Goal: Task Accomplishment & Management: Complete application form

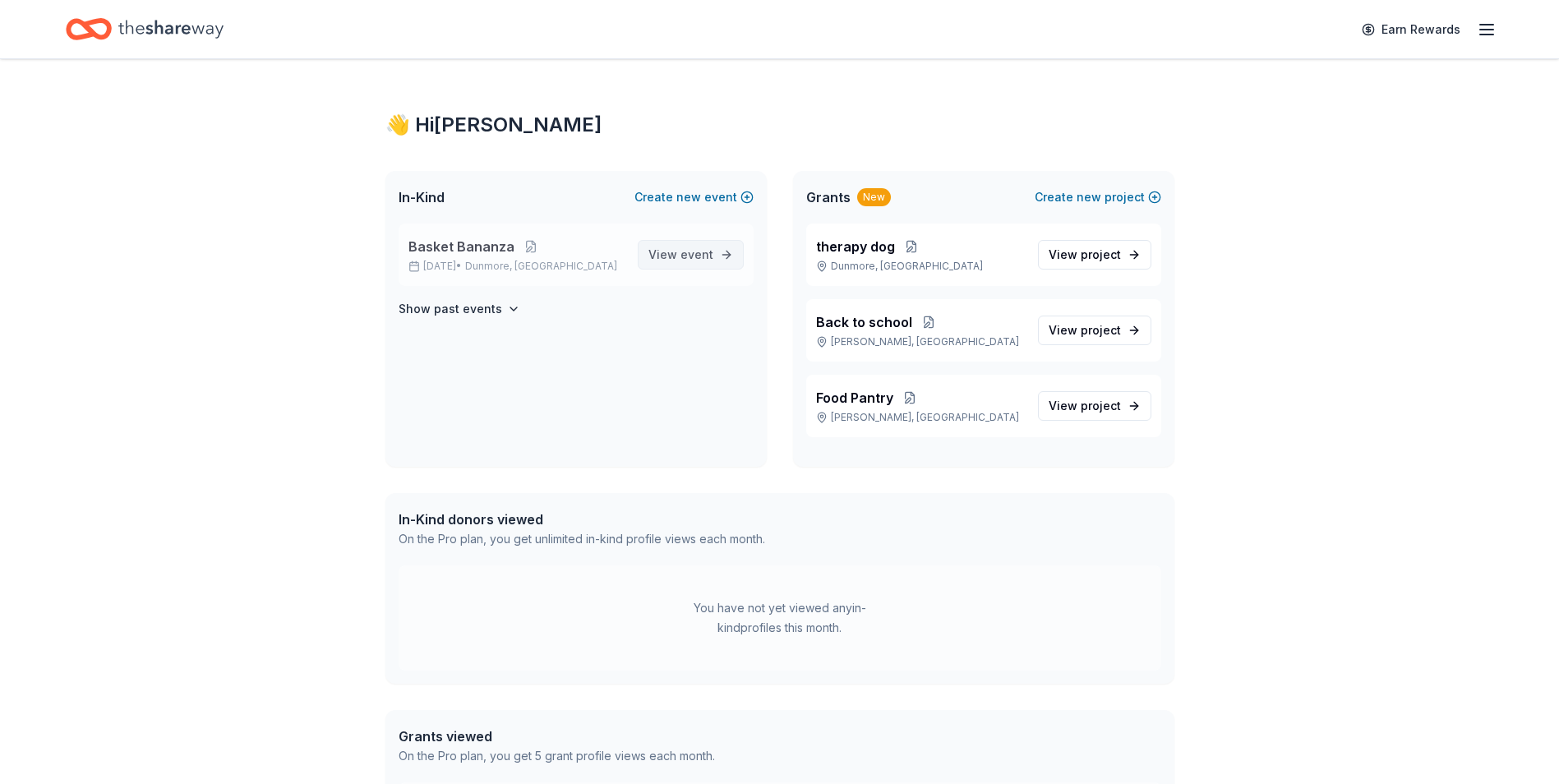
click at [702, 256] on span "event" at bounding box center [697, 254] width 33 height 14
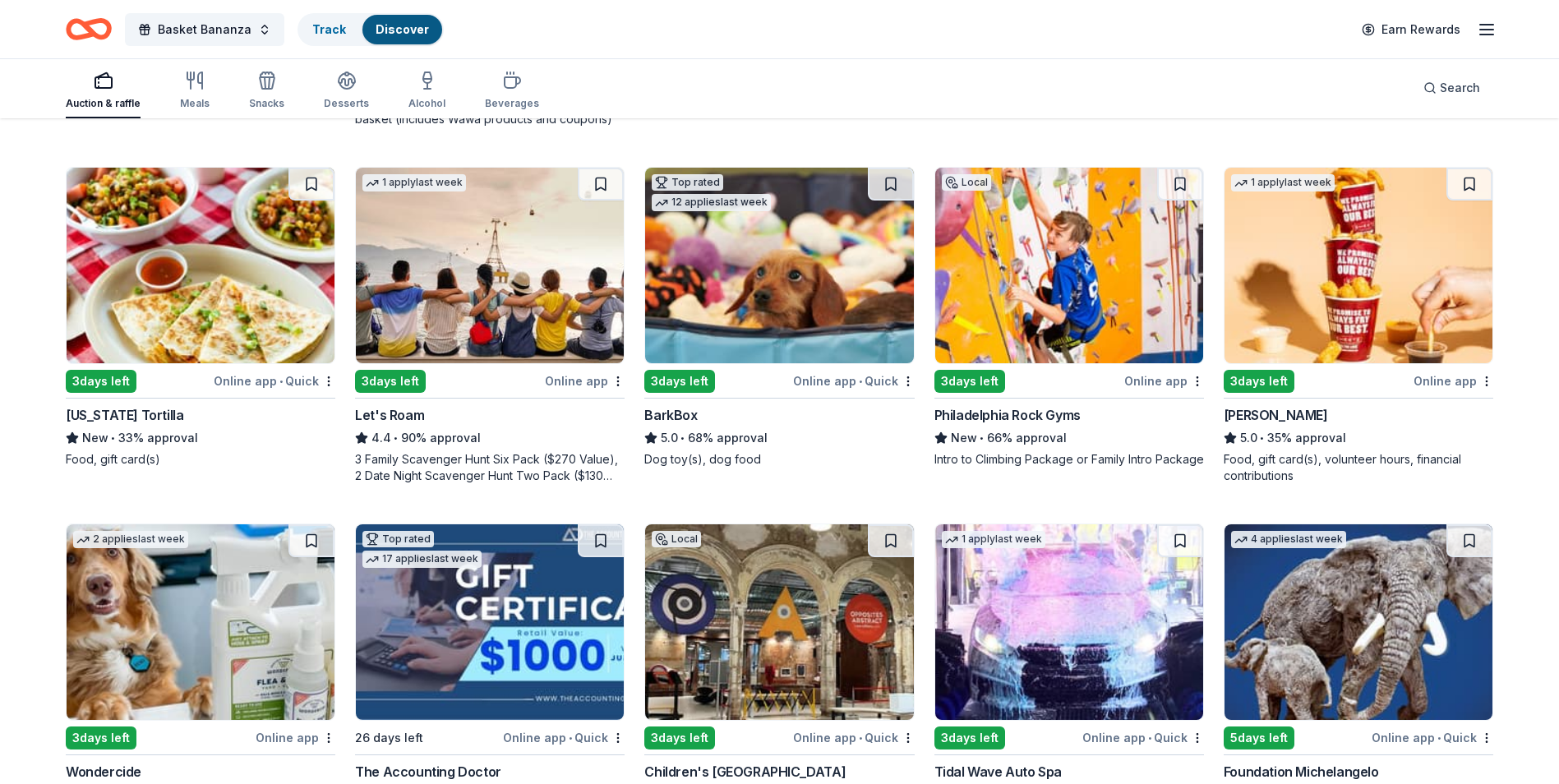
scroll to position [493, 0]
click at [763, 334] on img at bounding box center [779, 264] width 268 height 195
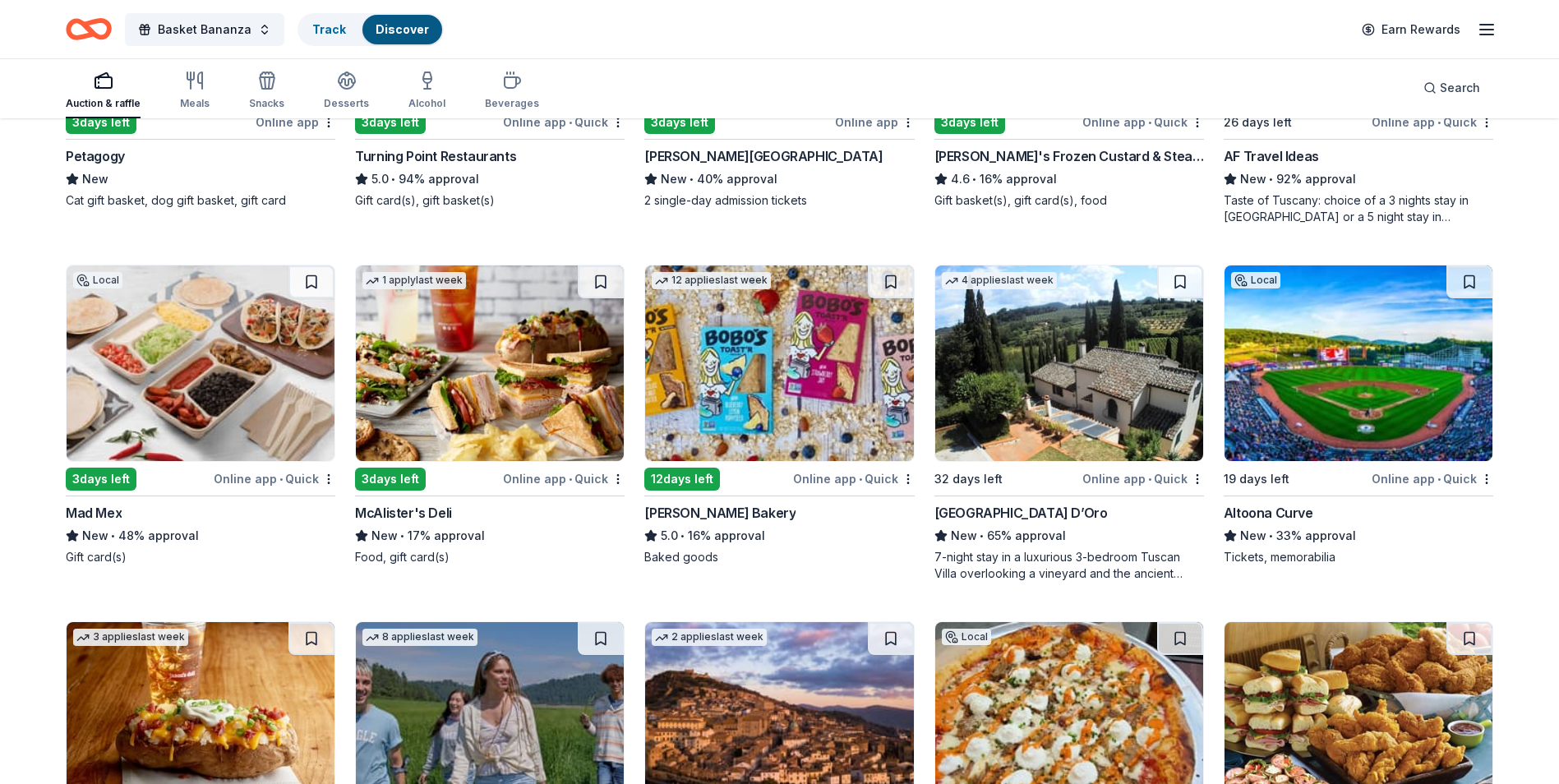
scroll to position [1530, 0]
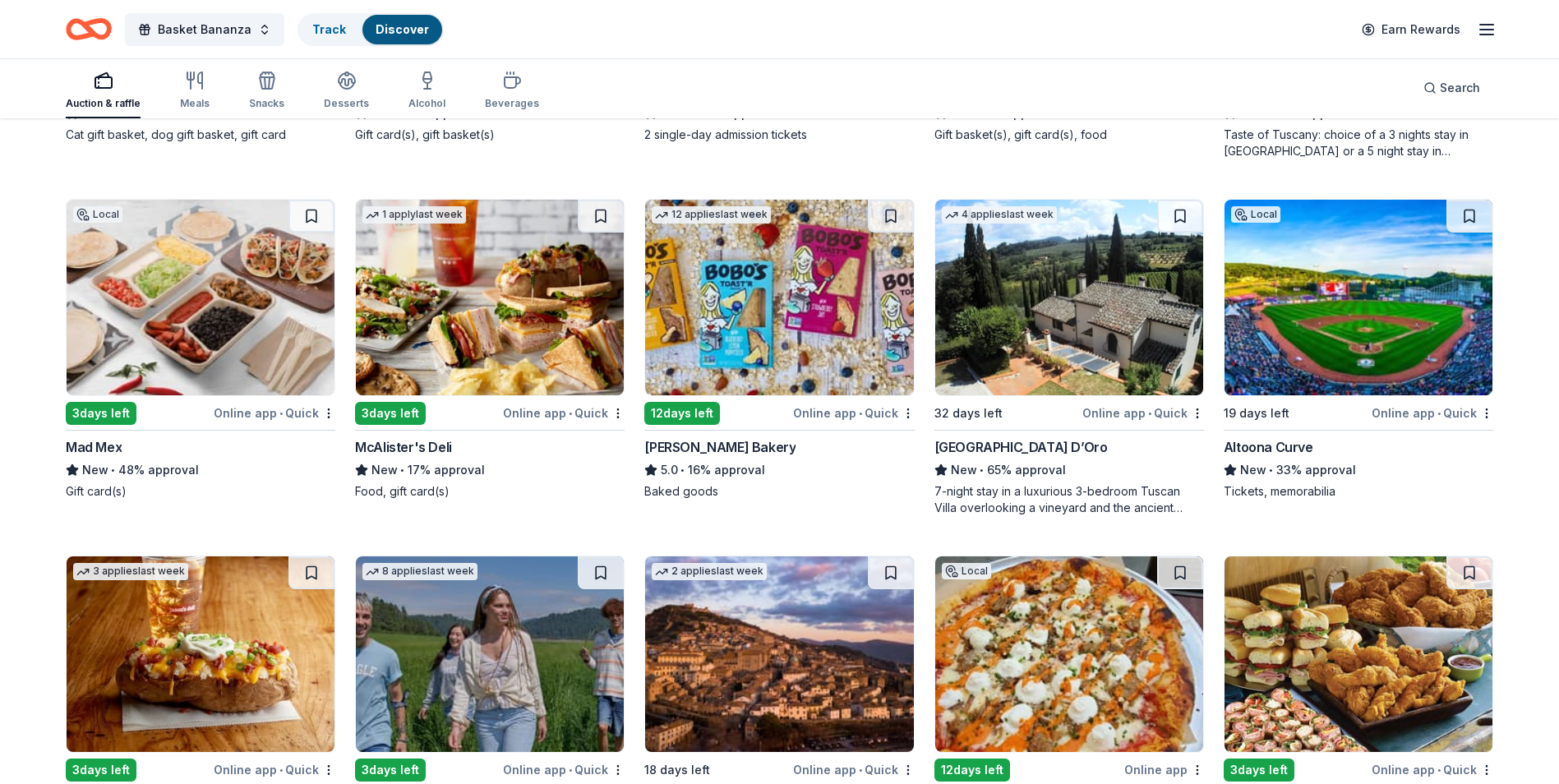
click at [739, 300] on img at bounding box center [779, 297] width 268 height 195
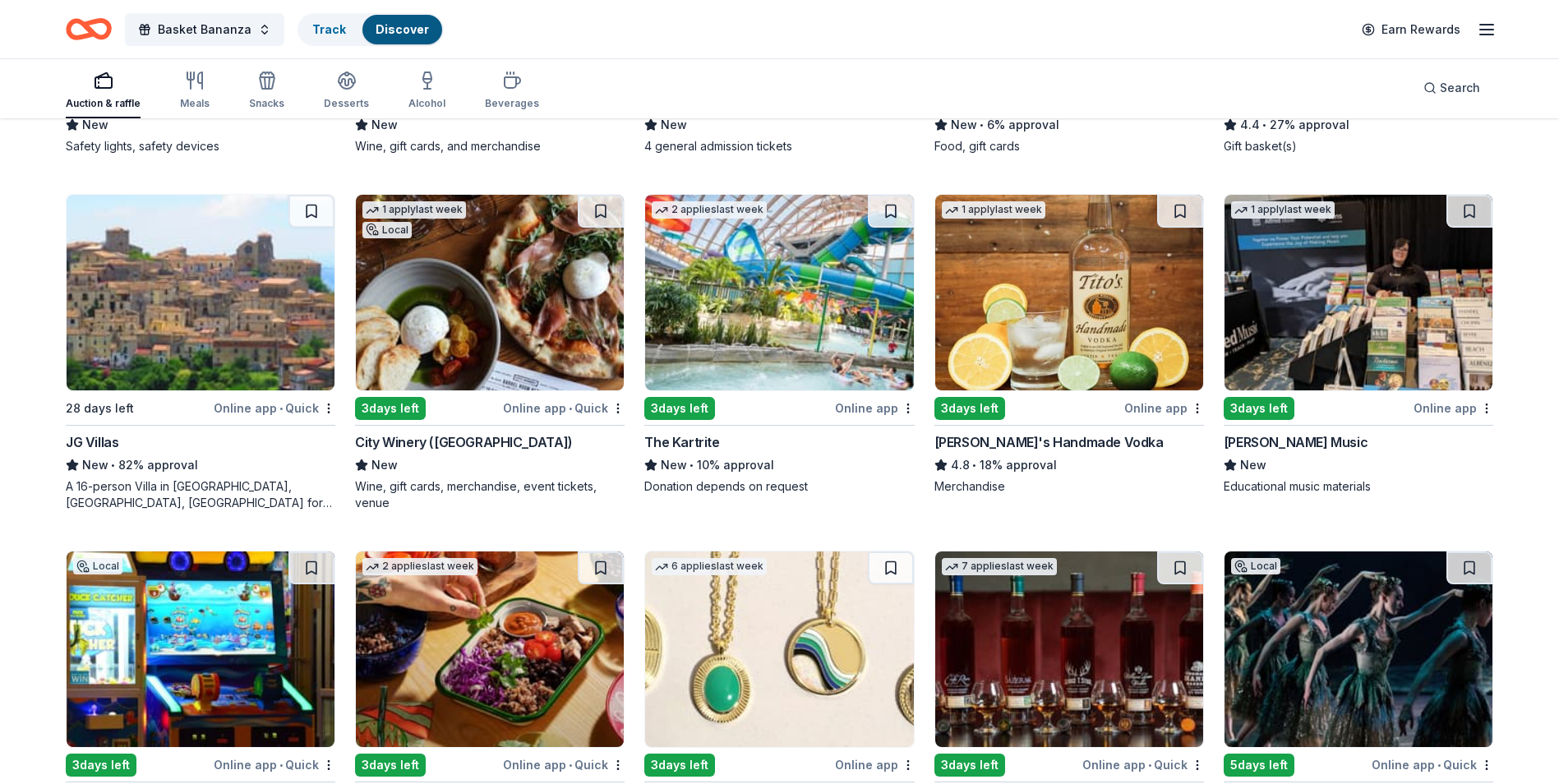
scroll to position [2611, 0]
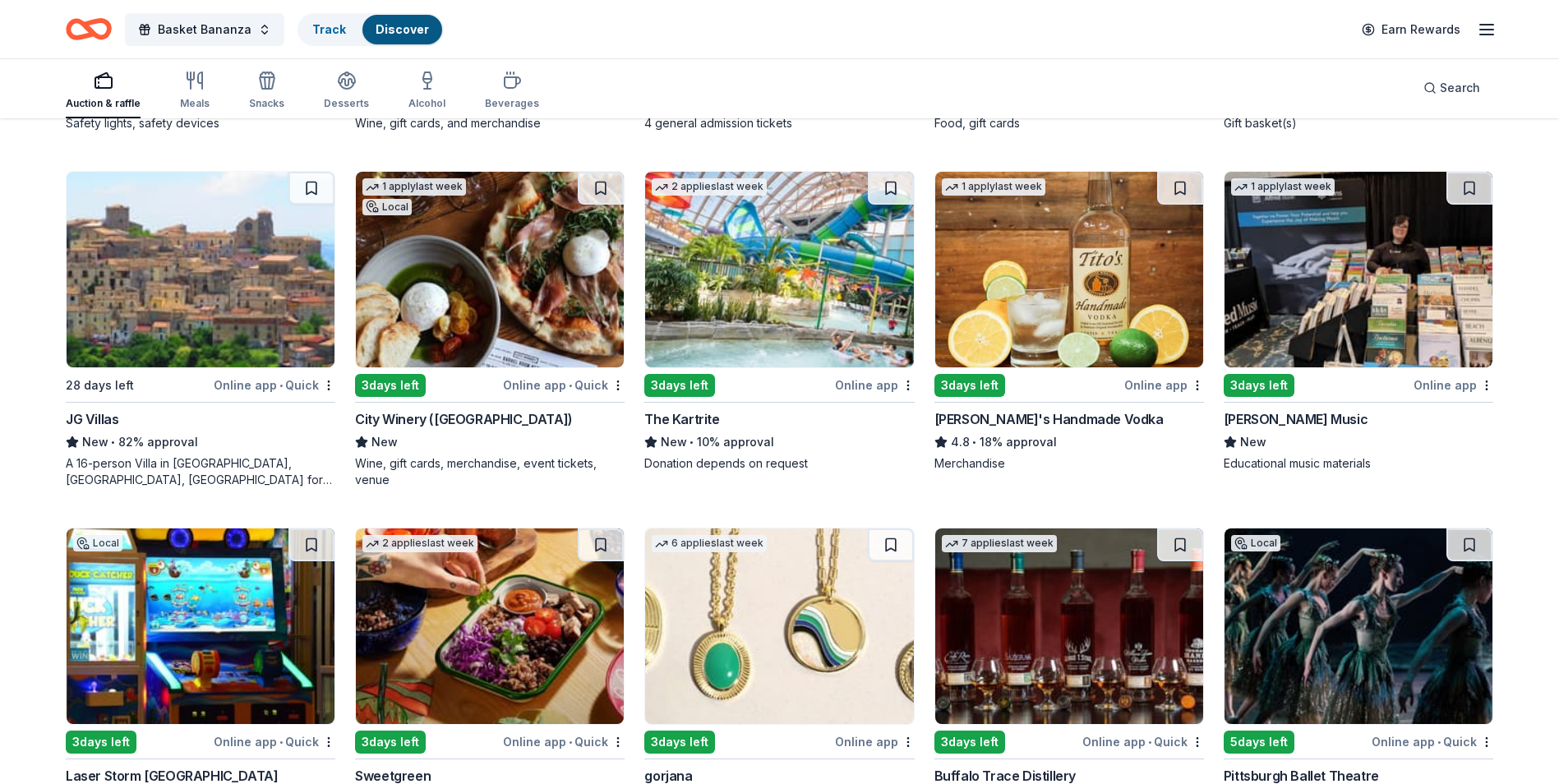
click at [1356, 360] on img at bounding box center [1359, 269] width 268 height 195
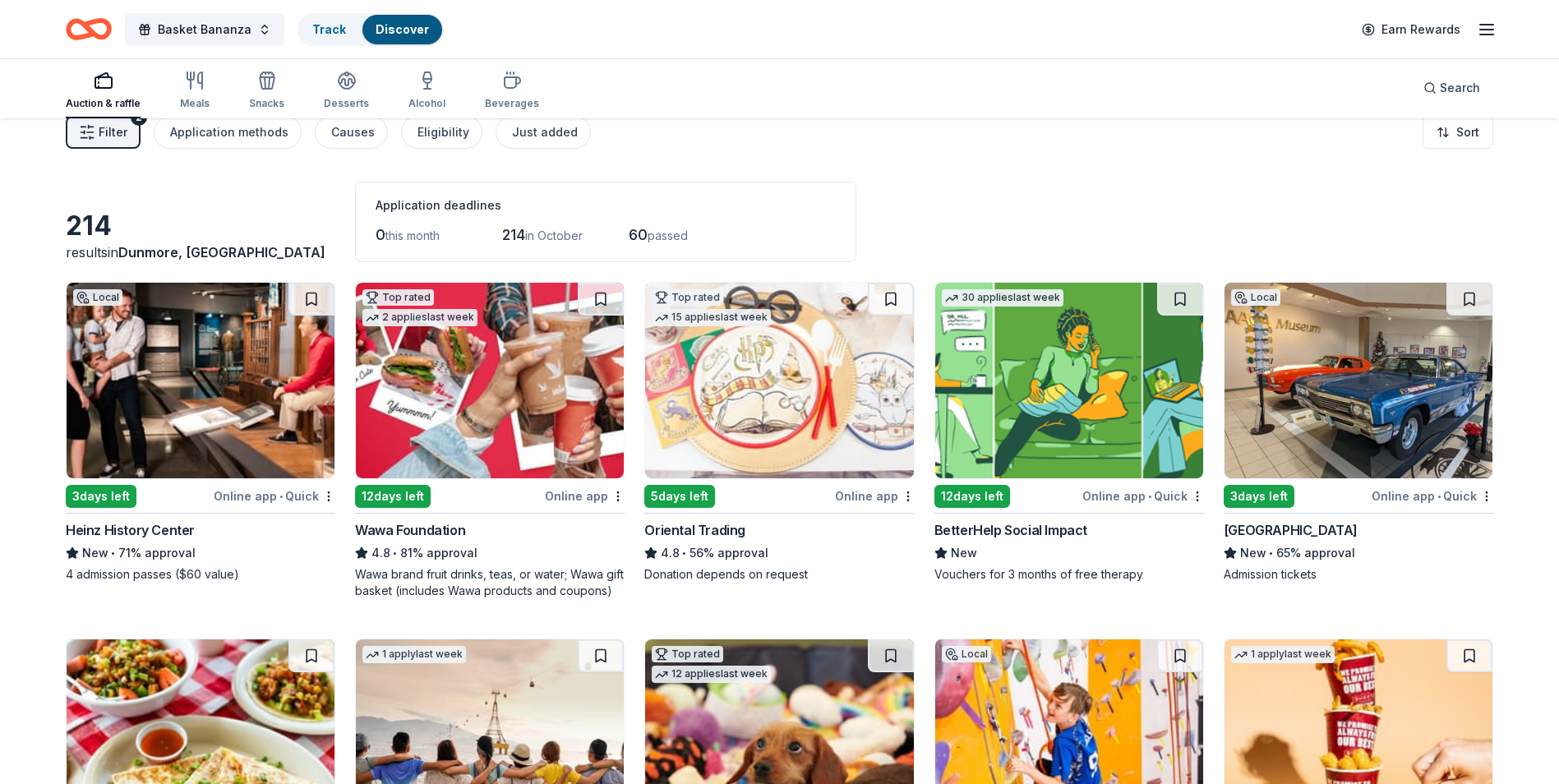
scroll to position [0, 0]
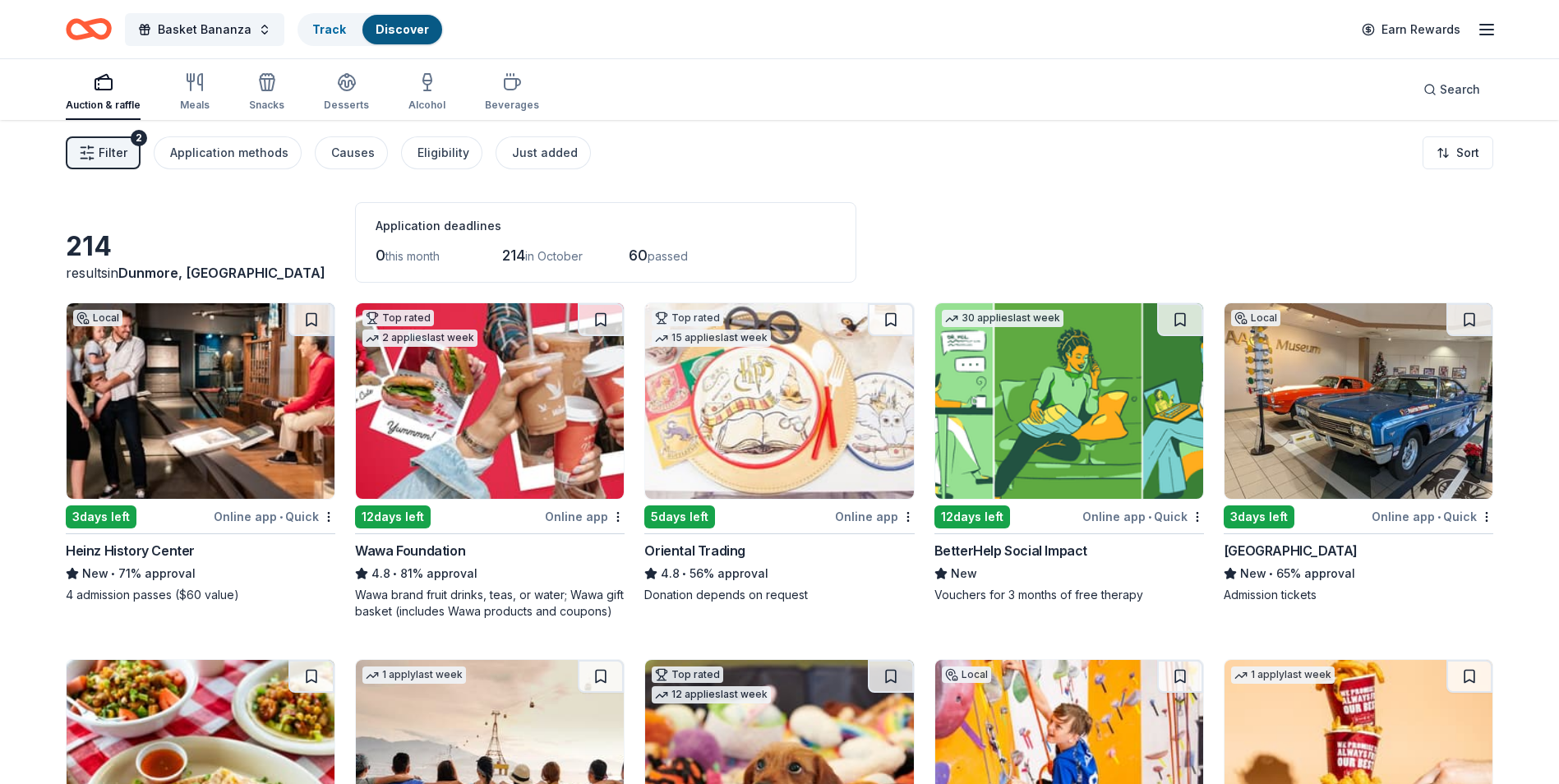
click at [108, 161] on span "Filter" at bounding box center [113, 152] width 29 height 19
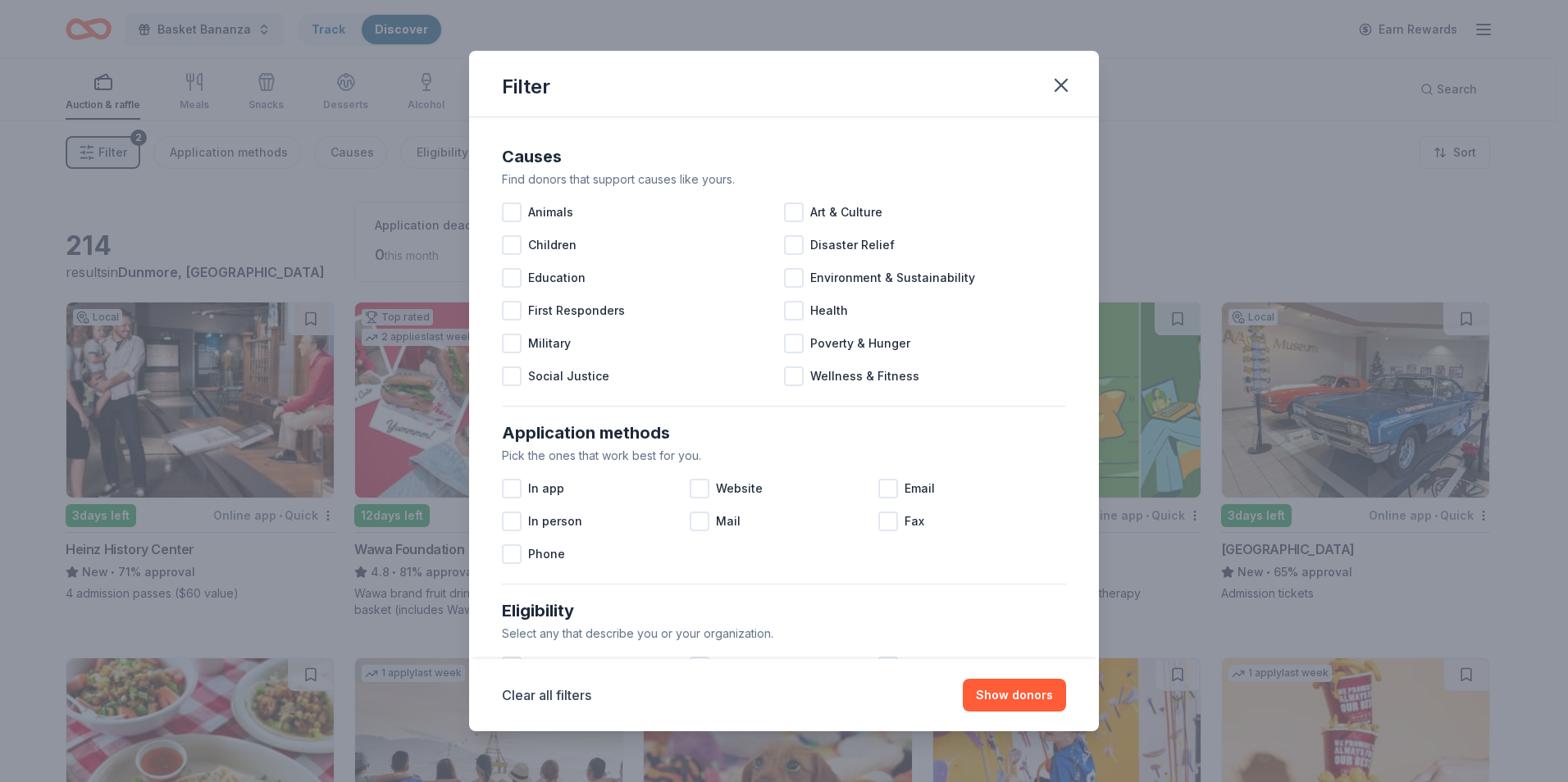
click at [266, 234] on div "Filter Causes Find donors that support causes like yours. Animals Art & Culture…" at bounding box center [784, 391] width 1568 height 782
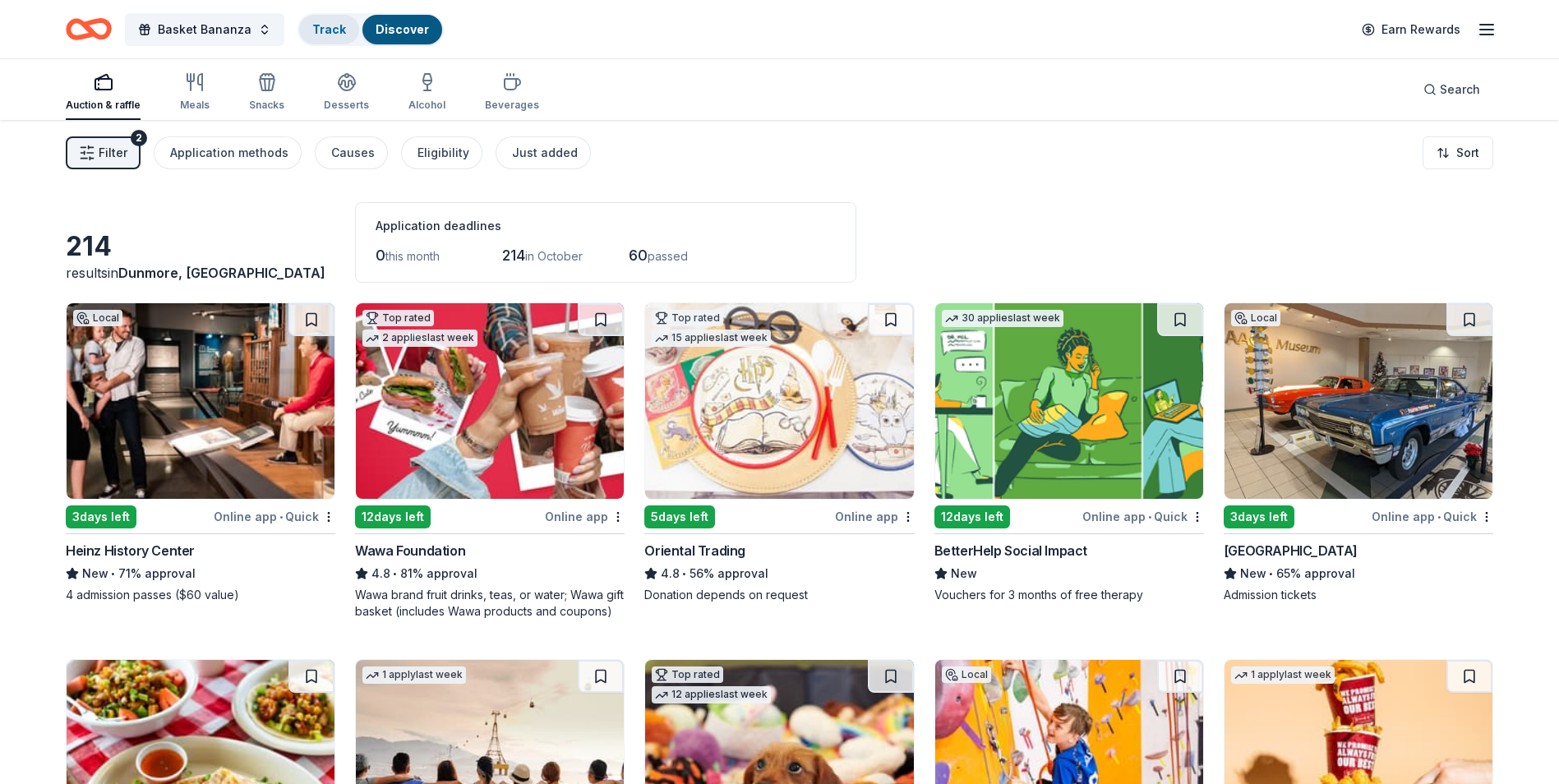
click at [332, 29] on link "Track" at bounding box center [329, 29] width 34 height 14
click at [392, 28] on link "Discover" at bounding box center [402, 29] width 53 height 14
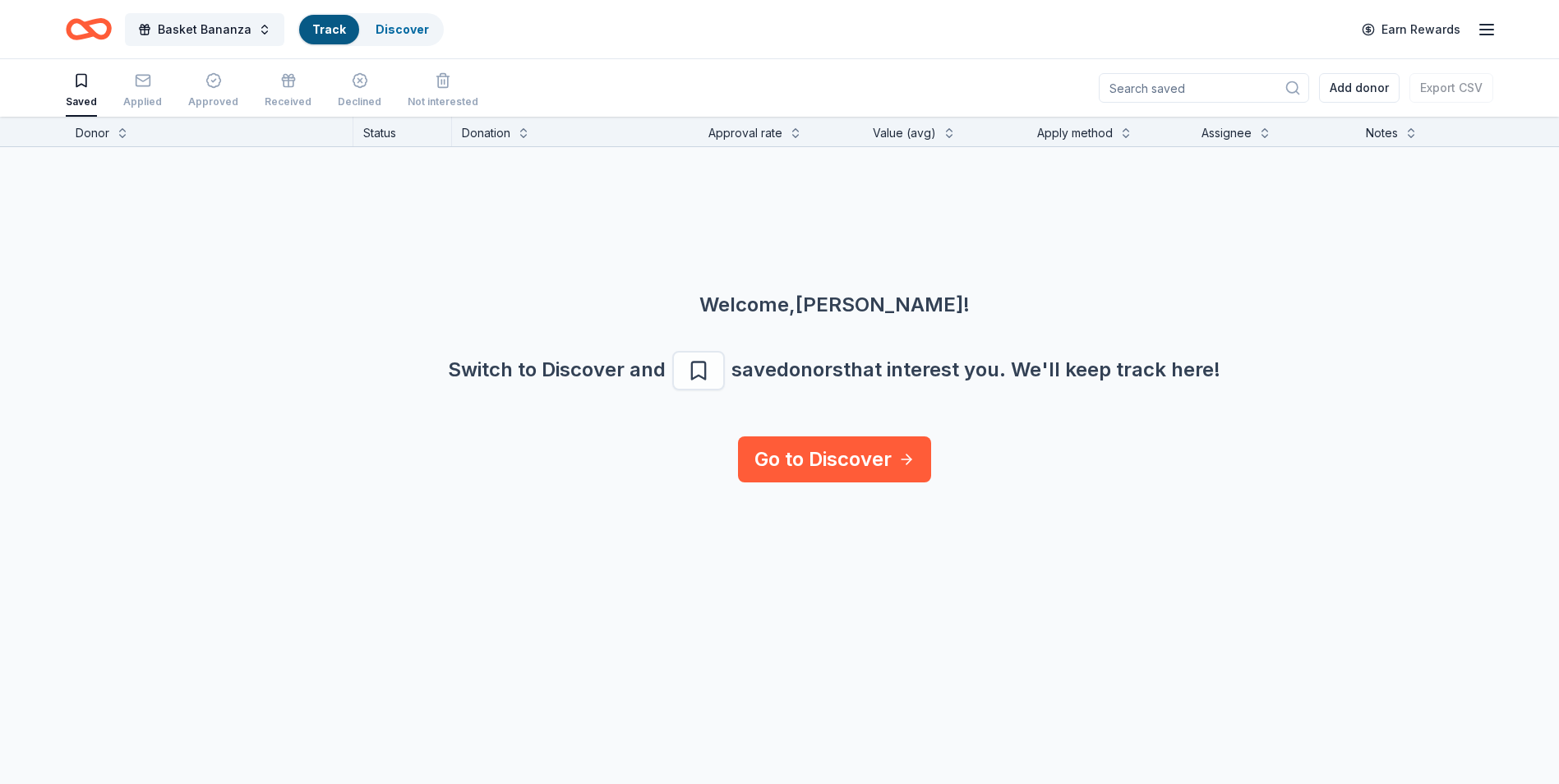
scroll to position [1, 0]
click at [387, 31] on link "Discover" at bounding box center [402, 29] width 53 height 14
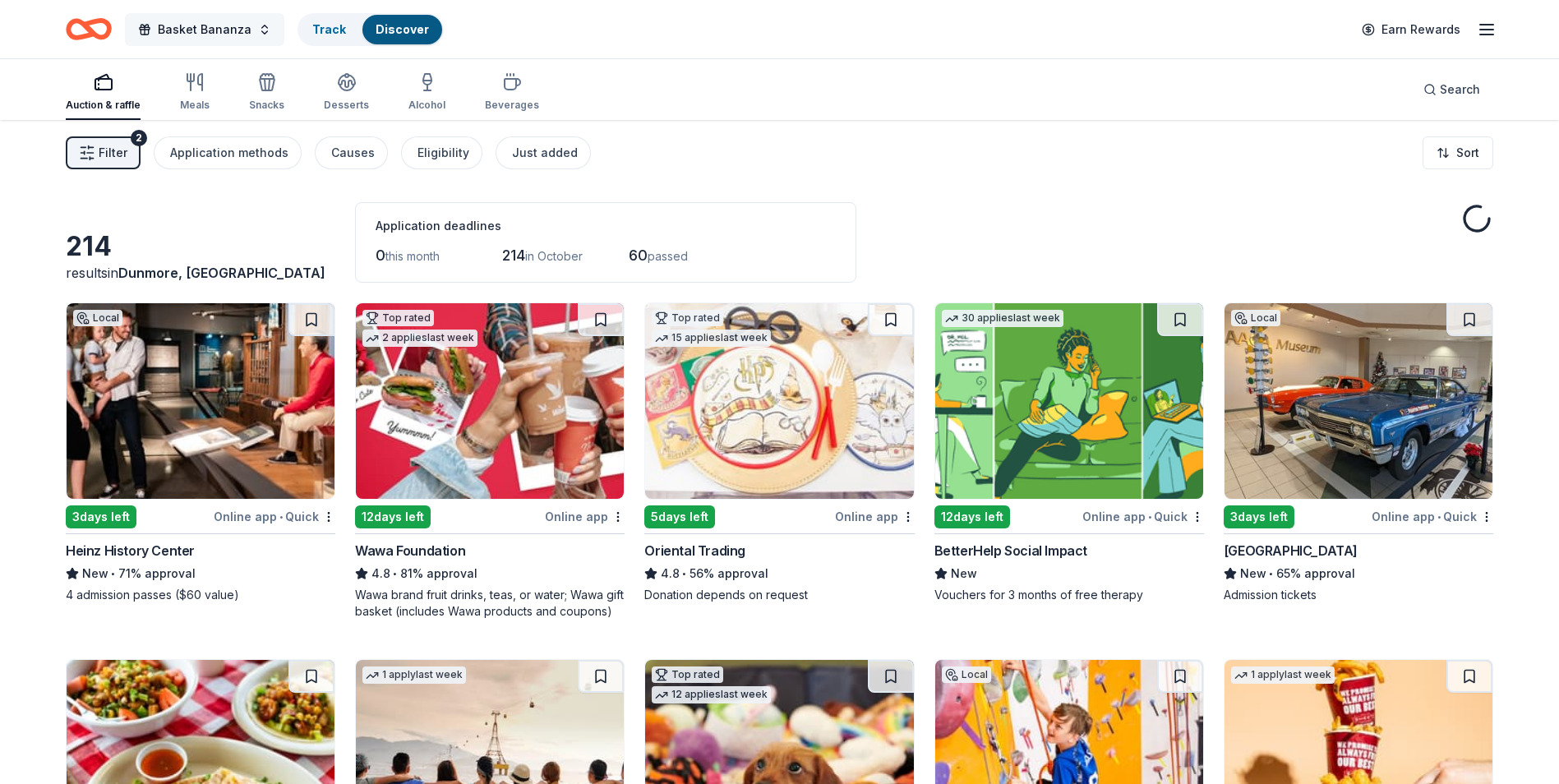
click at [195, 35] on span "Basket Bananza" at bounding box center [204, 29] width 93 height 19
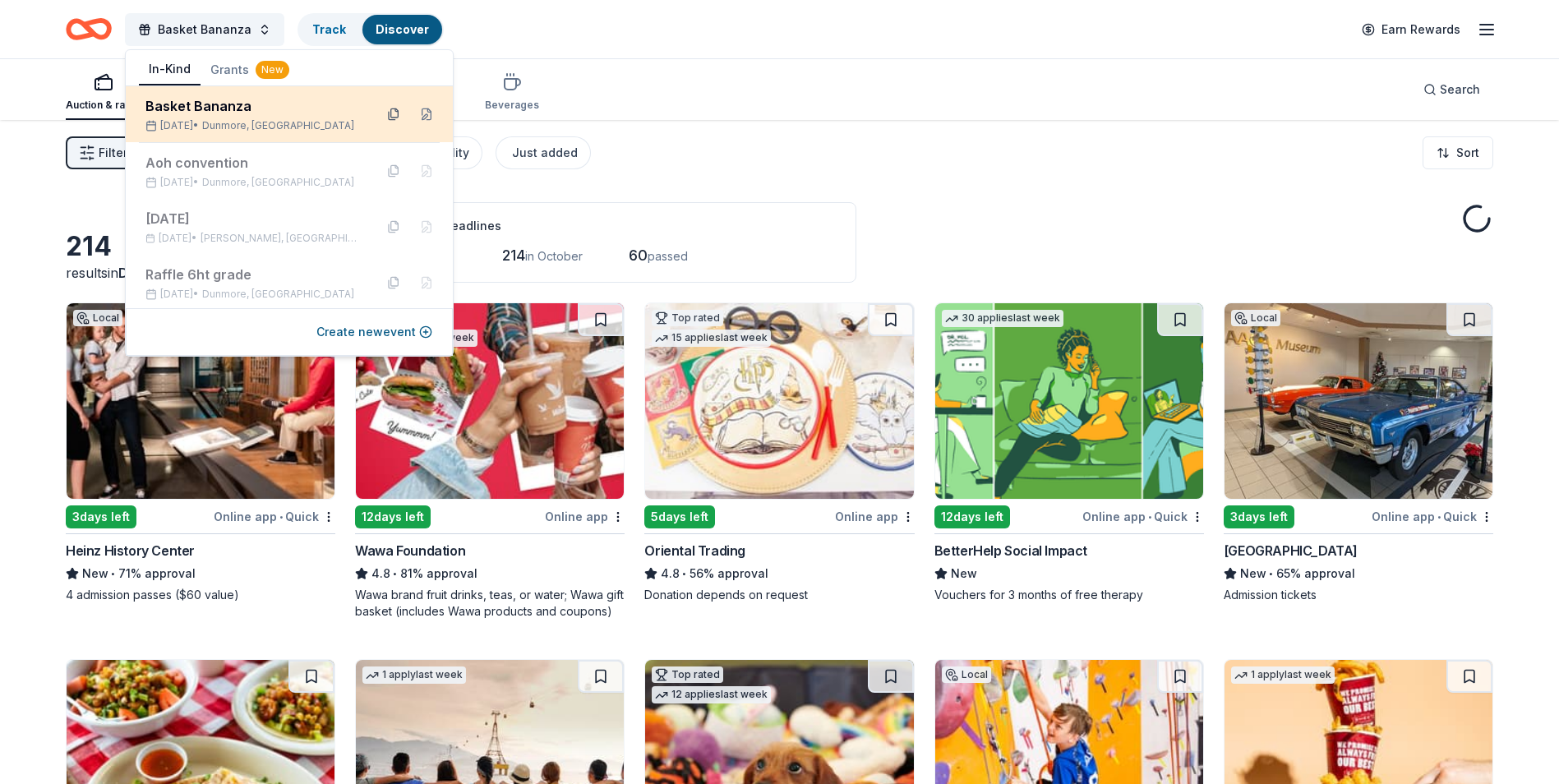
click at [386, 115] on button at bounding box center [393, 114] width 26 height 26
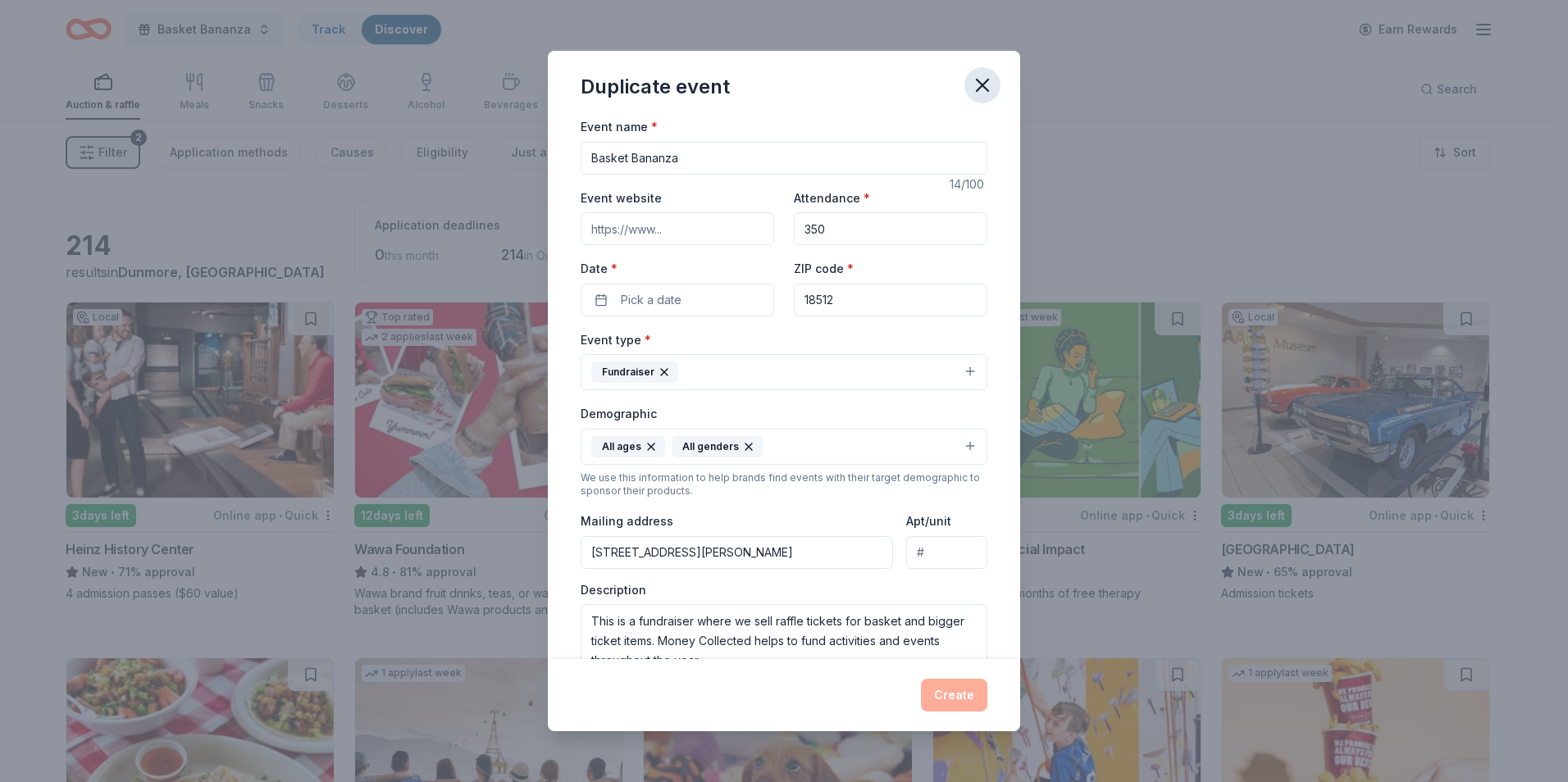
click at [979, 87] on icon "button" at bounding box center [982, 86] width 12 height 12
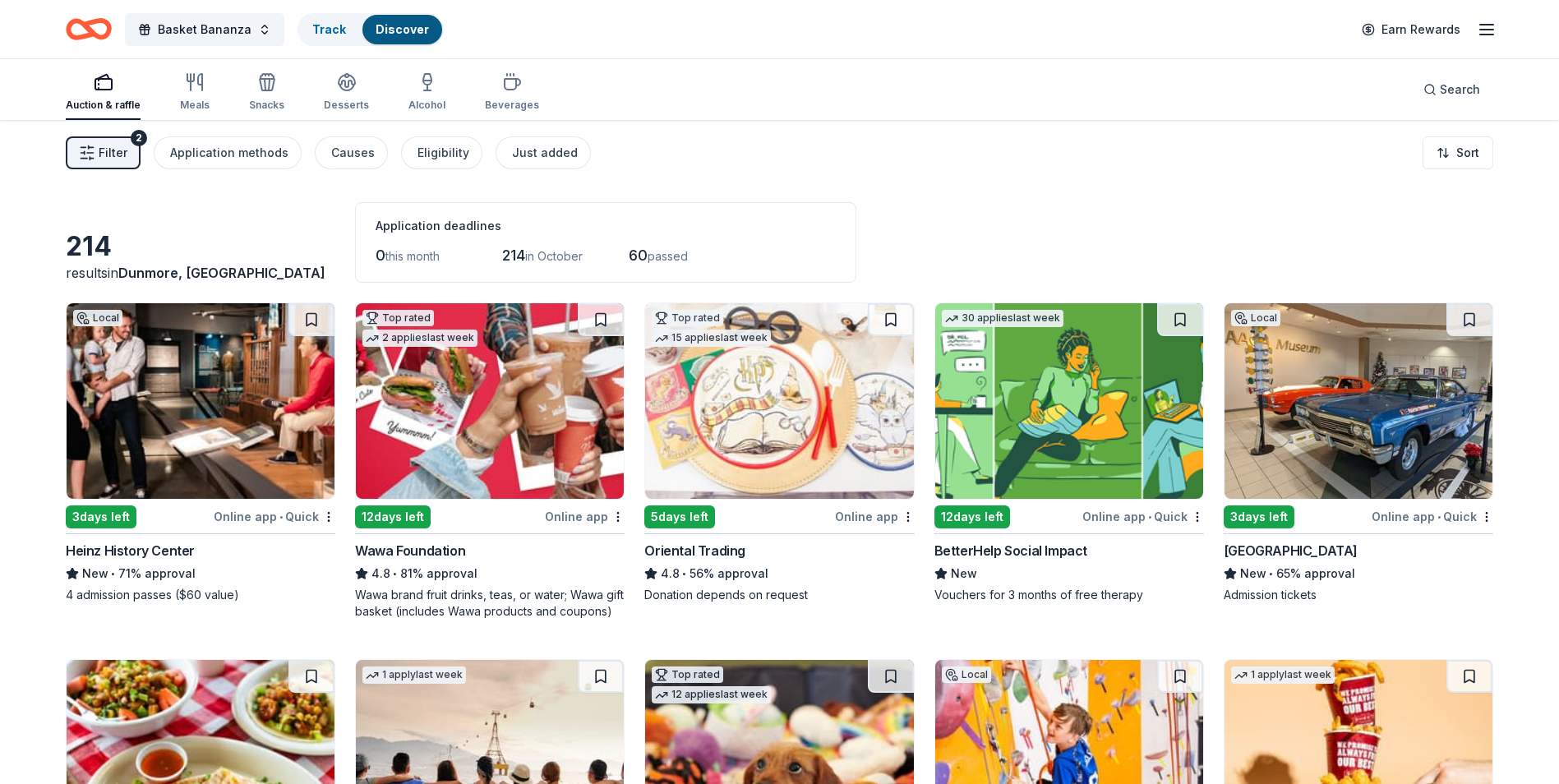
click at [109, 24] on icon "Home" at bounding box center [97, 29] width 25 height 17
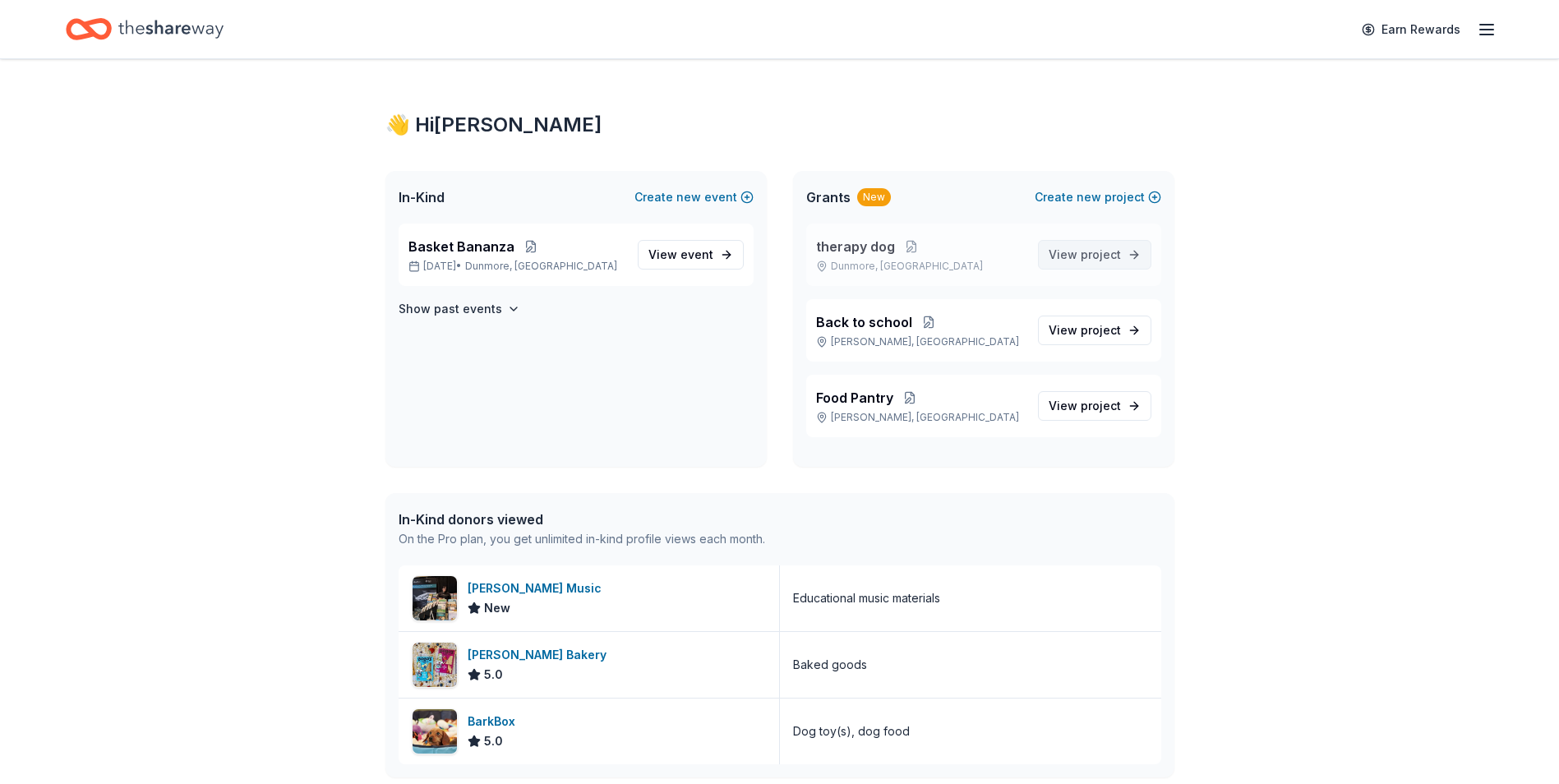
click at [1083, 256] on span "project" at bounding box center [1101, 254] width 40 height 14
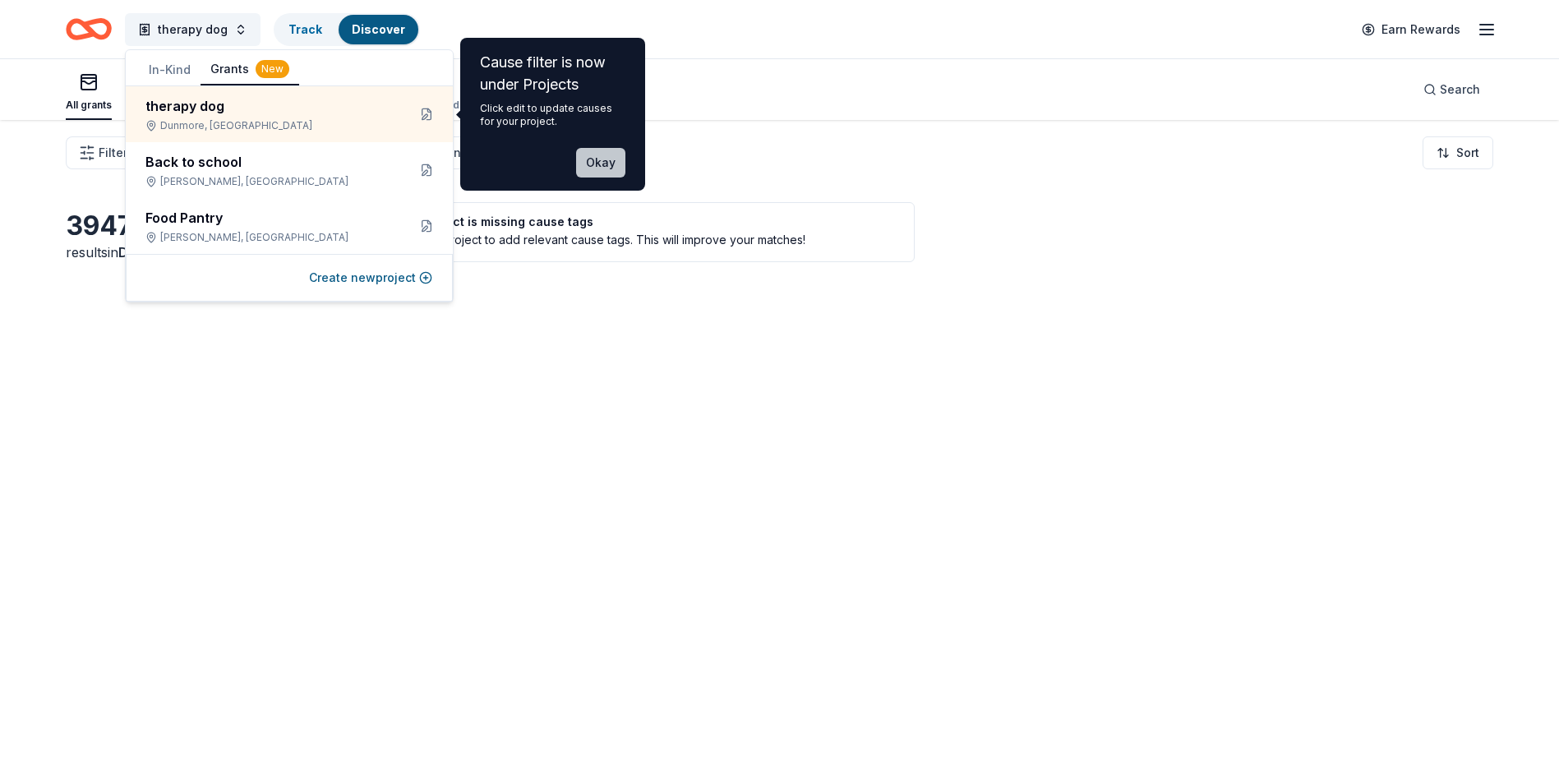
click at [609, 164] on button "Okay" at bounding box center [601, 163] width 50 height 29
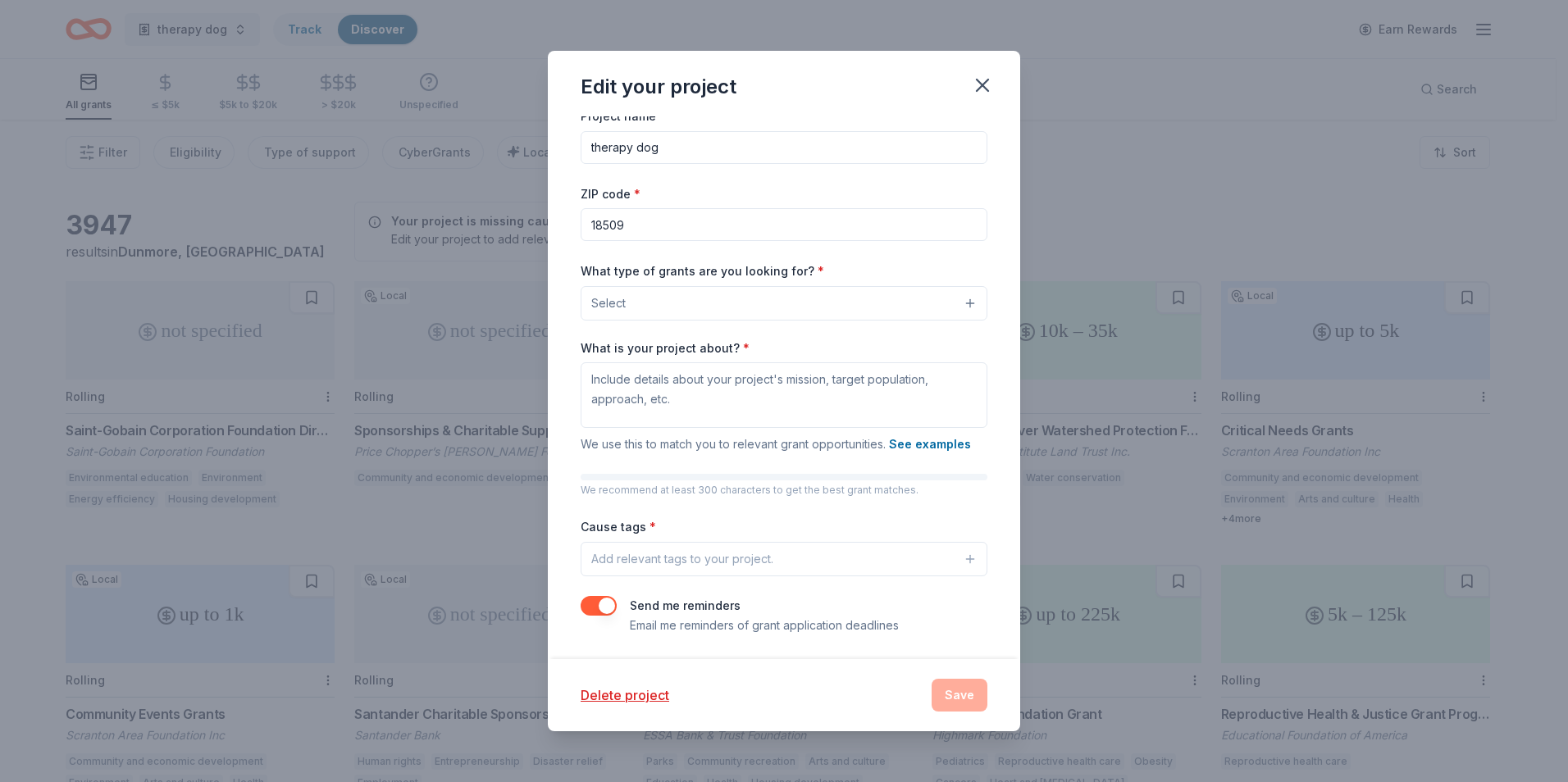
scroll to position [13, 0]
click at [682, 294] on button "Select" at bounding box center [784, 301] width 407 height 34
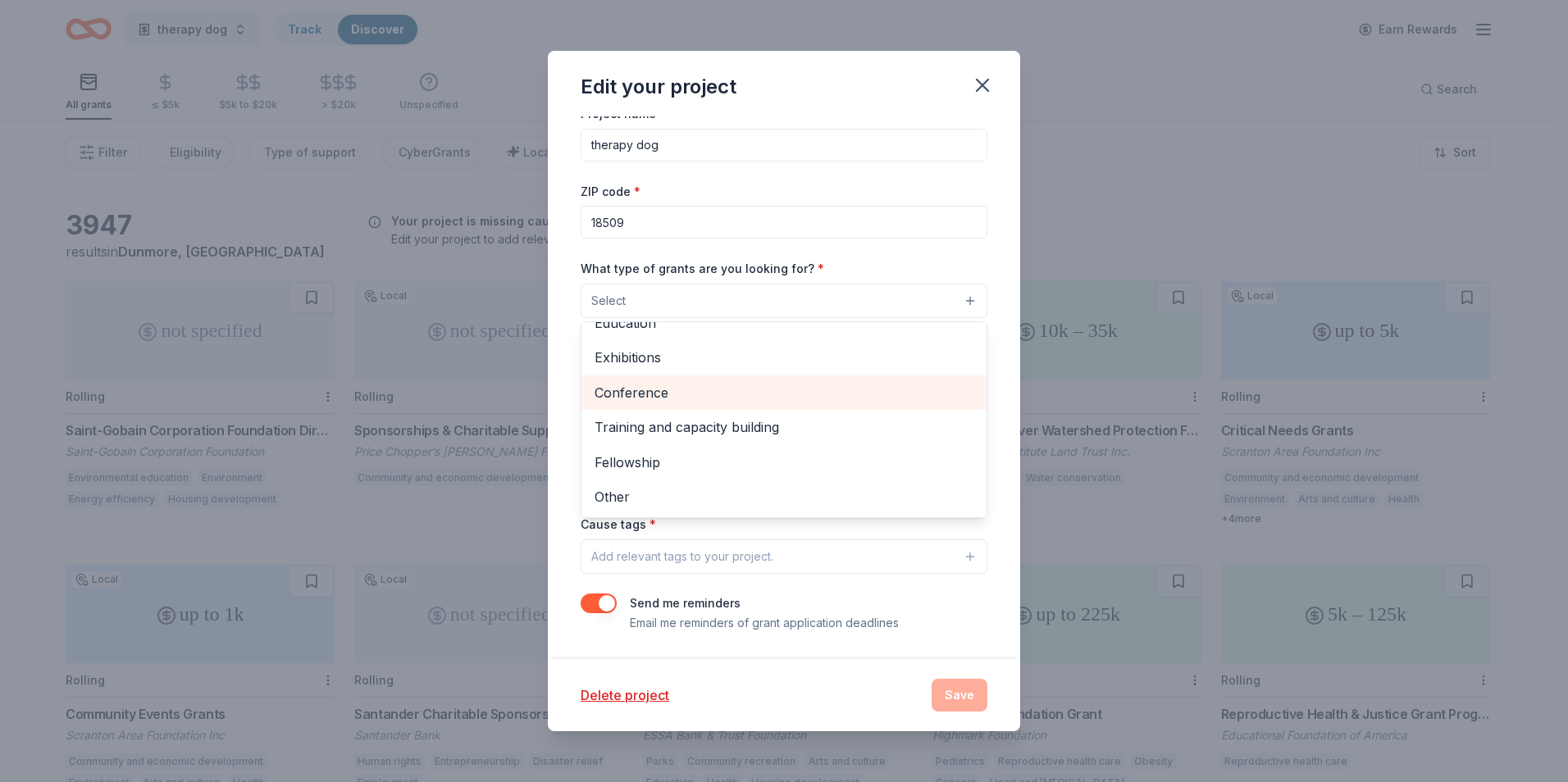
scroll to position [29, 0]
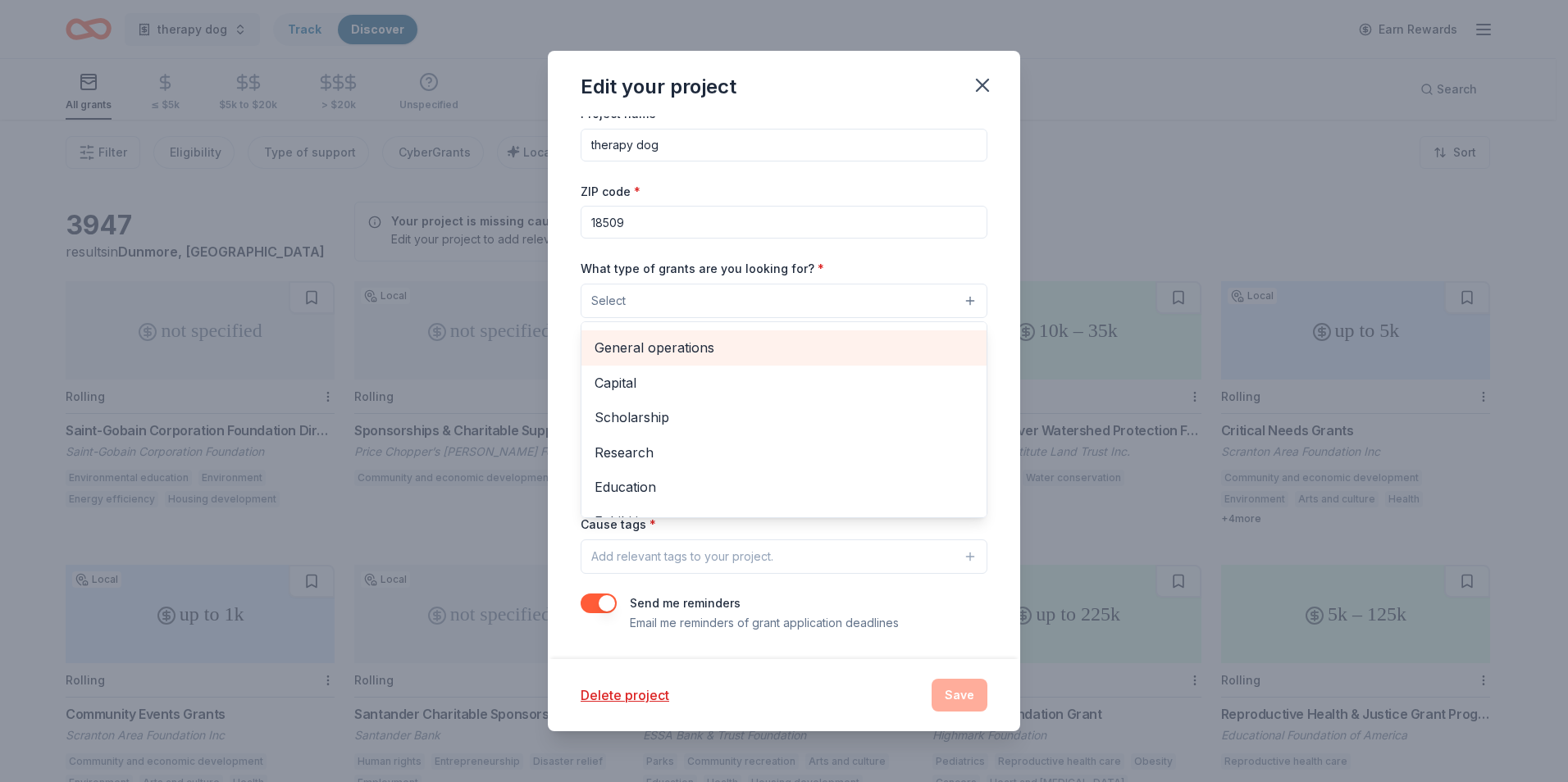
click at [671, 349] on span "General operations" at bounding box center [783, 347] width 379 height 21
click at [877, 257] on div "Project name * therapy dog ZIP code * 18509 What type of grants are you looking…" at bounding box center [784, 369] width 407 height 531
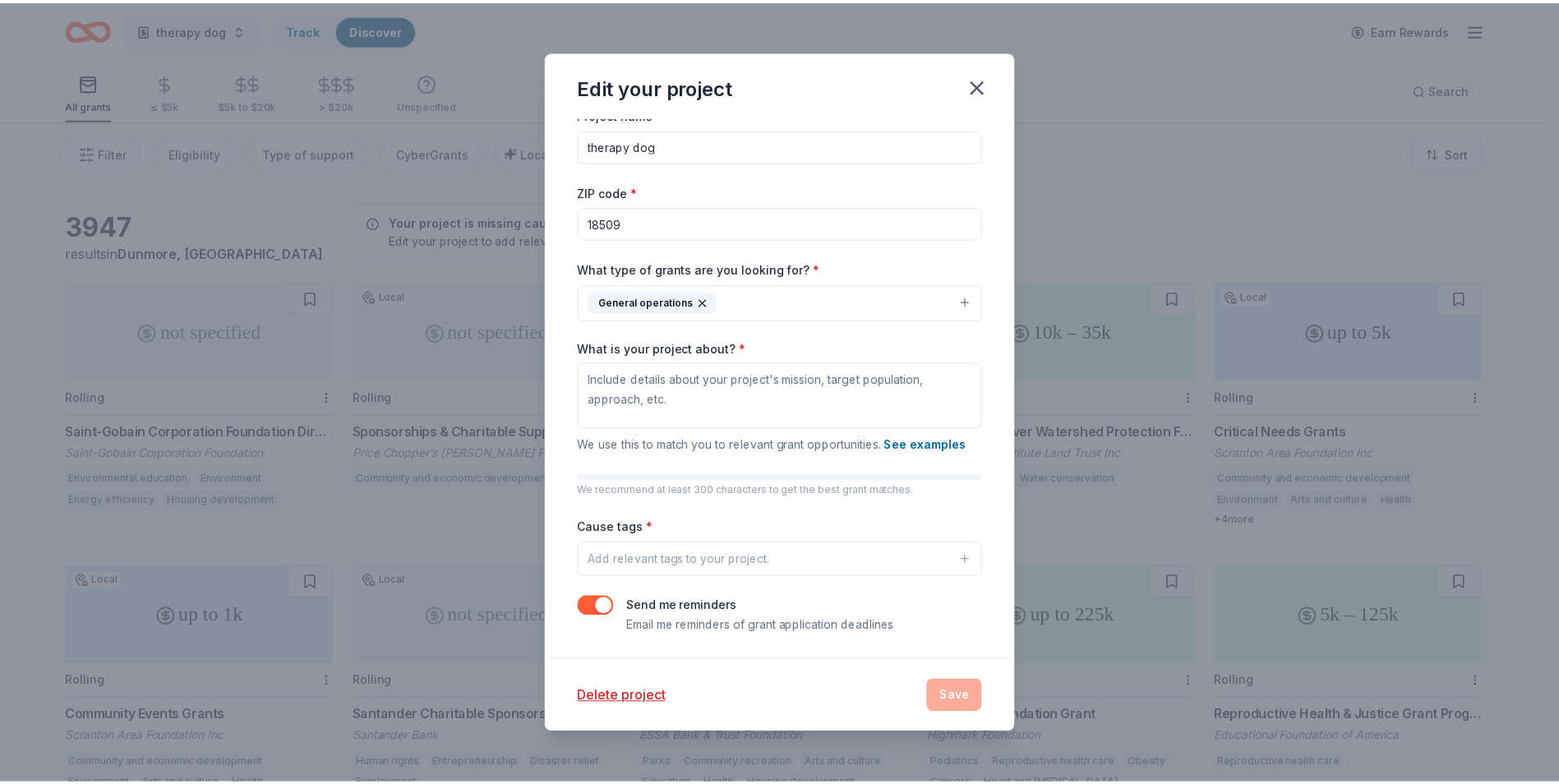
scroll to position [15, 0]
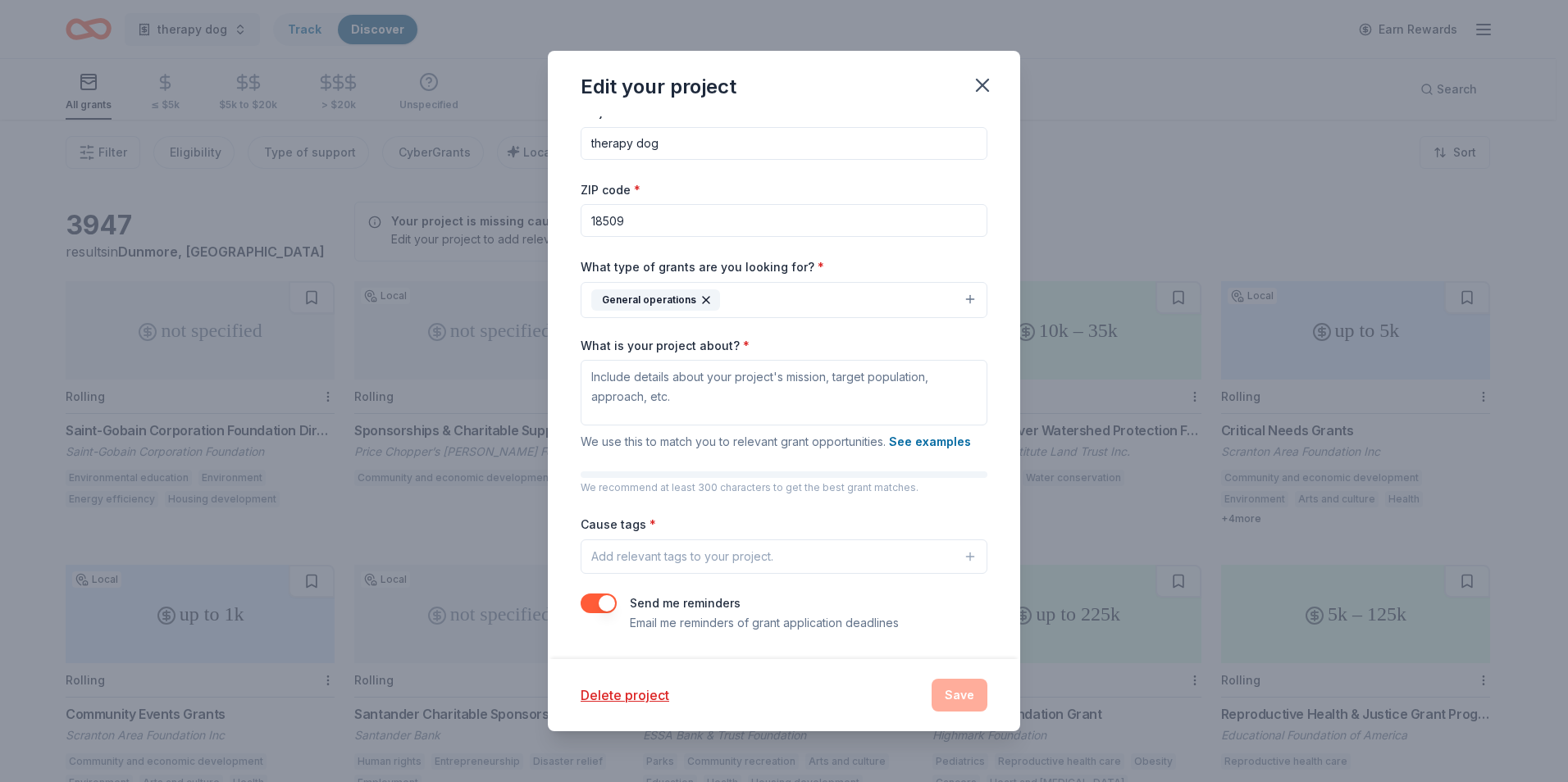
drag, startPoint x: 960, startPoint y: 689, endPoint x: 939, endPoint y: 653, distance: 41.7
click at [960, 687] on div "Delete project Save" at bounding box center [784, 695] width 407 height 33
click at [997, 85] on button "button" at bounding box center [981, 85] width 36 height 36
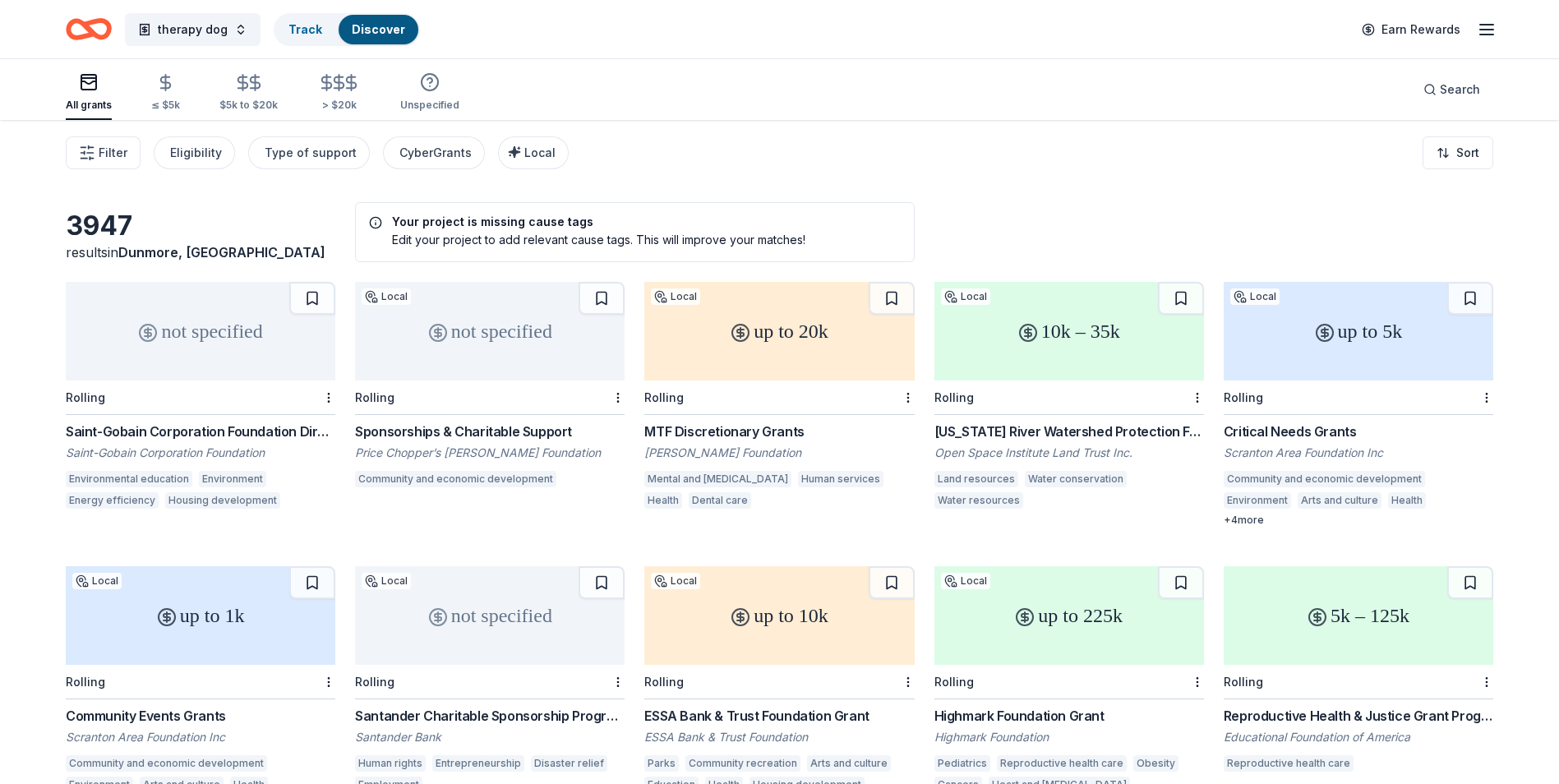
click at [729, 456] on div "Moses Taylor Foundation" at bounding box center [779, 453] width 270 height 17
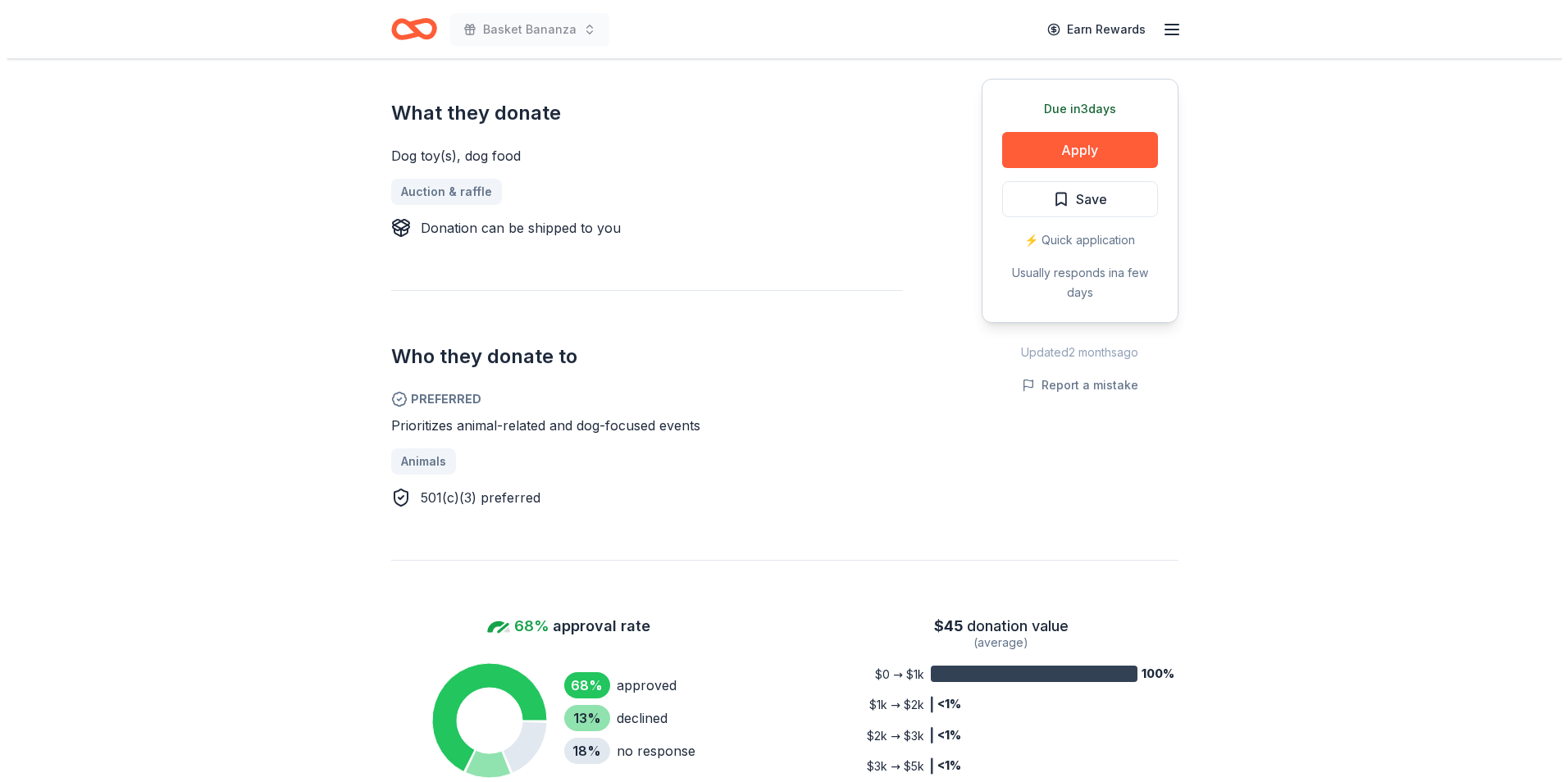
scroll to position [656, 0]
click at [1050, 143] on button "Apply" at bounding box center [1073, 150] width 155 height 36
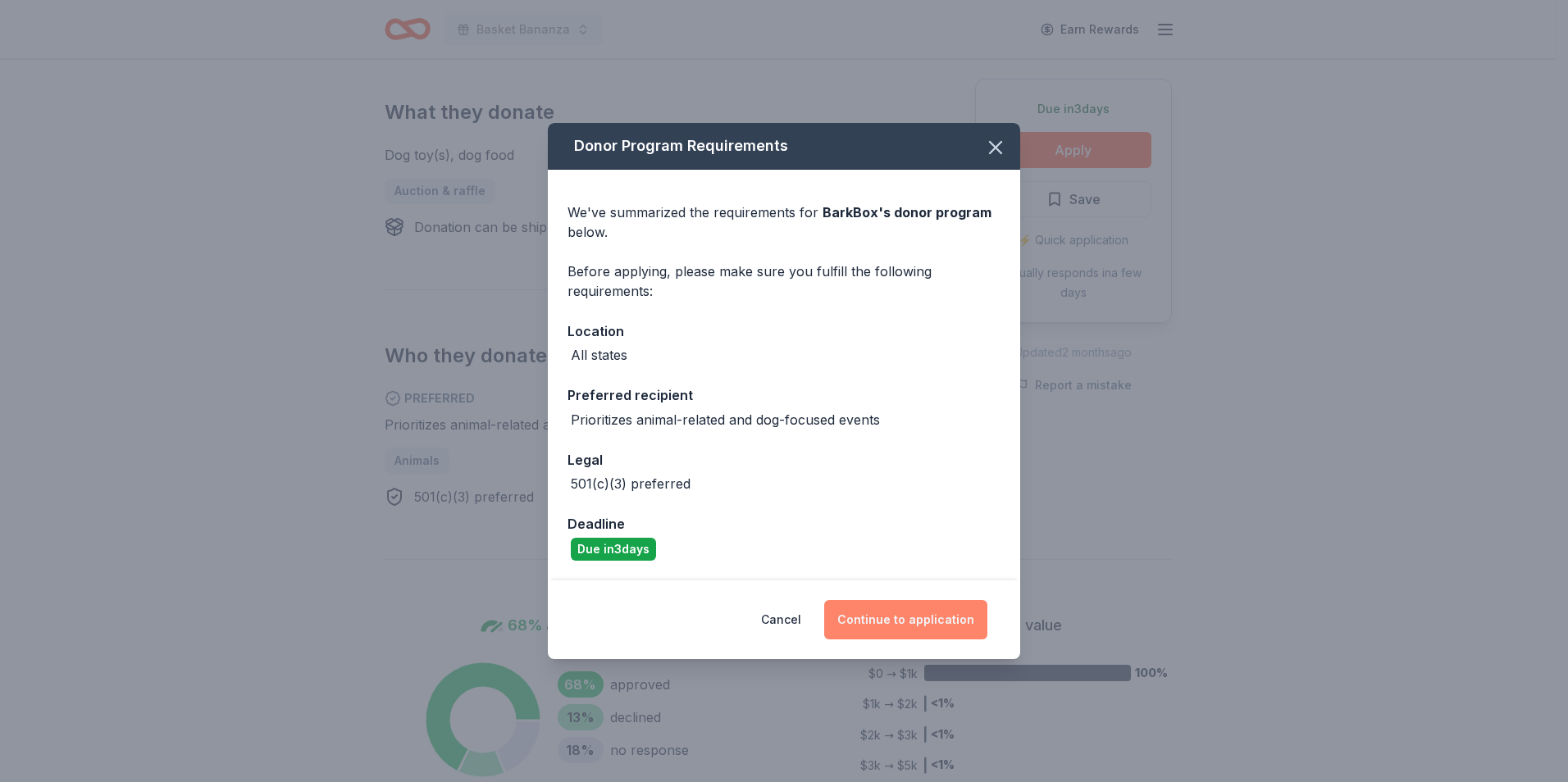
click at [899, 606] on button "Continue to application" at bounding box center [906, 619] width 163 height 39
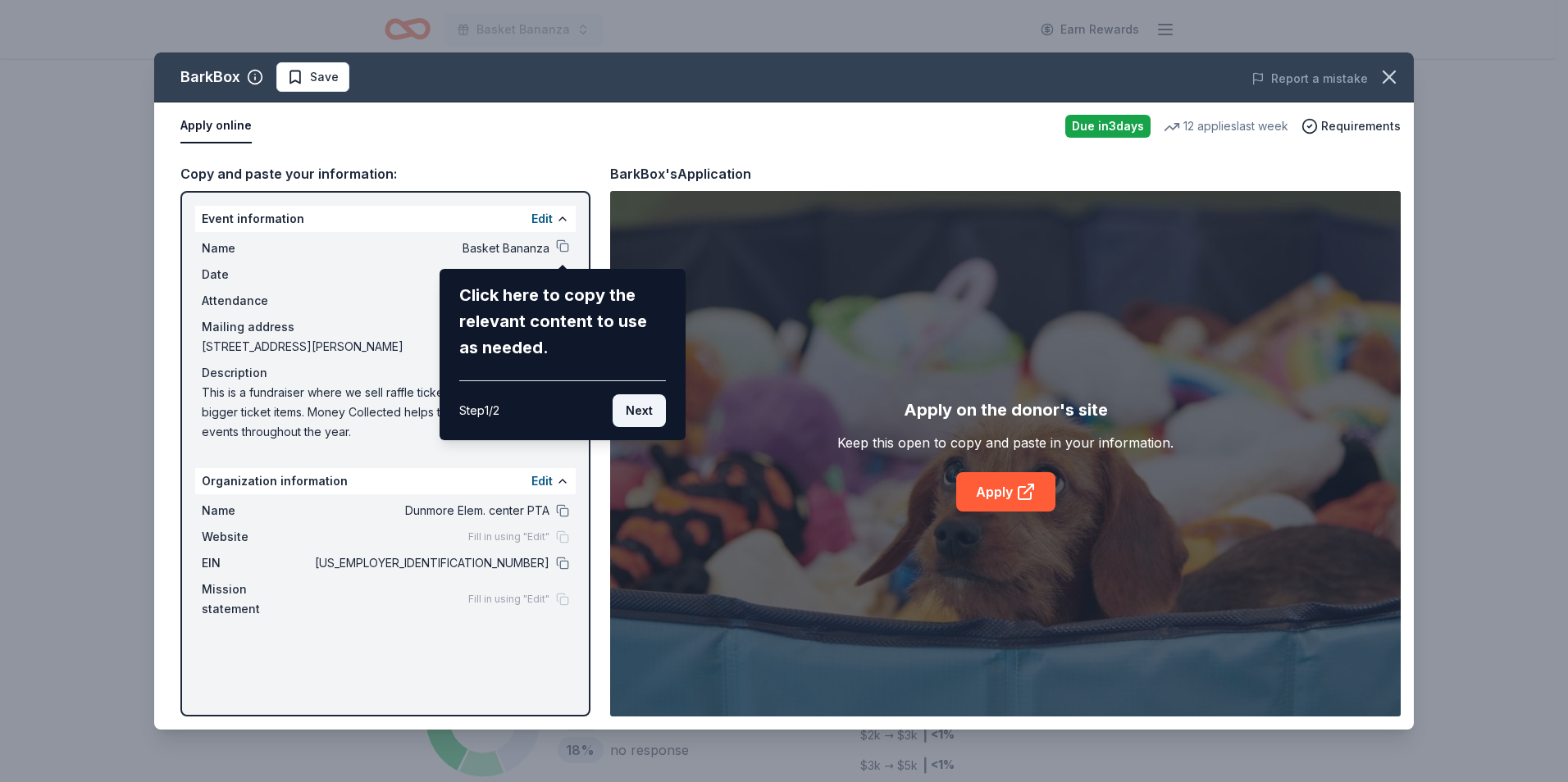
click at [652, 415] on button "Next" at bounding box center [639, 410] width 53 height 33
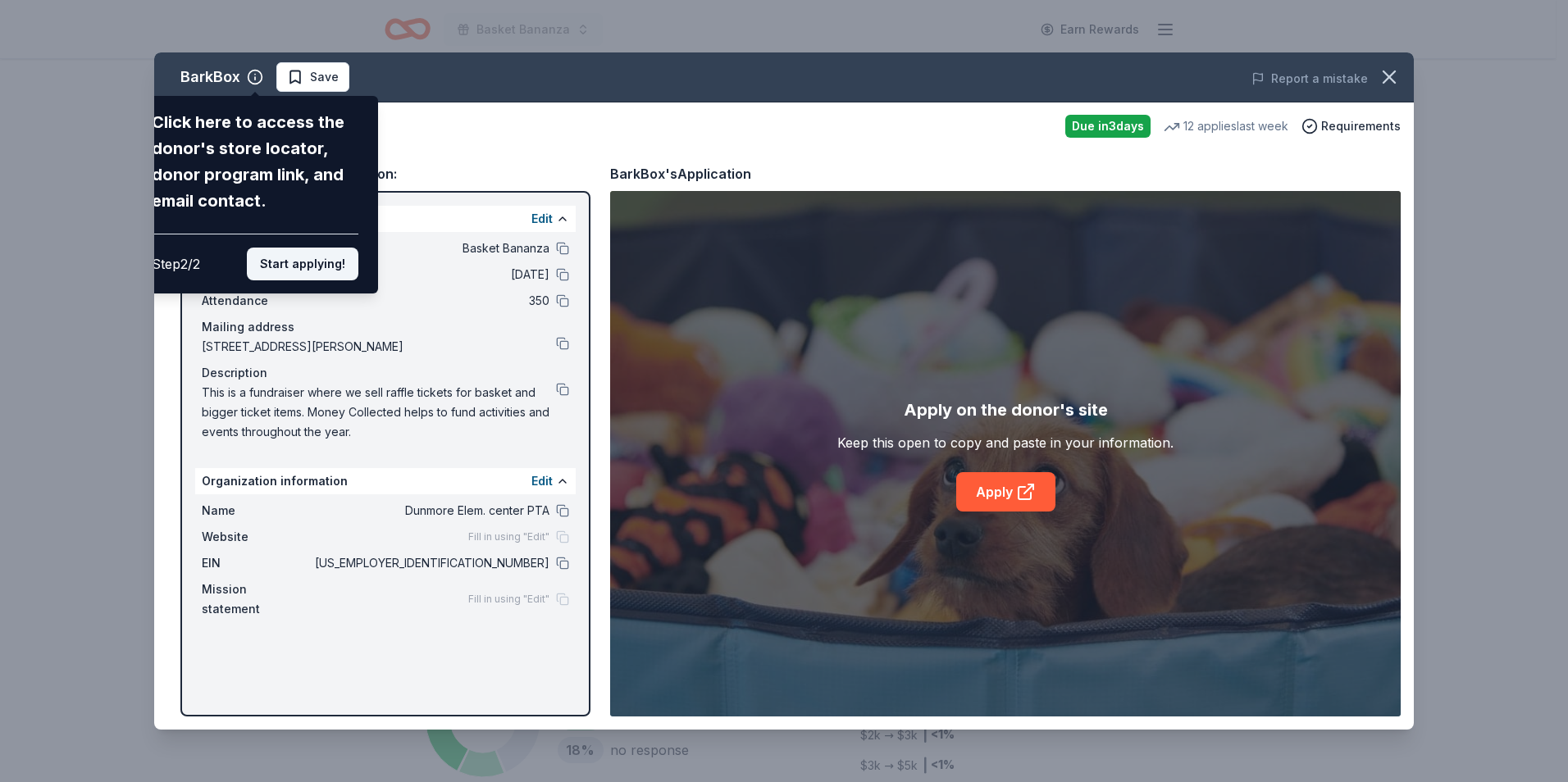
click at [294, 269] on button "Start applying!" at bounding box center [303, 264] width 112 height 33
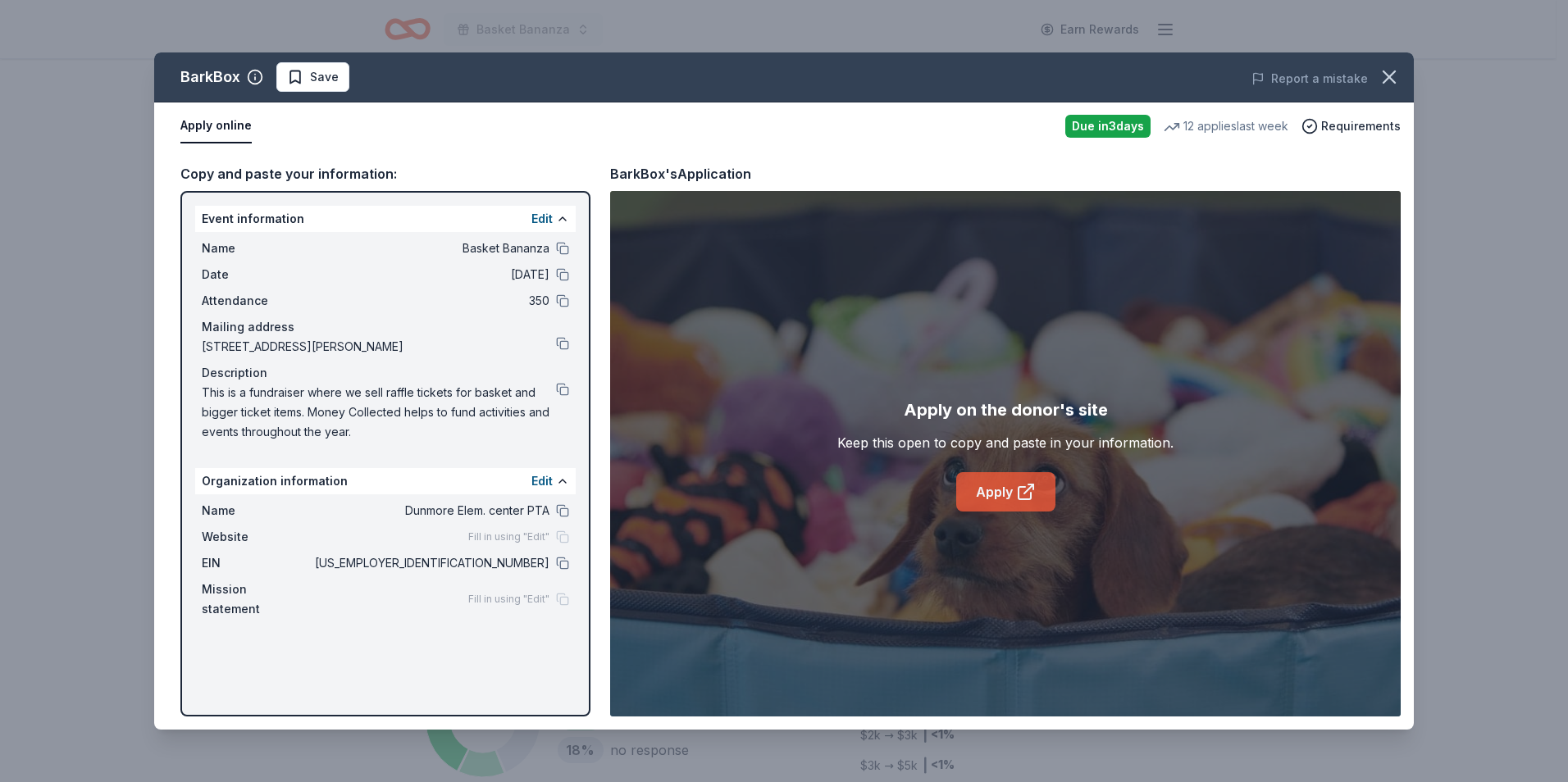
click at [1004, 498] on link "Apply" at bounding box center [1006, 491] width 99 height 39
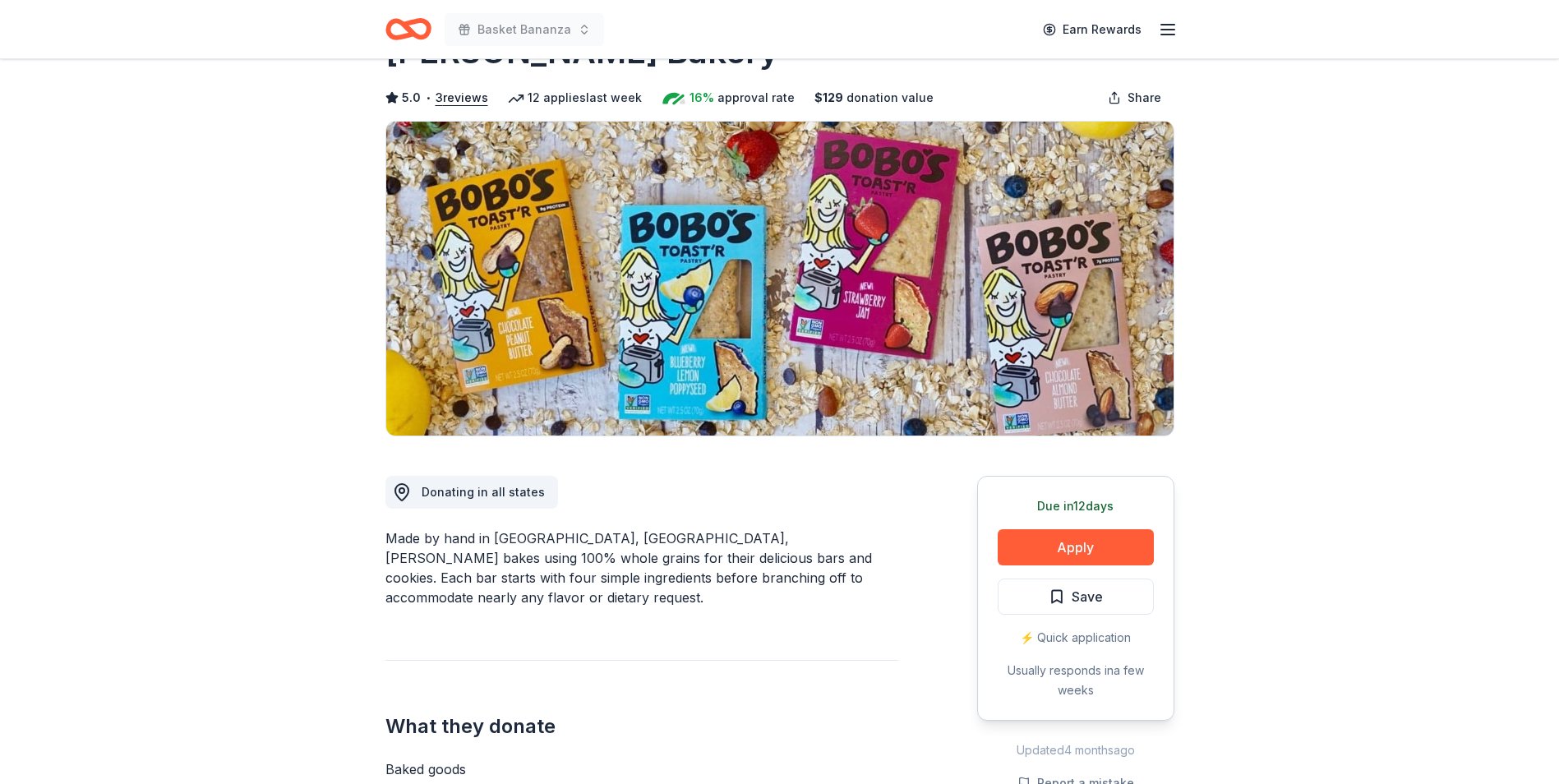
scroll to position [247, 0]
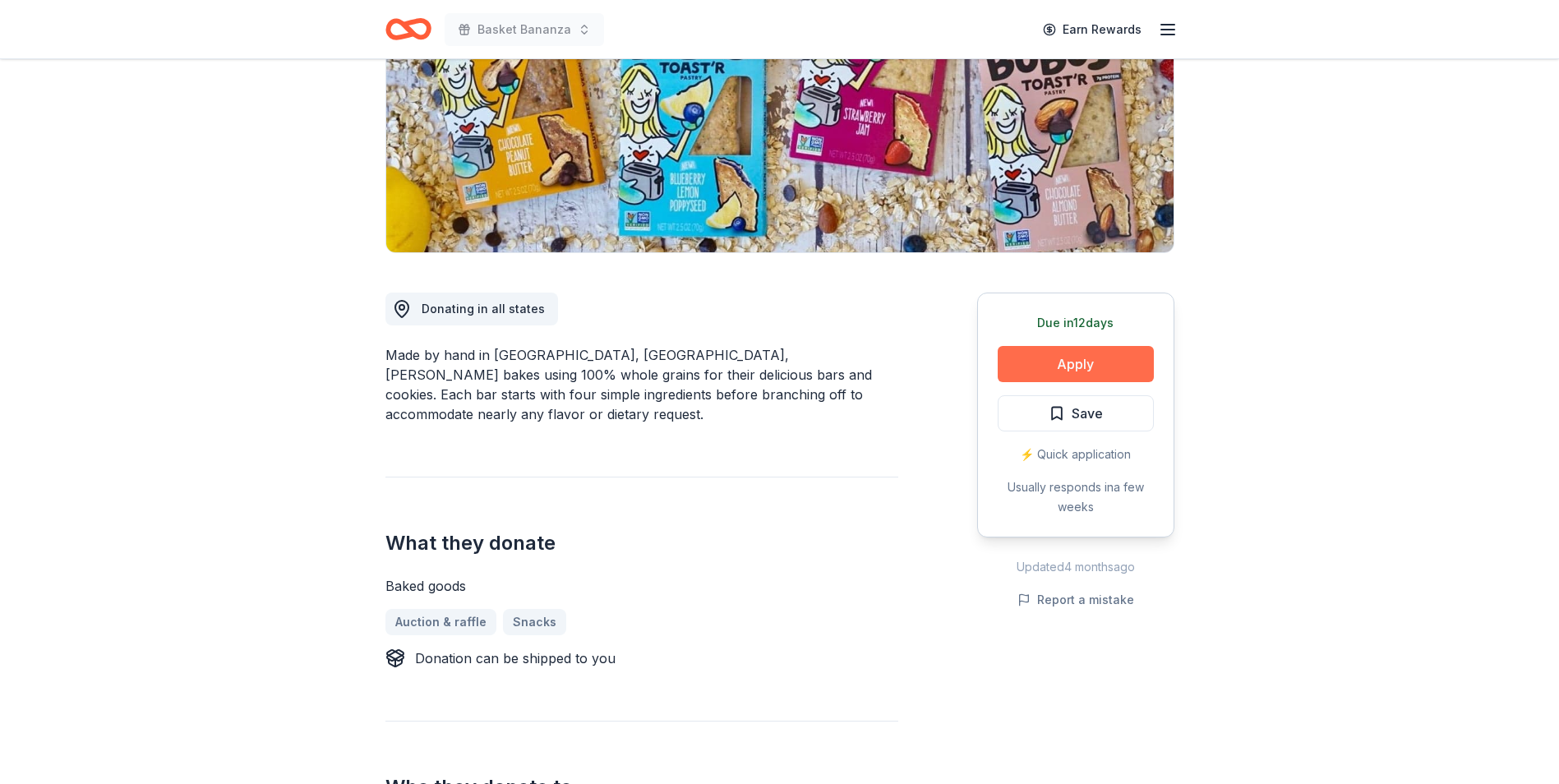
click at [1073, 366] on button "Apply" at bounding box center [1076, 364] width 156 height 36
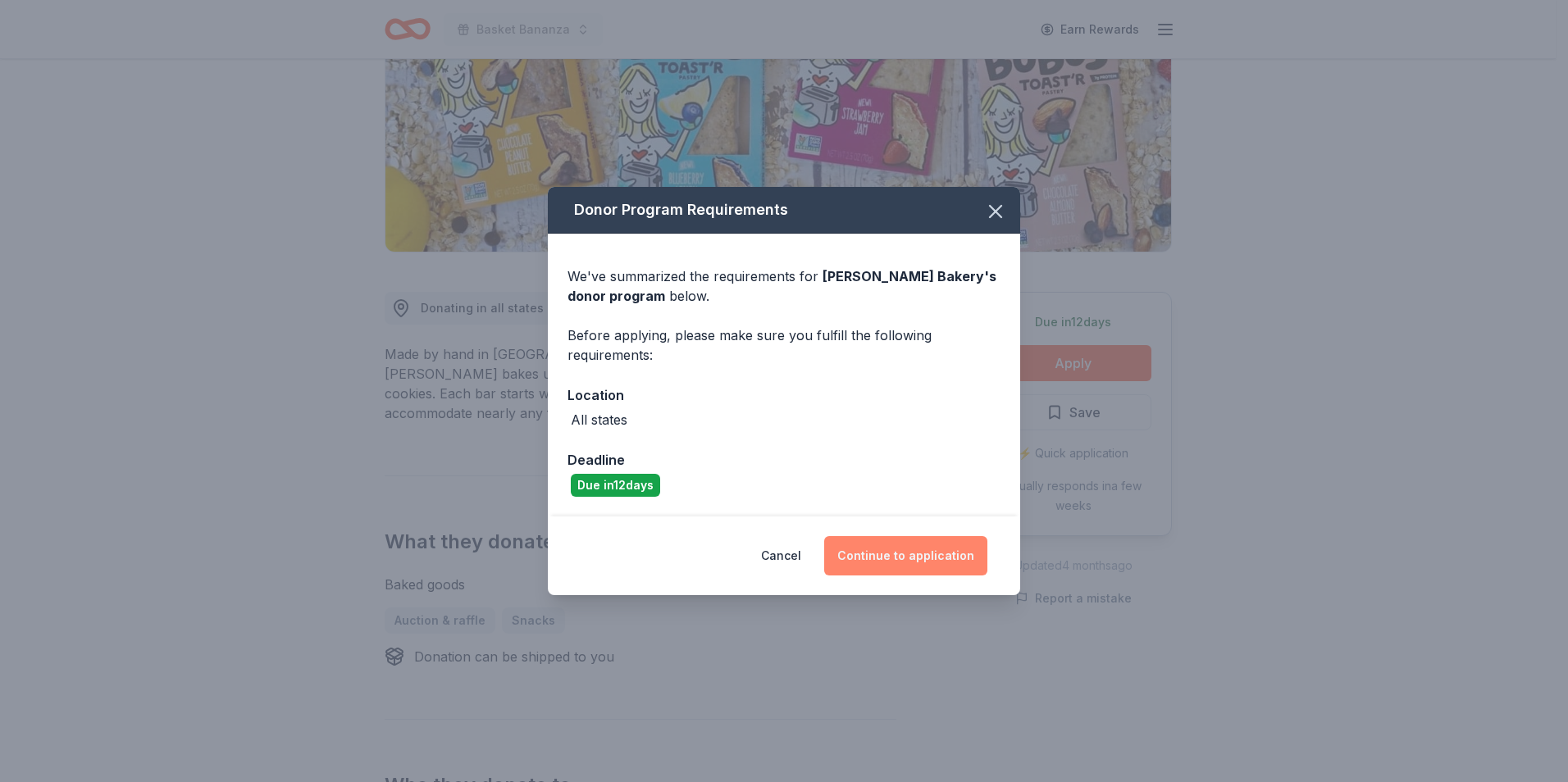
click at [939, 559] on button "Continue to application" at bounding box center [906, 555] width 163 height 39
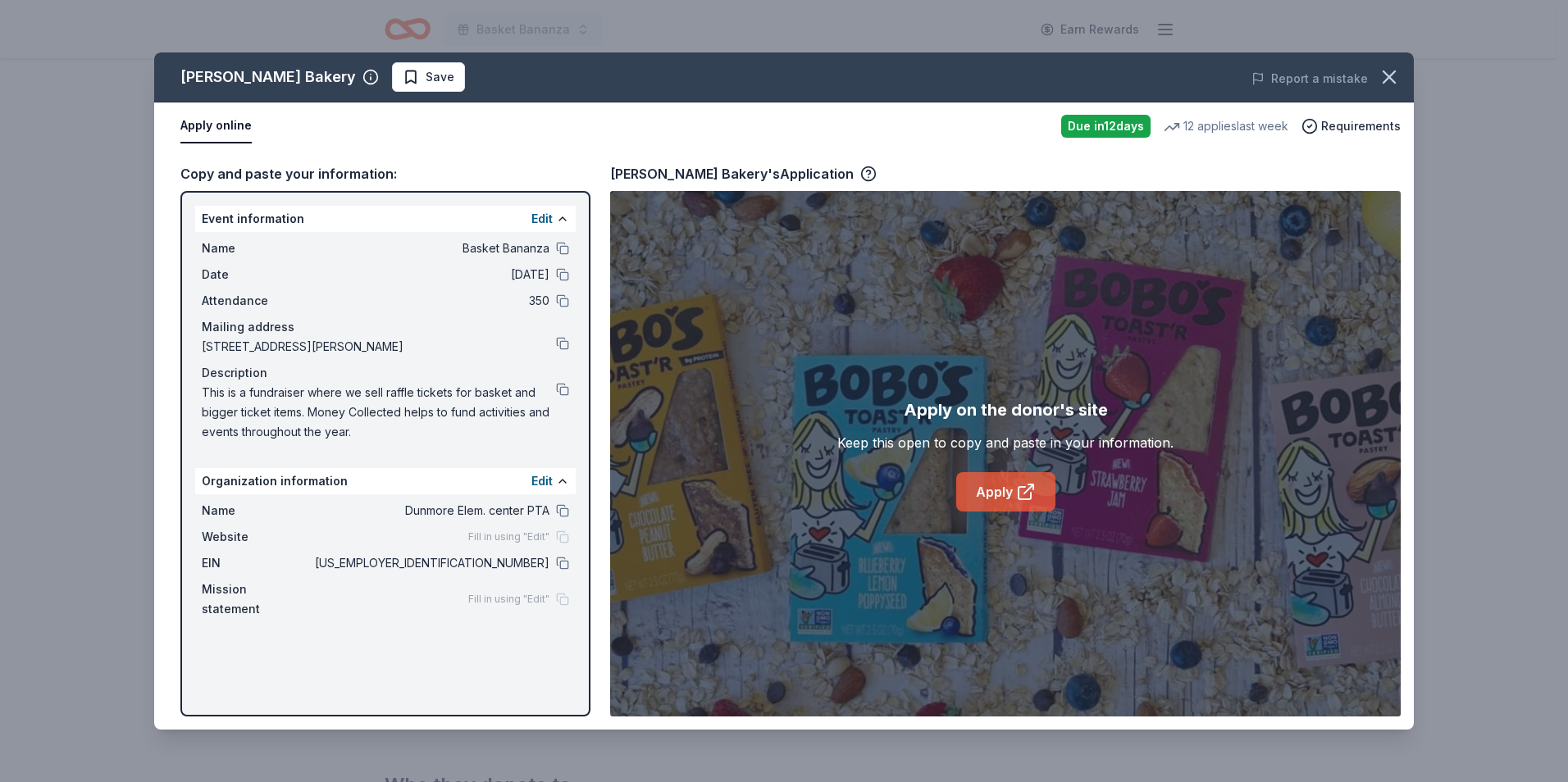
click at [996, 481] on link "Apply" at bounding box center [1006, 491] width 99 height 39
click at [1393, 75] on icon "button" at bounding box center [1388, 76] width 23 height 23
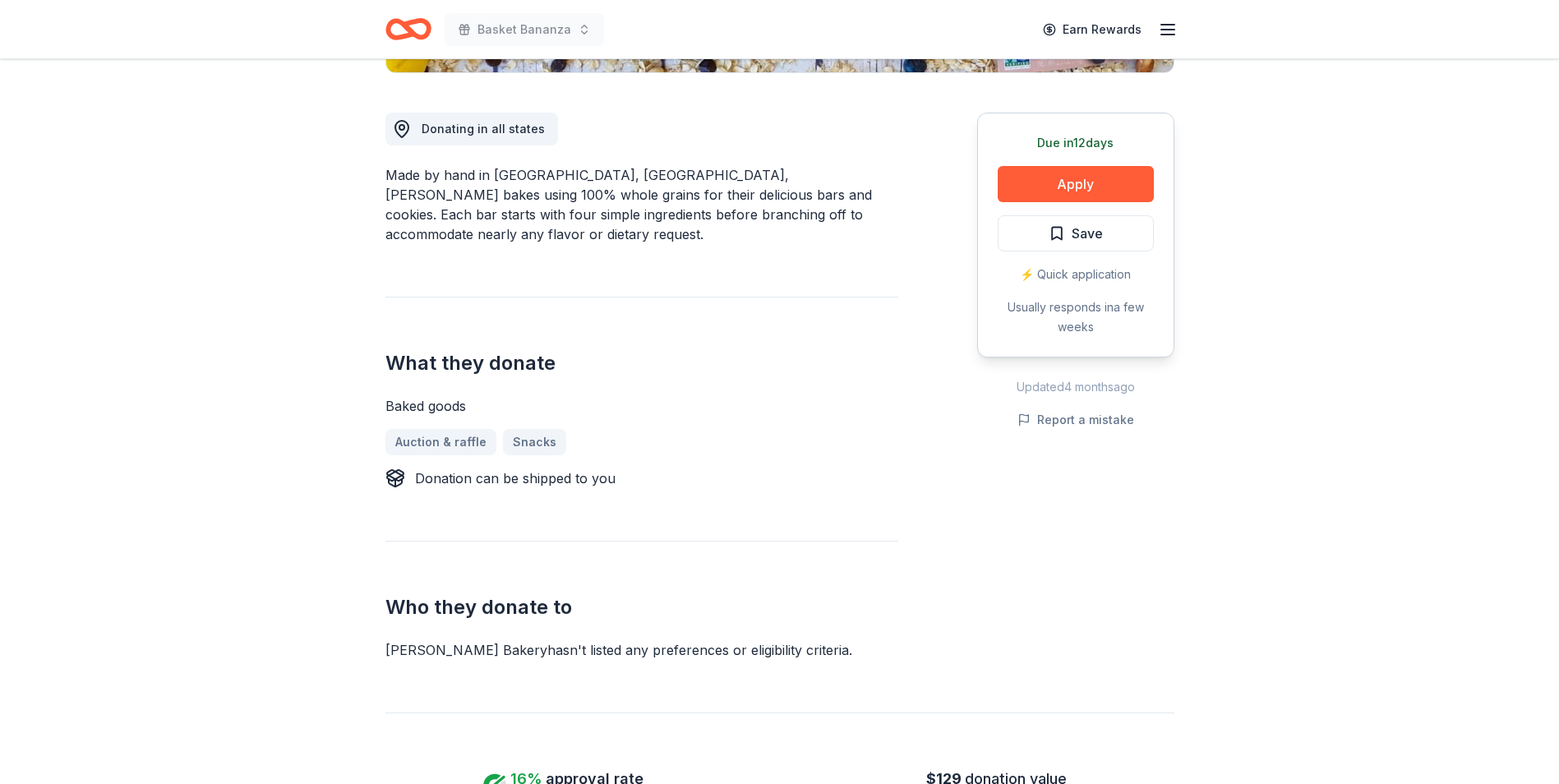
scroll to position [272, 0]
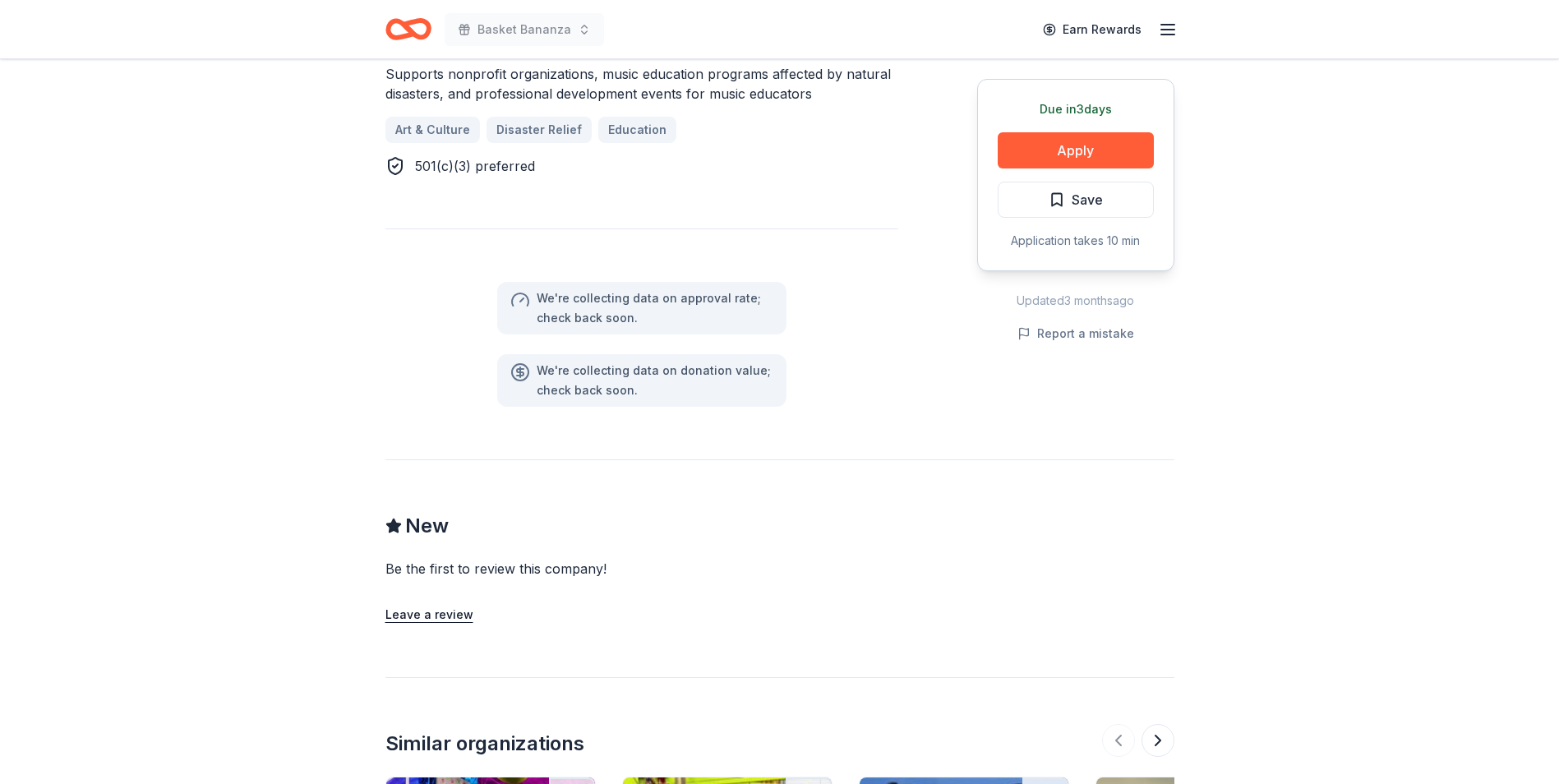
scroll to position [934, 0]
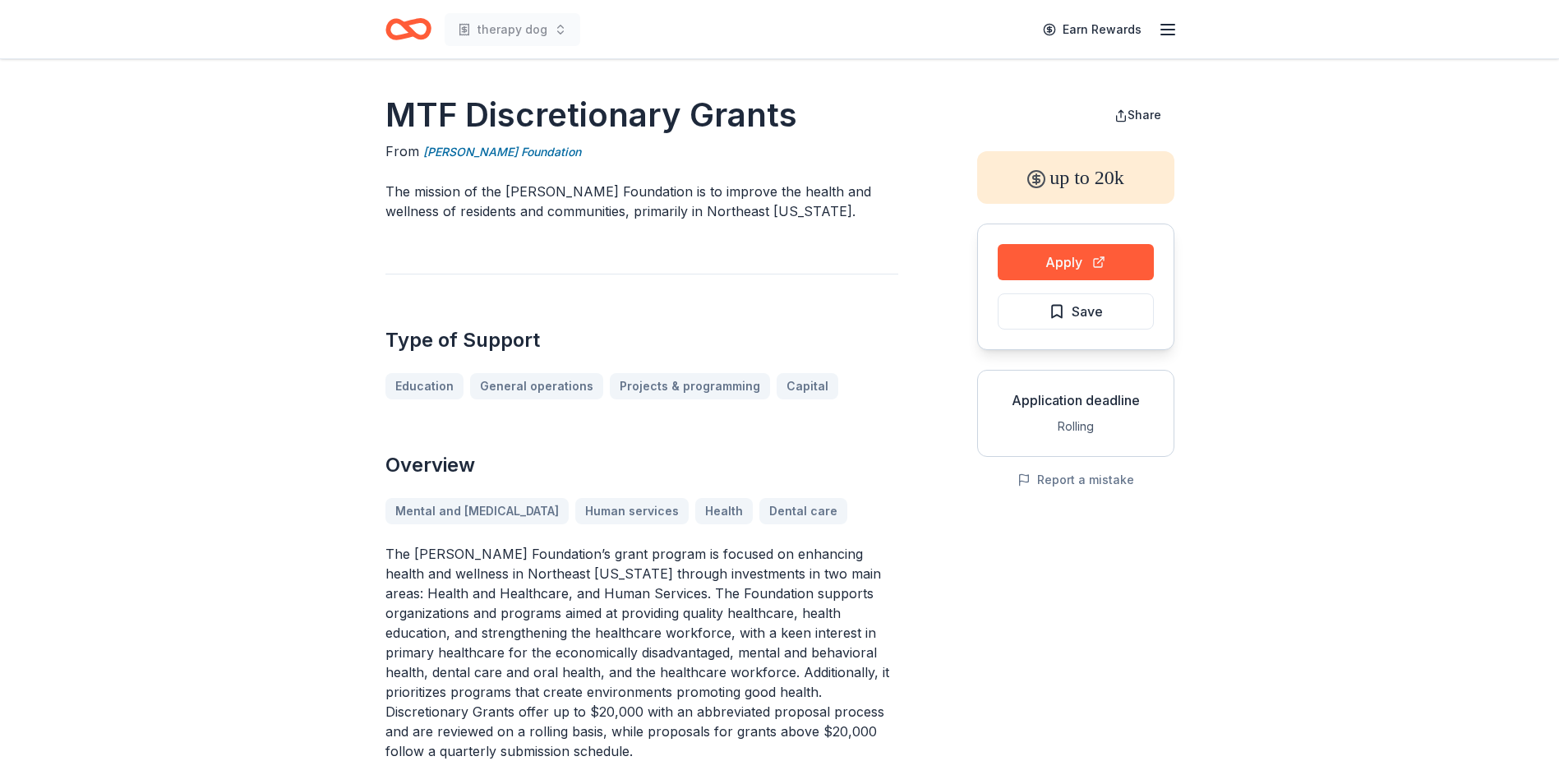
drag, startPoint x: 1090, startPoint y: 259, endPoint x: 846, endPoint y: 284, distance: 245.3
click at [424, 31] on icon "Home" at bounding box center [408, 29] width 46 height 39
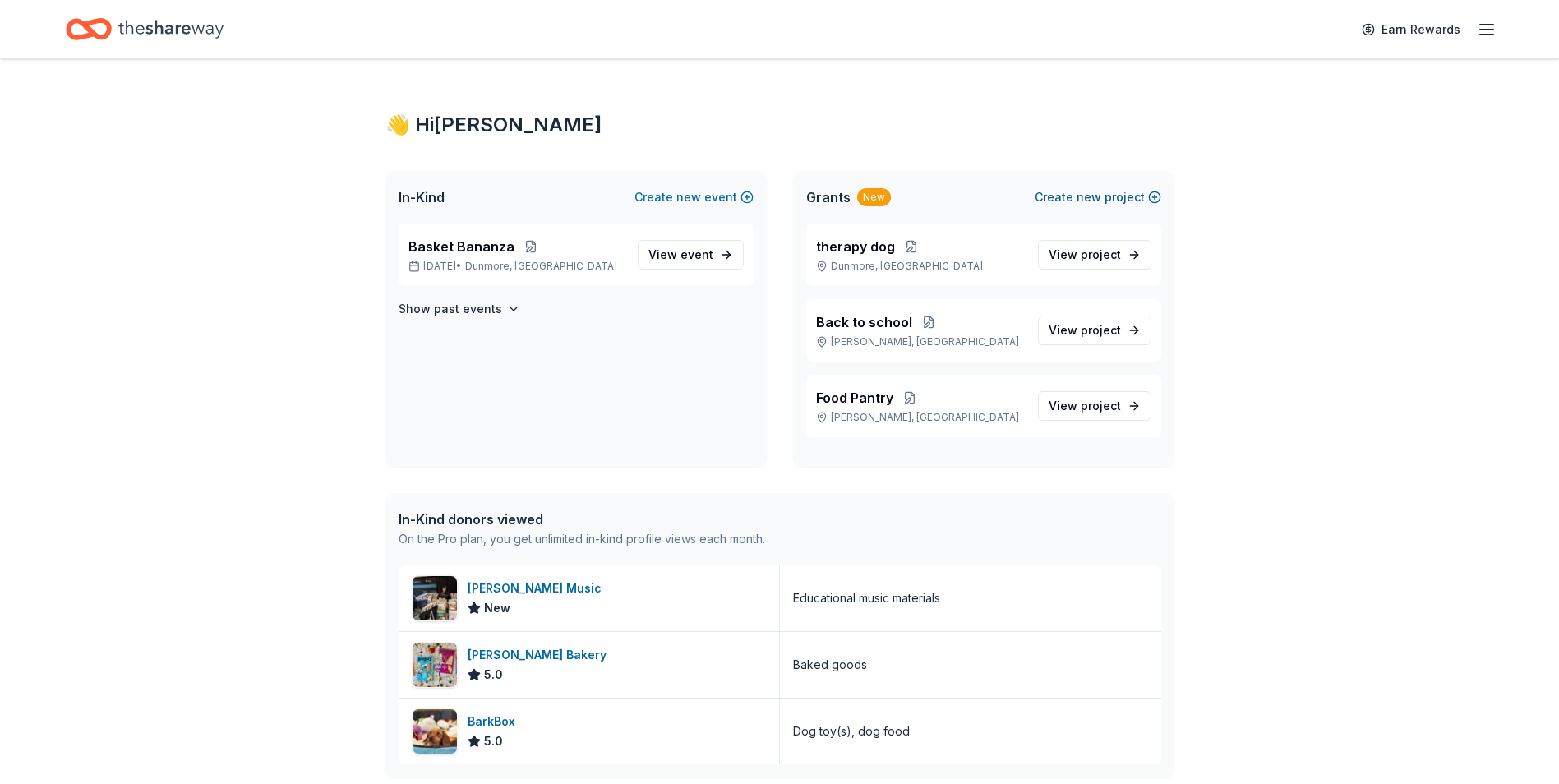
click at [1091, 200] on span "new" at bounding box center [1088, 196] width 24 height 19
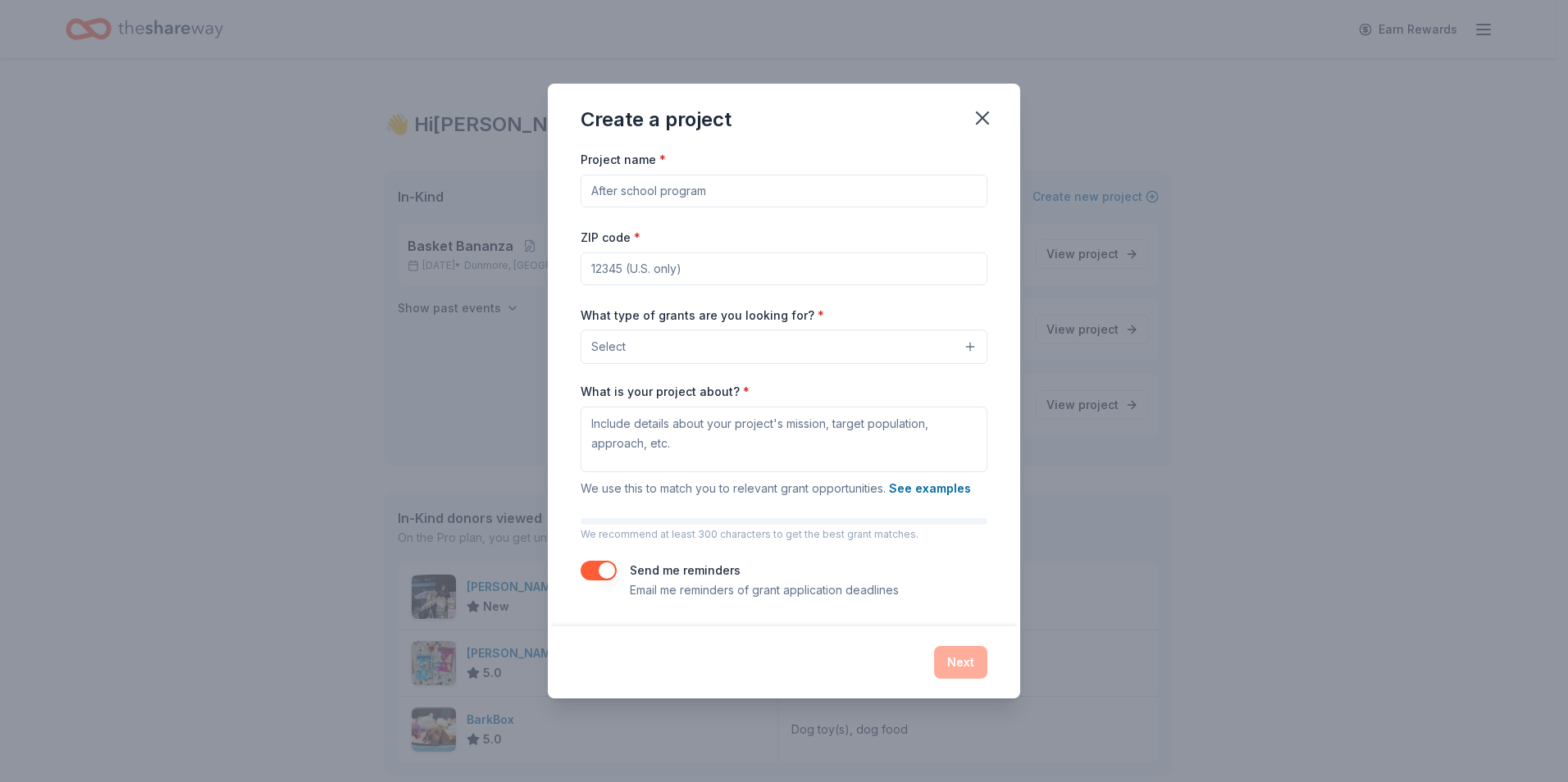
click at [755, 192] on input "Project name *" at bounding box center [784, 191] width 407 height 33
type input "Outdoor Classroom"
click at [677, 259] on input "ZIP code *" at bounding box center [784, 269] width 407 height 33
type input "18512"
click at [656, 333] on button "Select" at bounding box center [784, 346] width 407 height 34
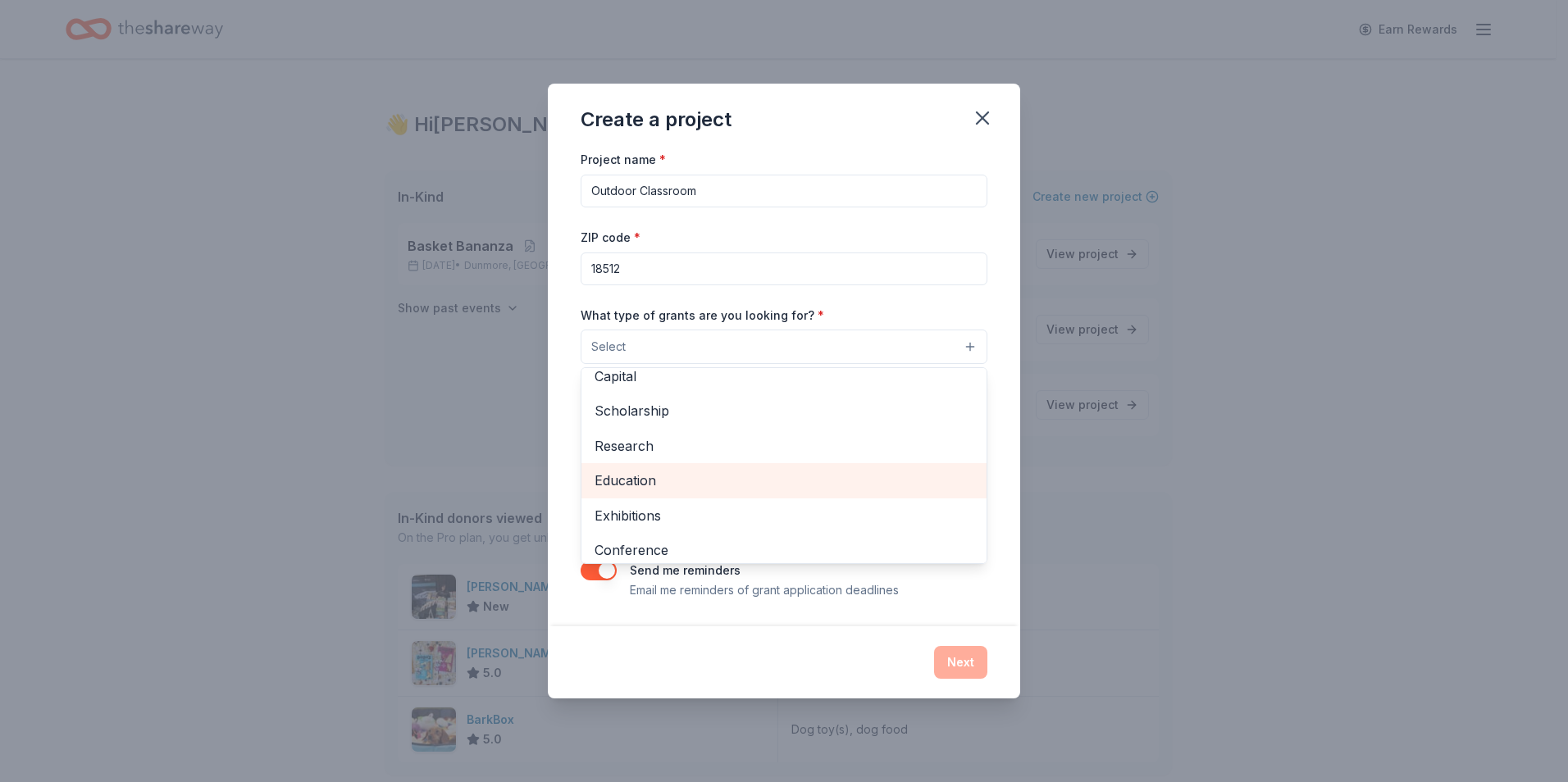
scroll to position [164, 0]
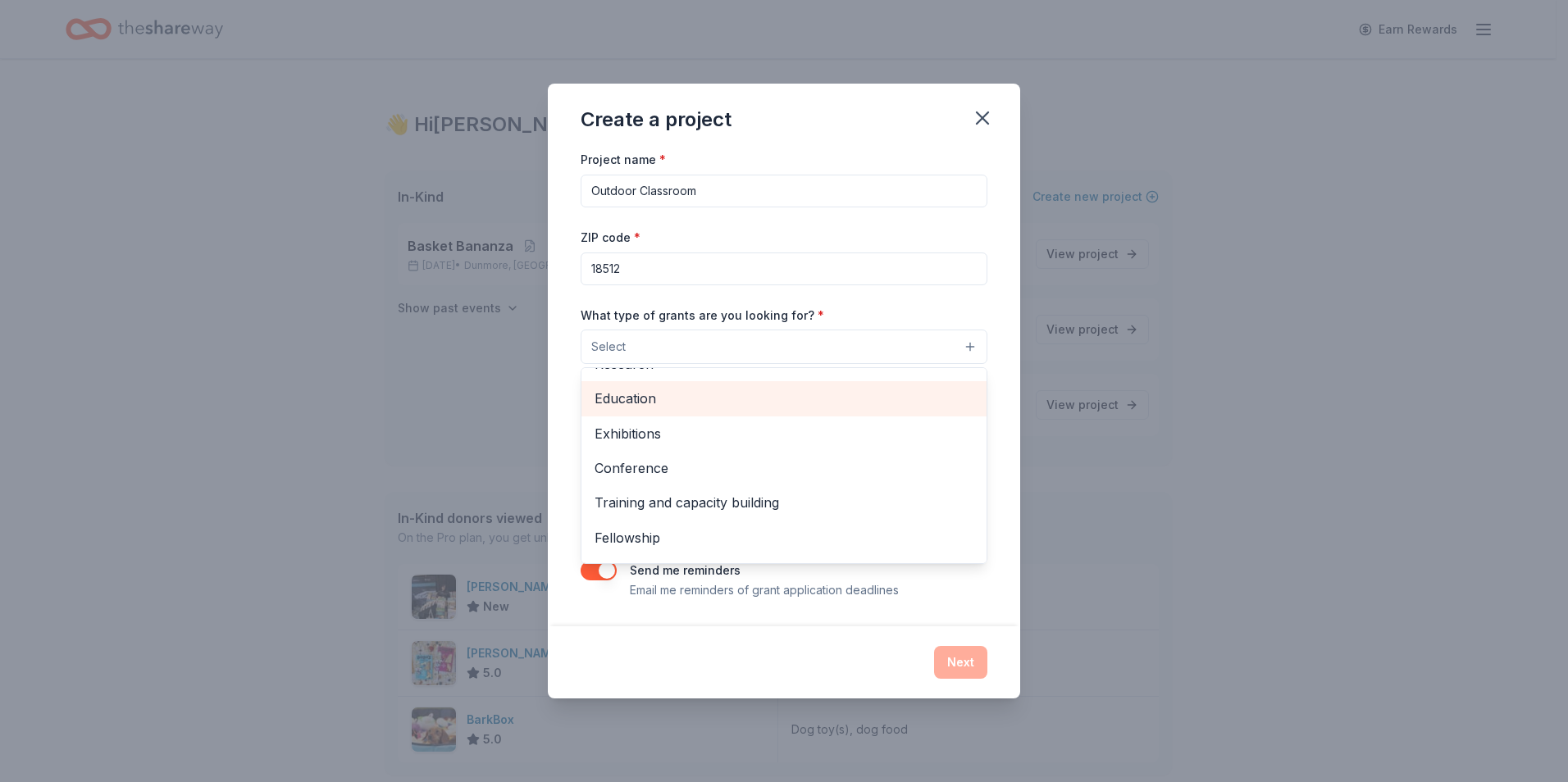
click at [629, 401] on span "Education" at bounding box center [783, 398] width 379 height 21
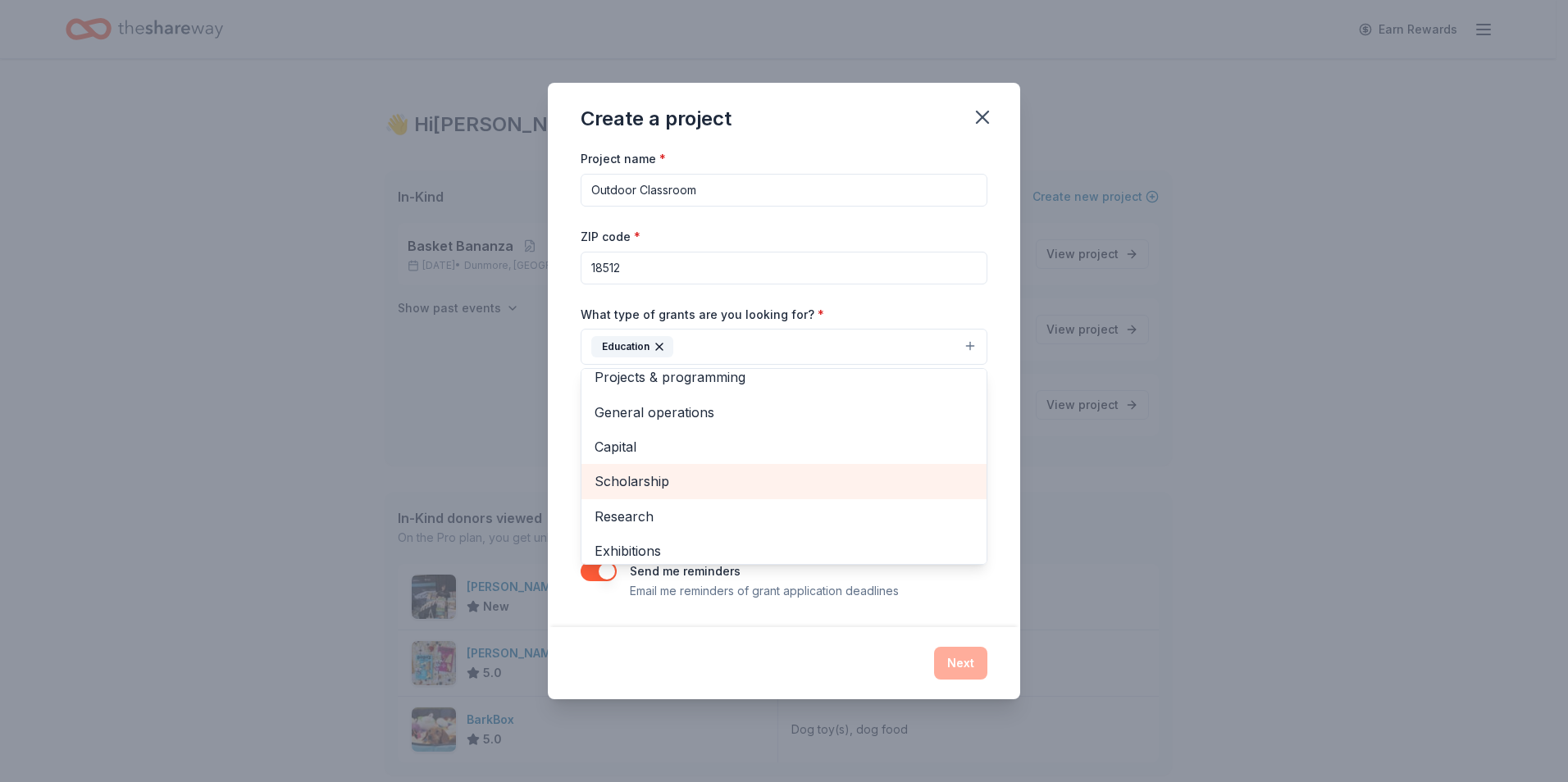
scroll to position [0, 0]
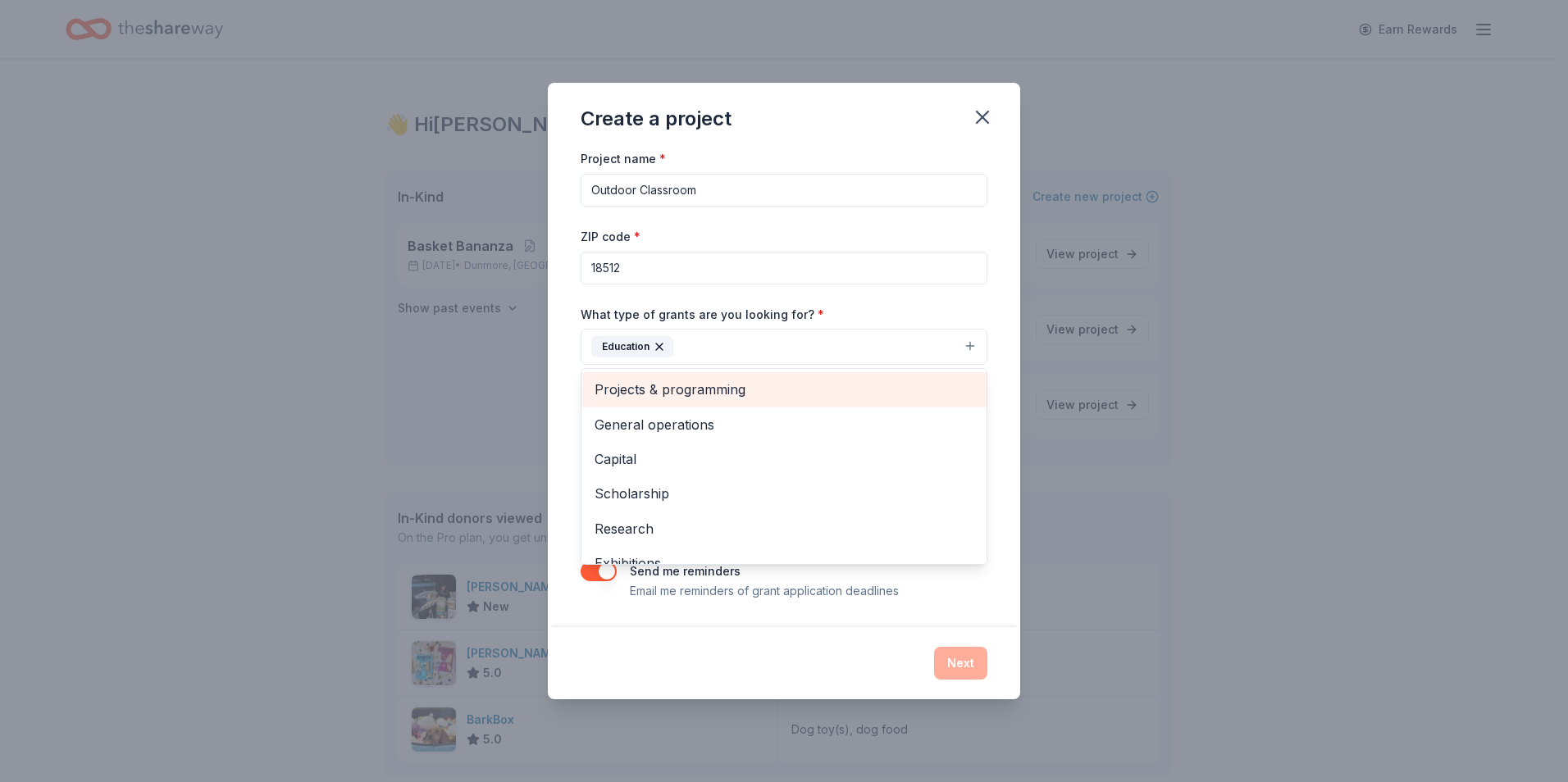
click at [666, 393] on span "Projects & programming" at bounding box center [783, 389] width 379 height 21
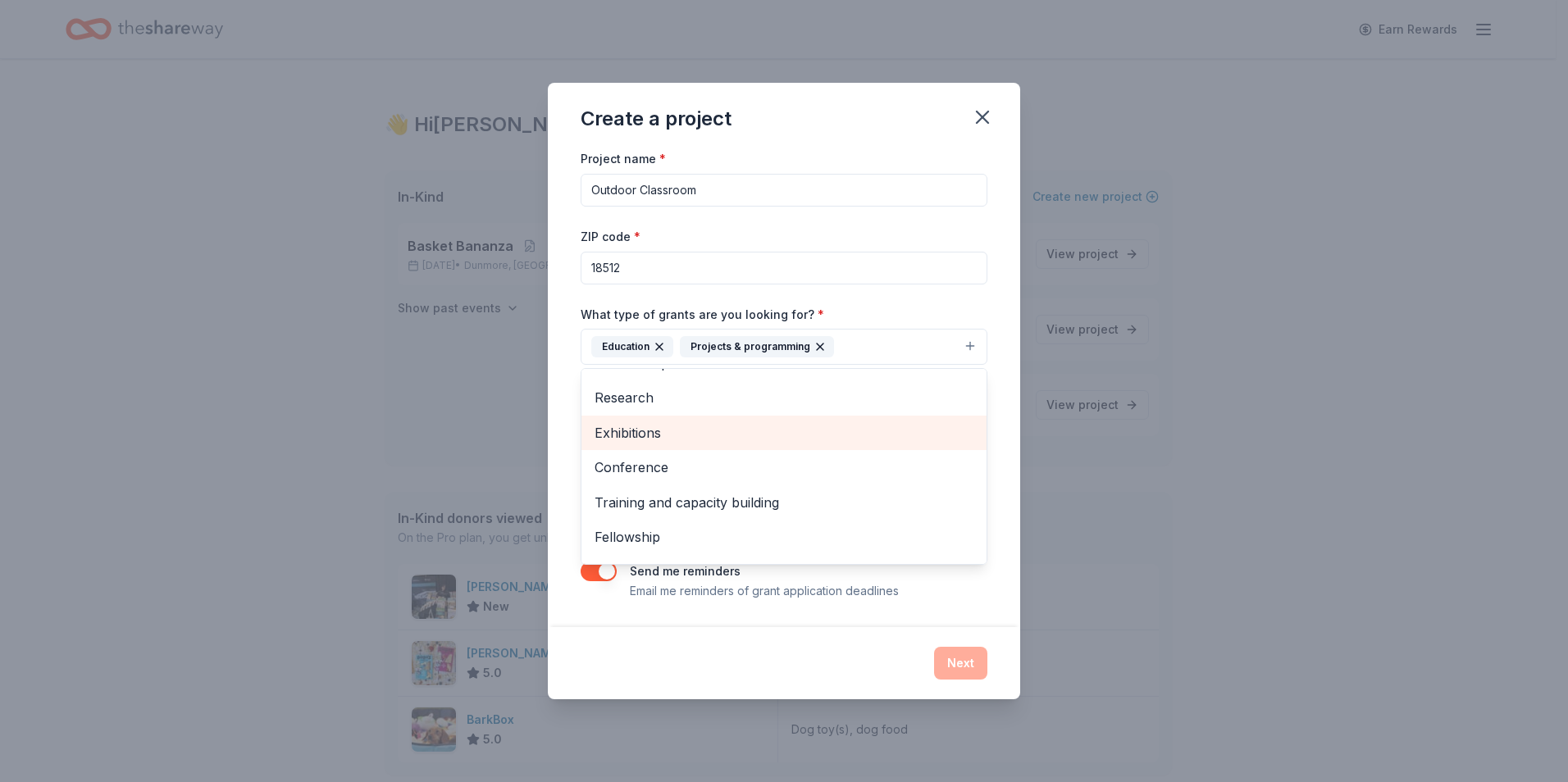
scroll to position [124, 0]
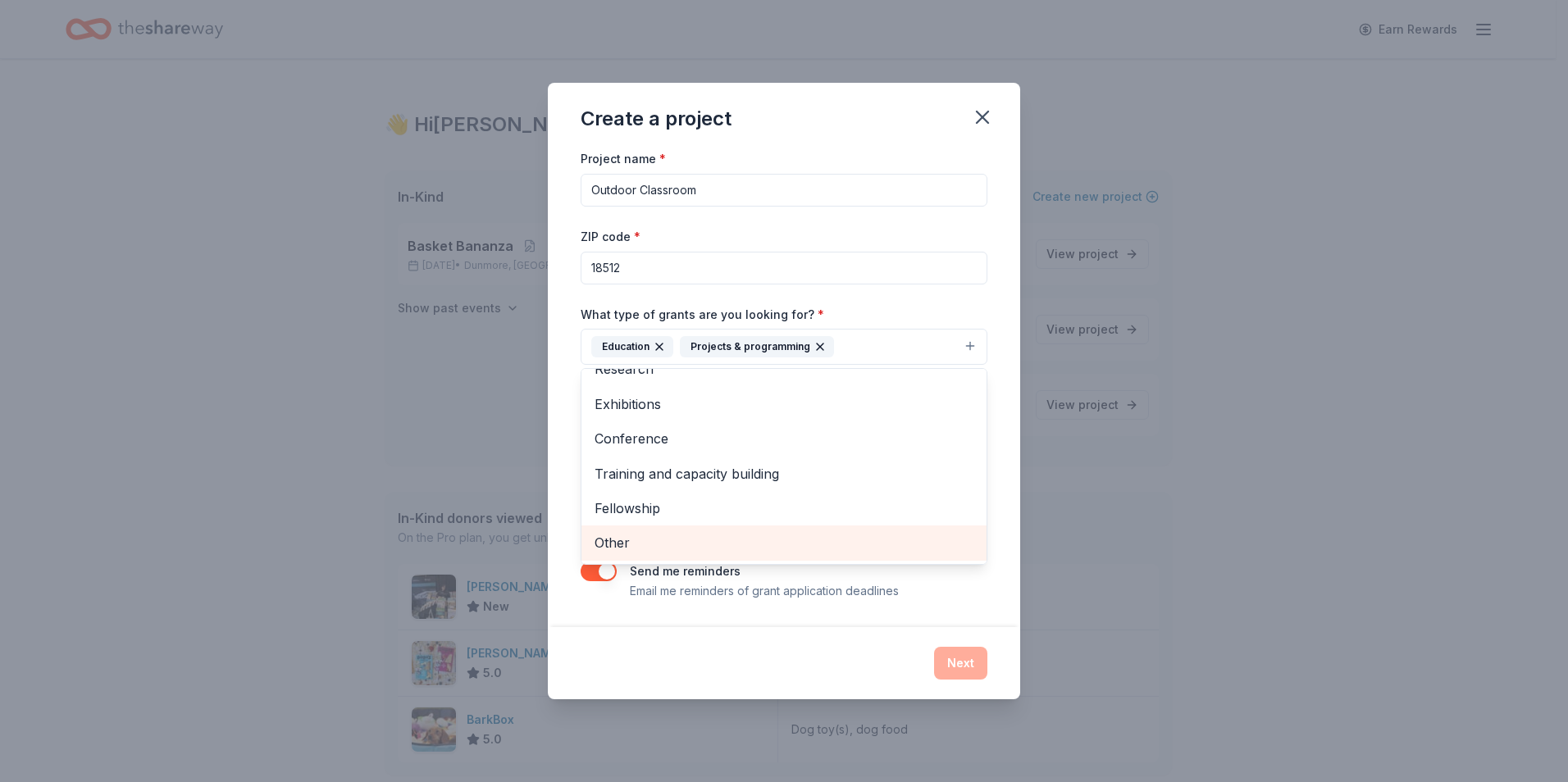
click at [631, 540] on span "Other" at bounding box center [783, 542] width 379 height 21
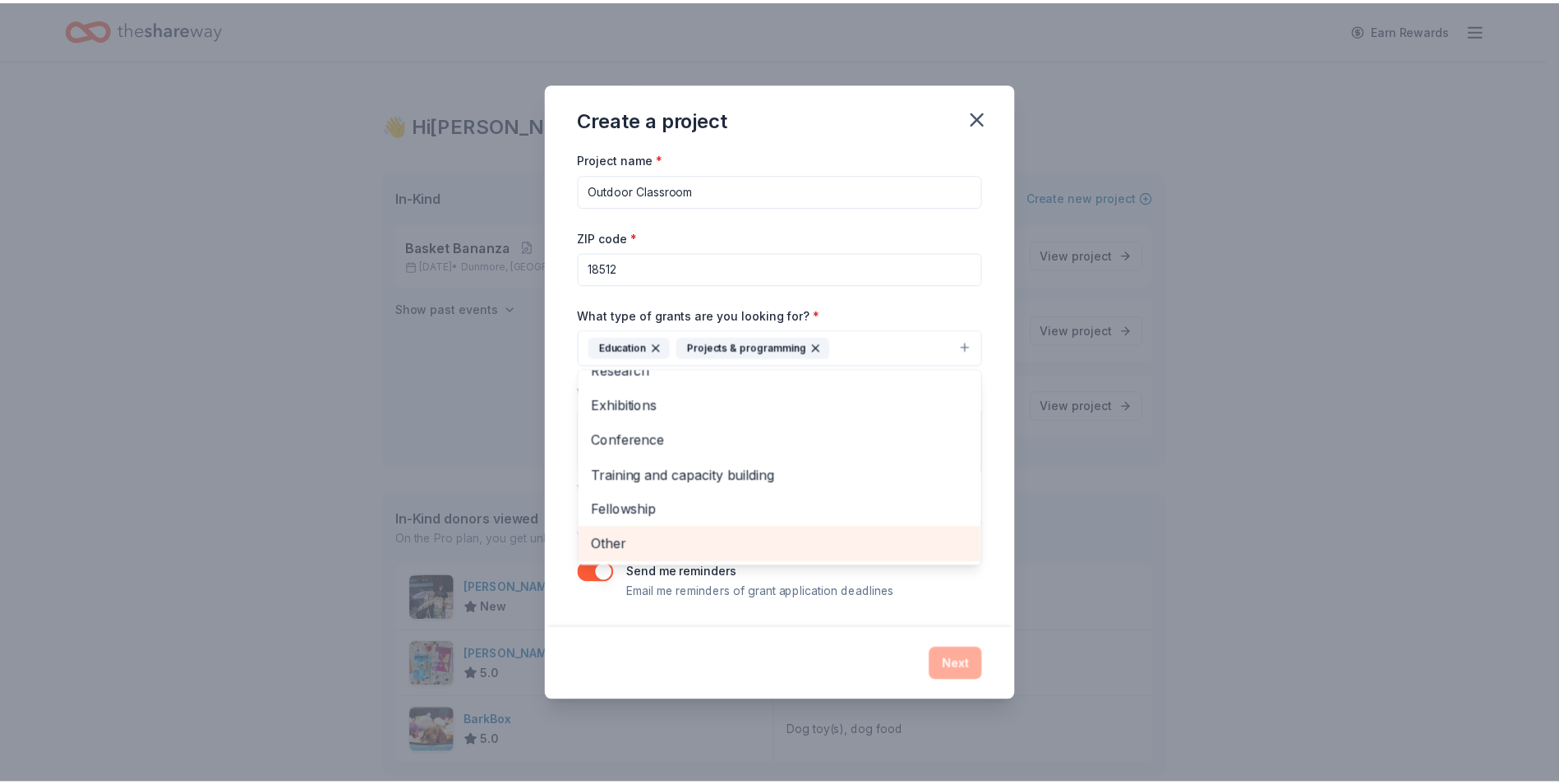
scroll to position [89, 0]
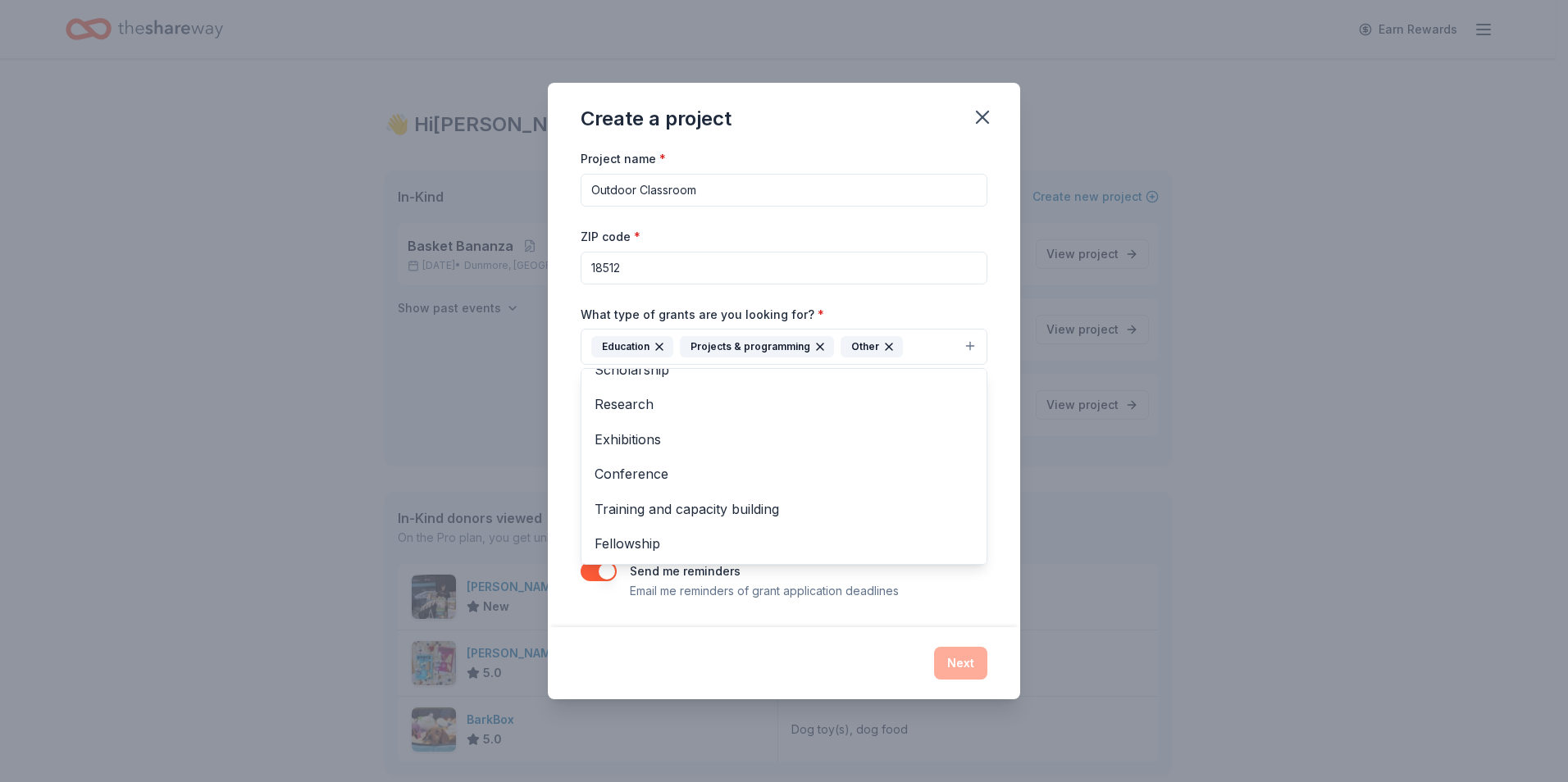
click at [1004, 360] on div "Project name * Outdoor Classroom ZIP code * 18512 What type of grants are you l…" at bounding box center [784, 387] width 472 height 478
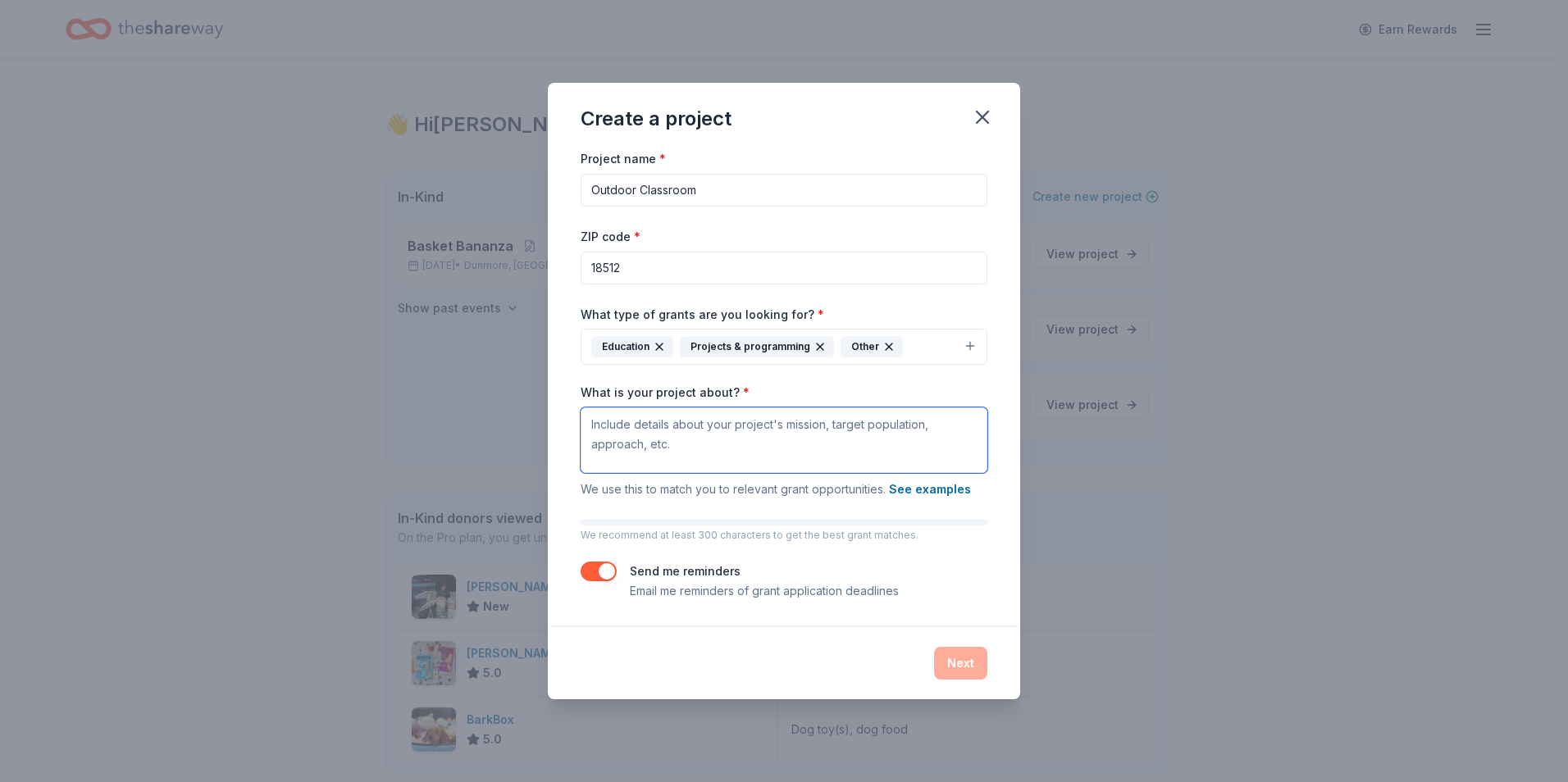
click at [705, 452] on textarea "What is your project about? *" at bounding box center [784, 440] width 407 height 66
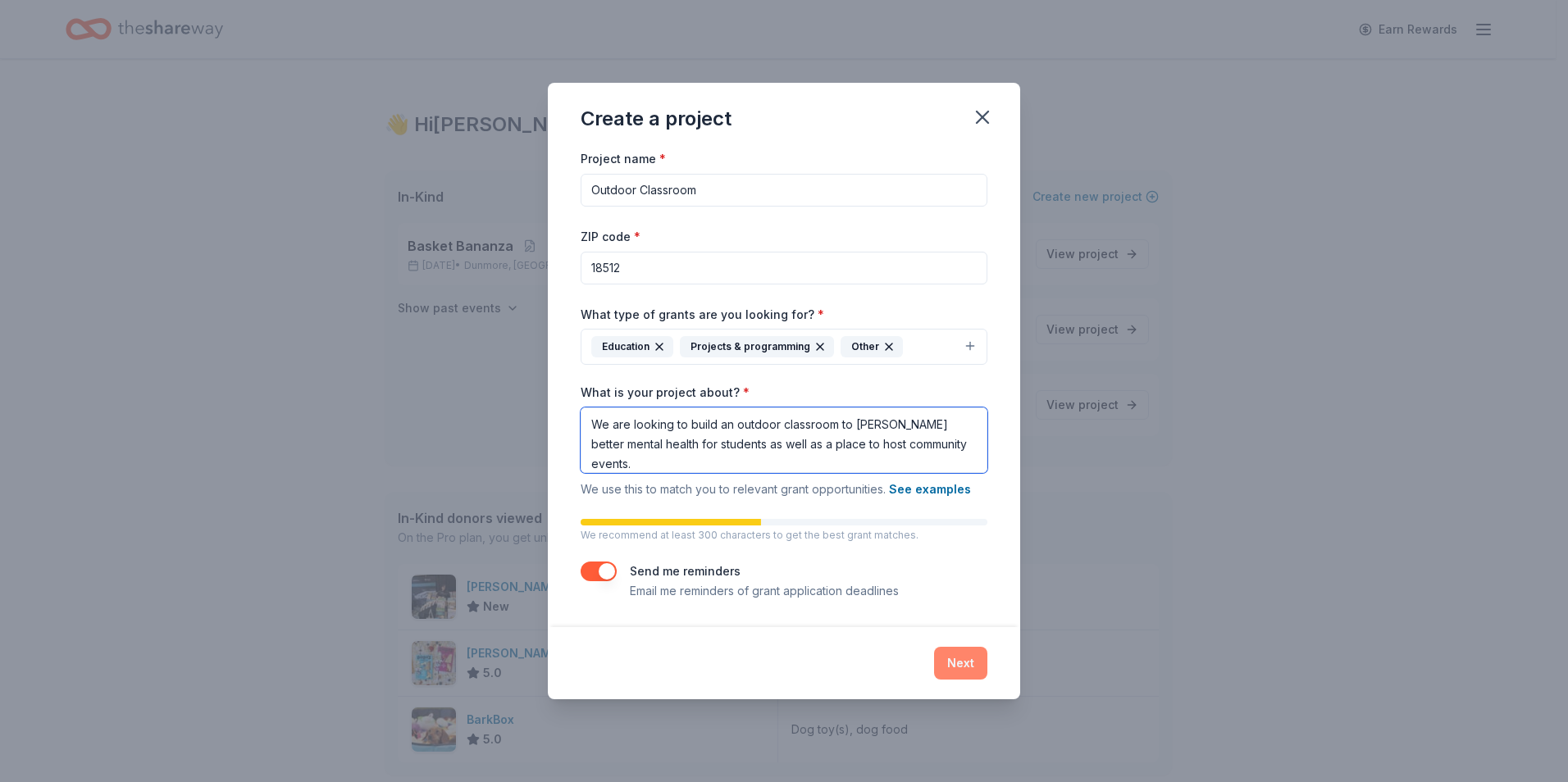
type textarea "We are looking to build an outdoor classroom to foster better mental health for…"
click at [971, 656] on button "Next" at bounding box center [960, 663] width 53 height 33
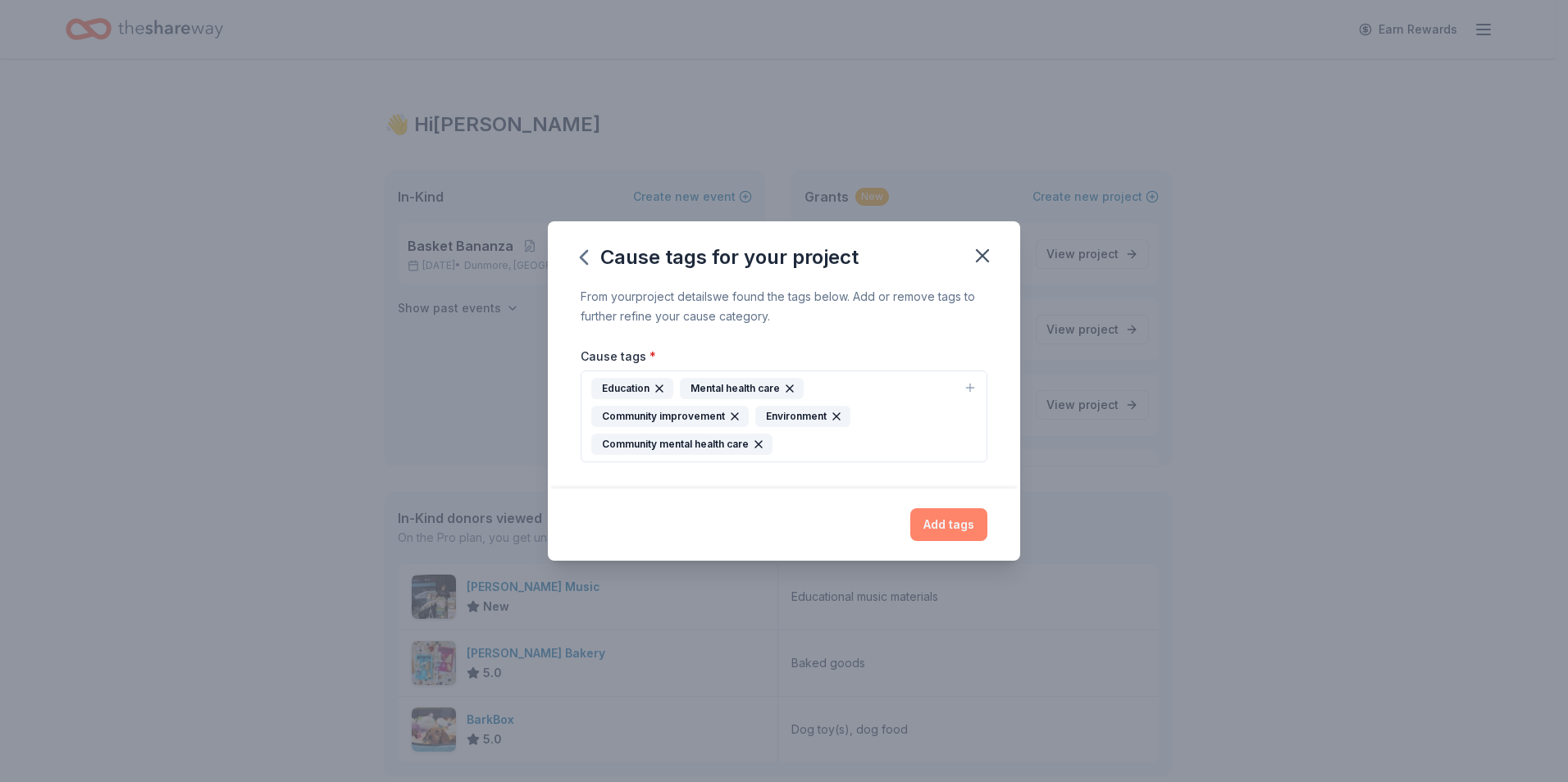
click at [949, 516] on button "Add tags" at bounding box center [949, 524] width 77 height 33
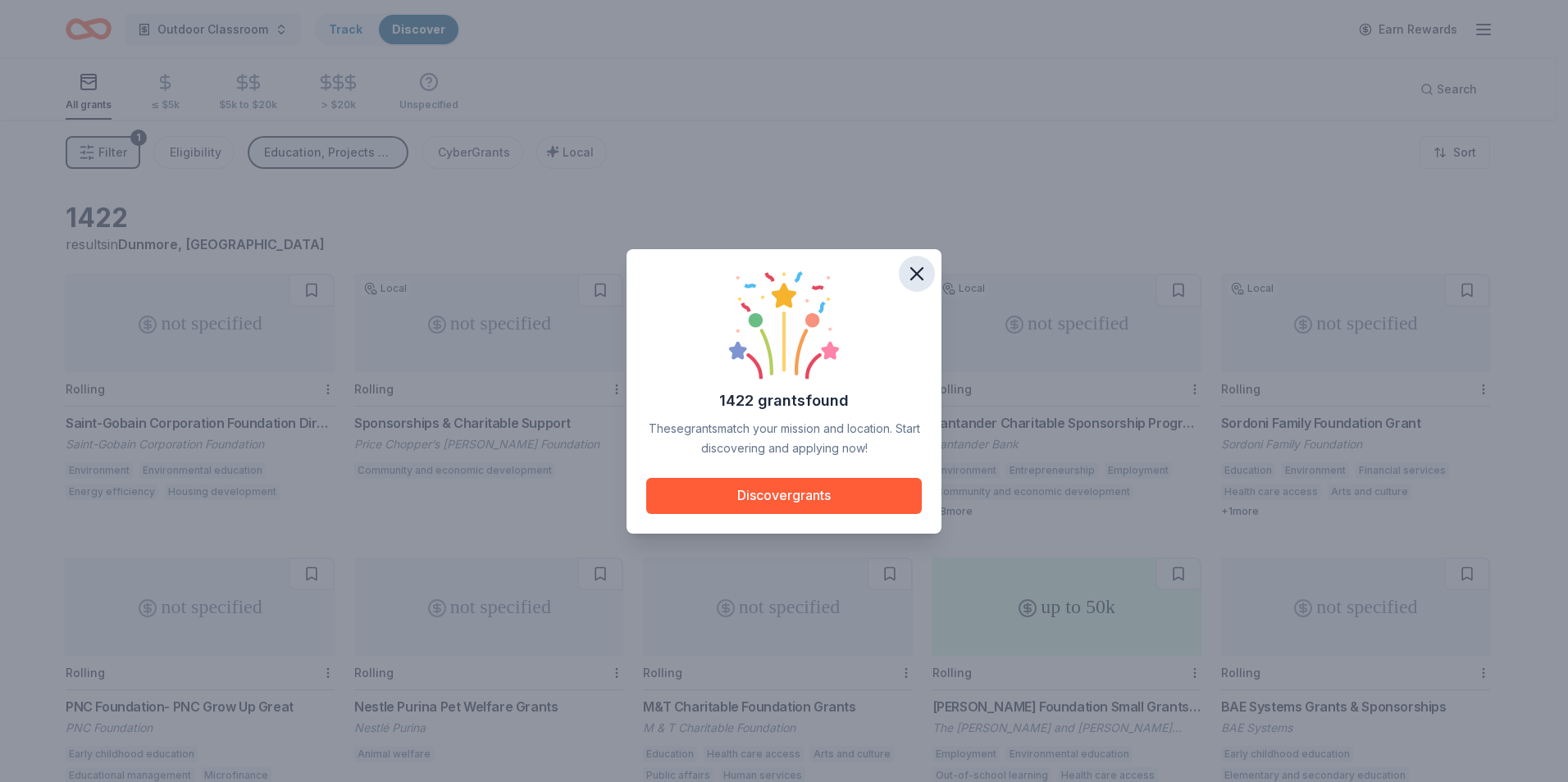
click at [923, 274] on icon "button" at bounding box center [916, 273] width 23 height 23
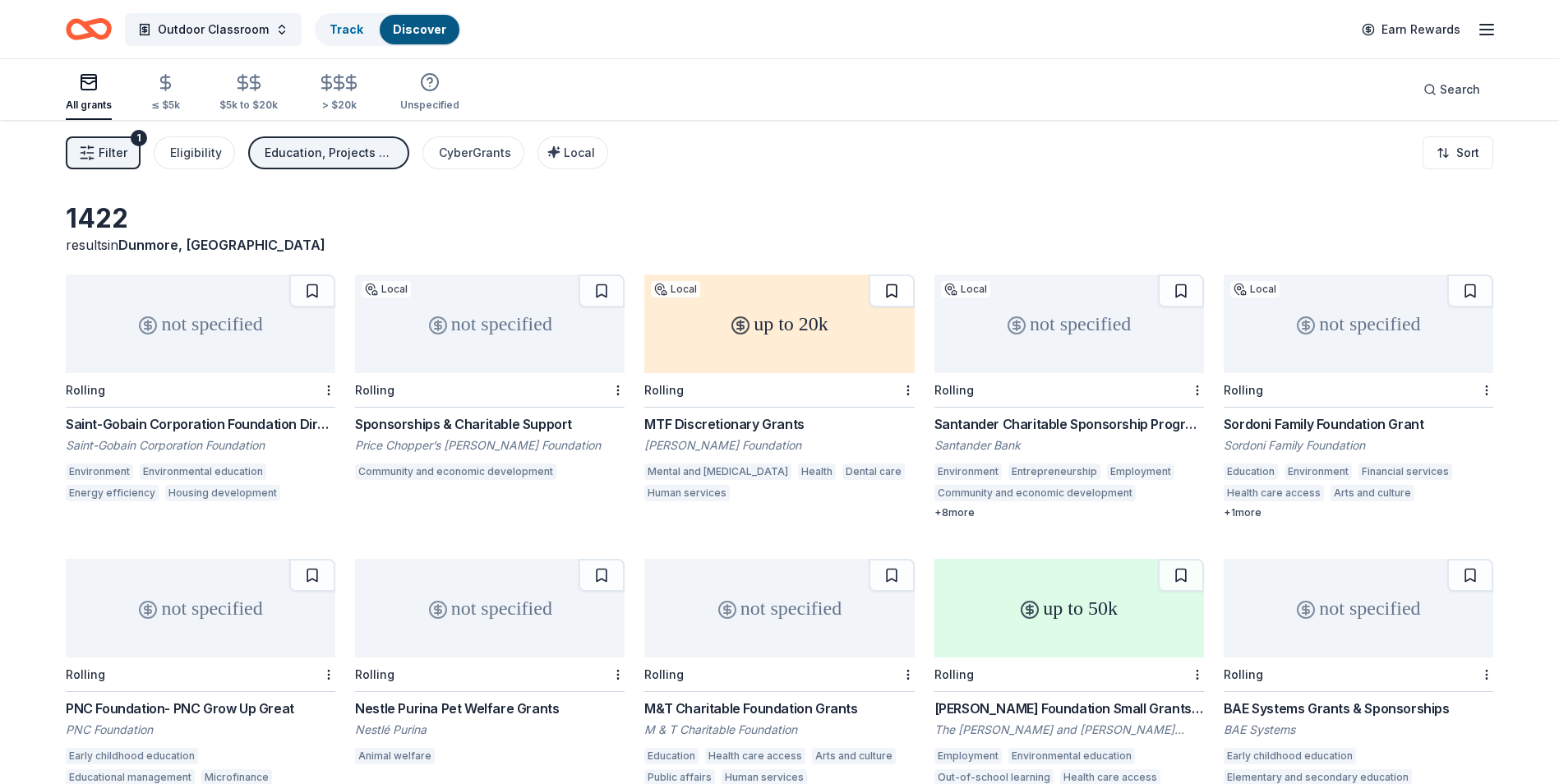
click at [887, 290] on button at bounding box center [891, 291] width 46 height 33
click at [502, 357] on div "not specified" at bounding box center [490, 323] width 270 height 99
click at [226, 344] on div "not specified" at bounding box center [200, 323] width 270 height 99
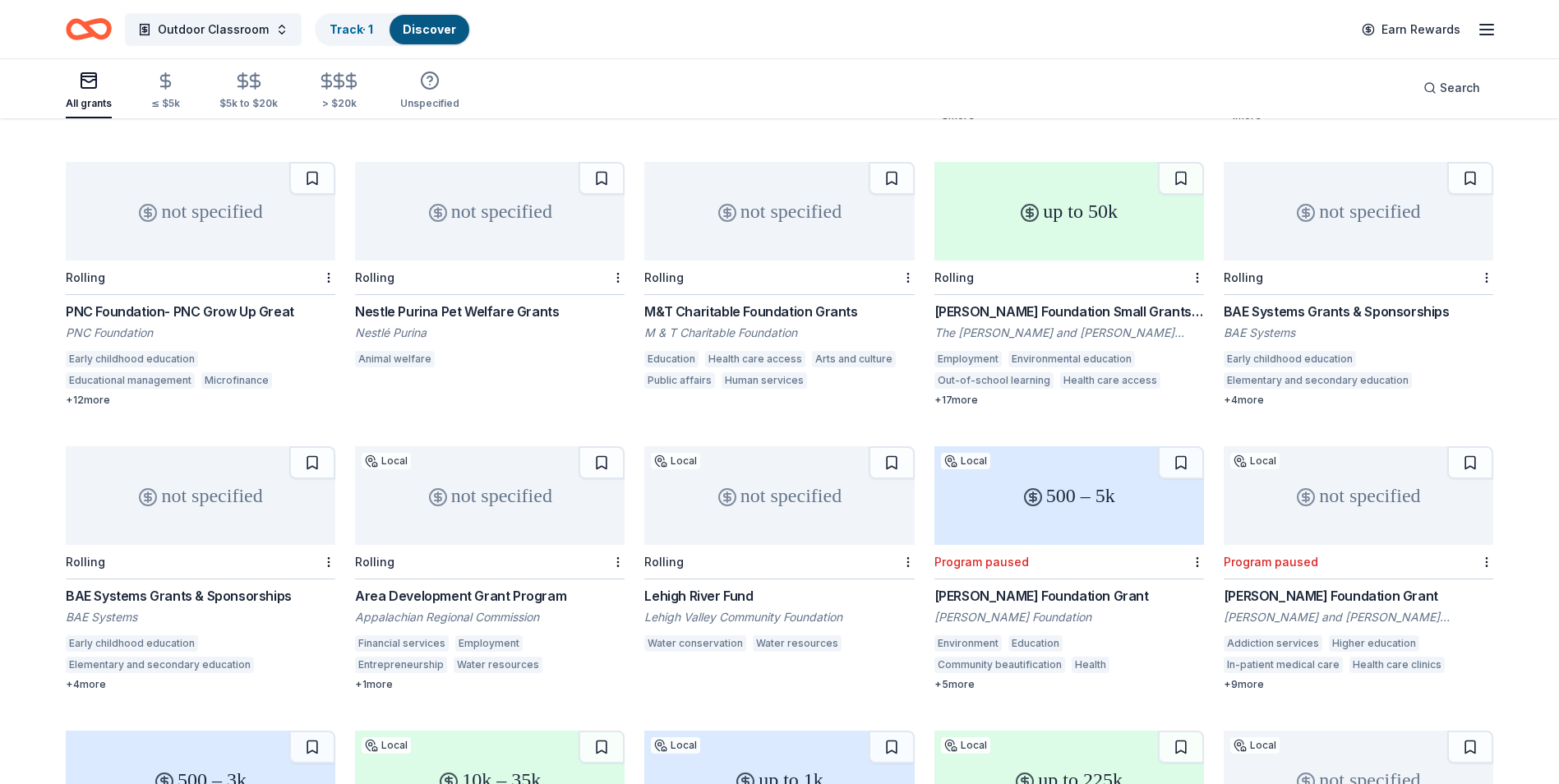
scroll to position [397, 0]
click at [499, 242] on div "not specified" at bounding box center [490, 210] width 270 height 99
click at [1065, 211] on div "up to 50k" at bounding box center [1069, 210] width 270 height 99
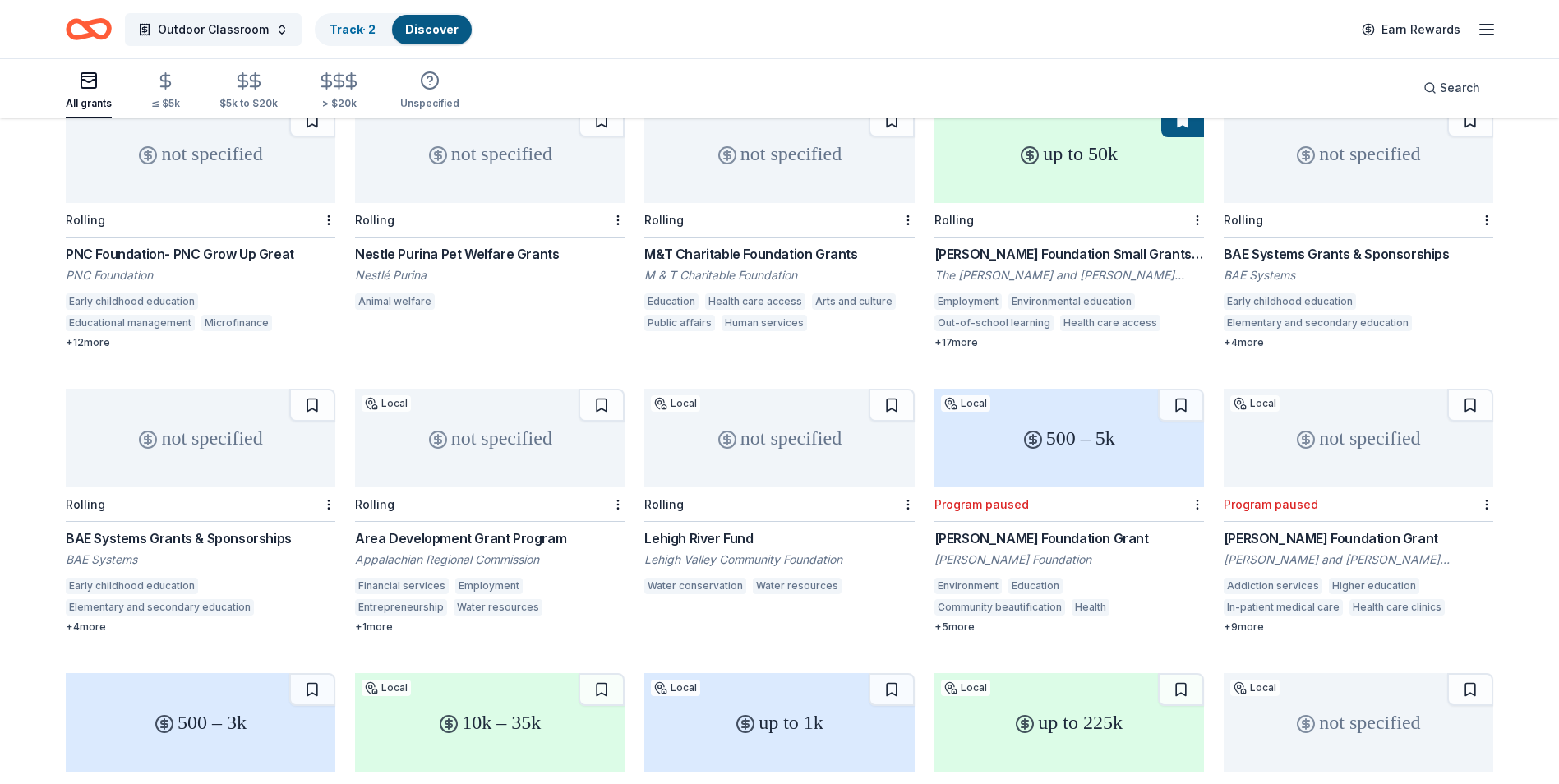
scroll to position [562, 0]
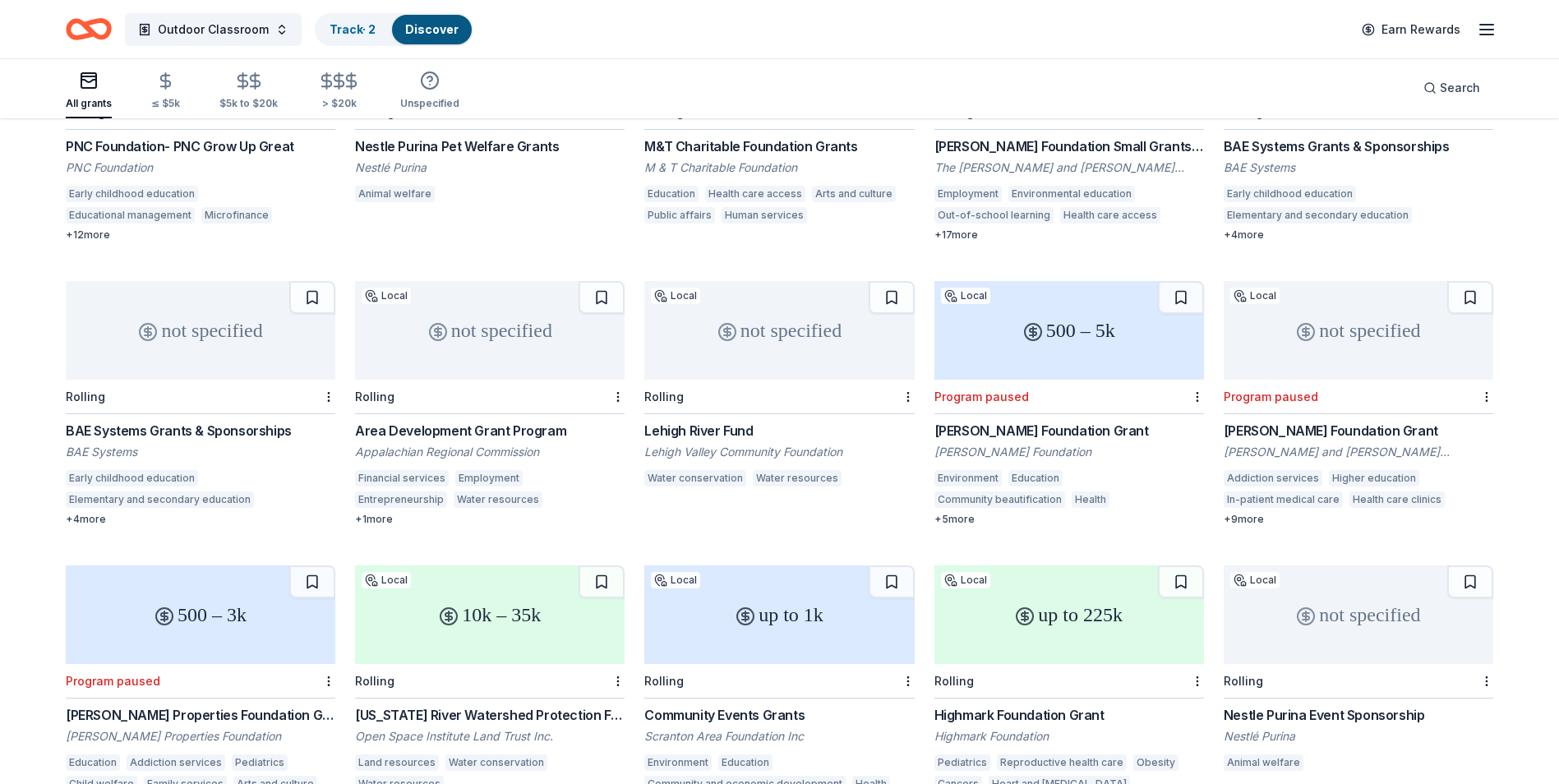
click at [216, 360] on div "not specified" at bounding box center [200, 330] width 270 height 99
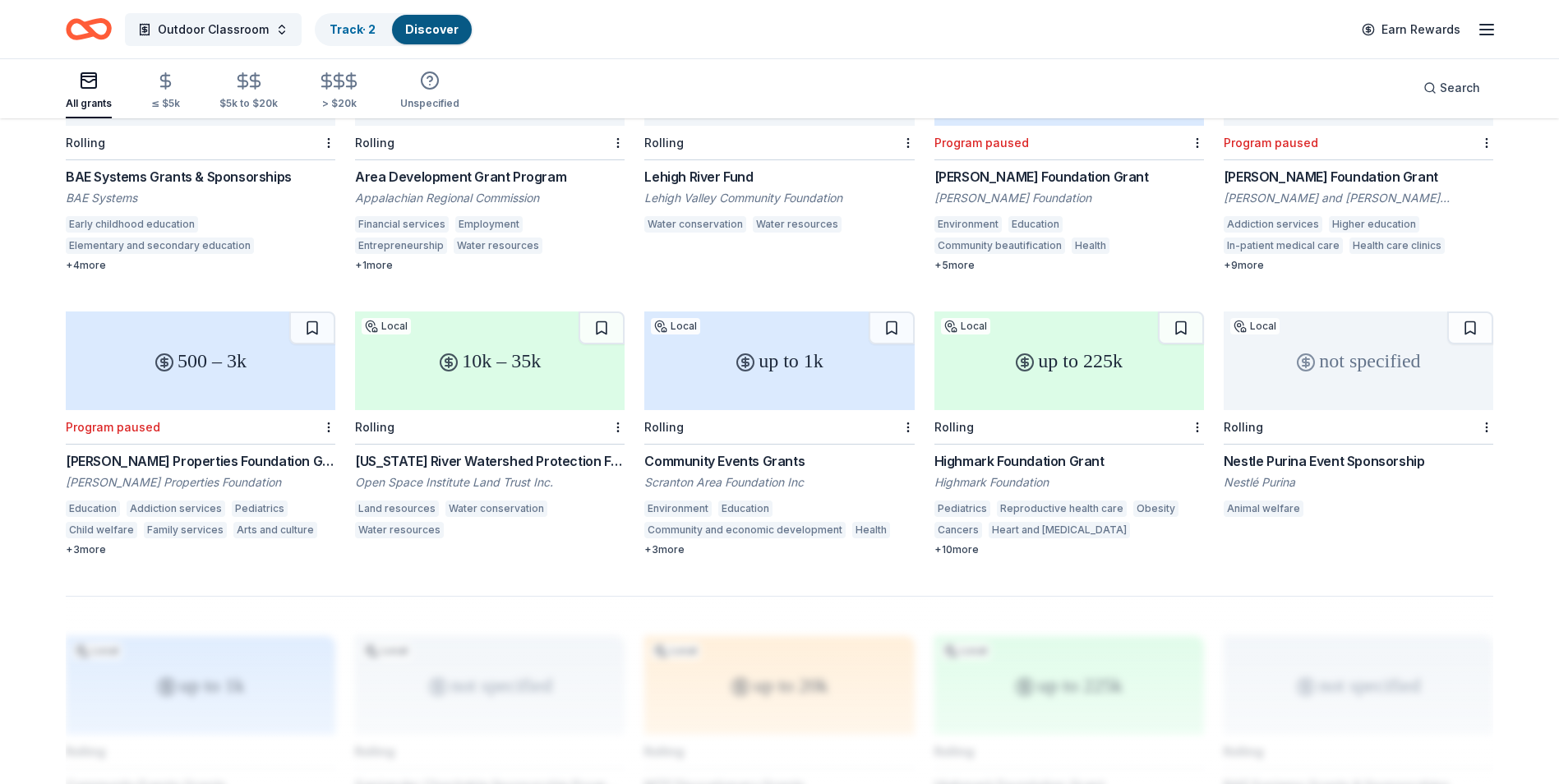
scroll to position [794, 0]
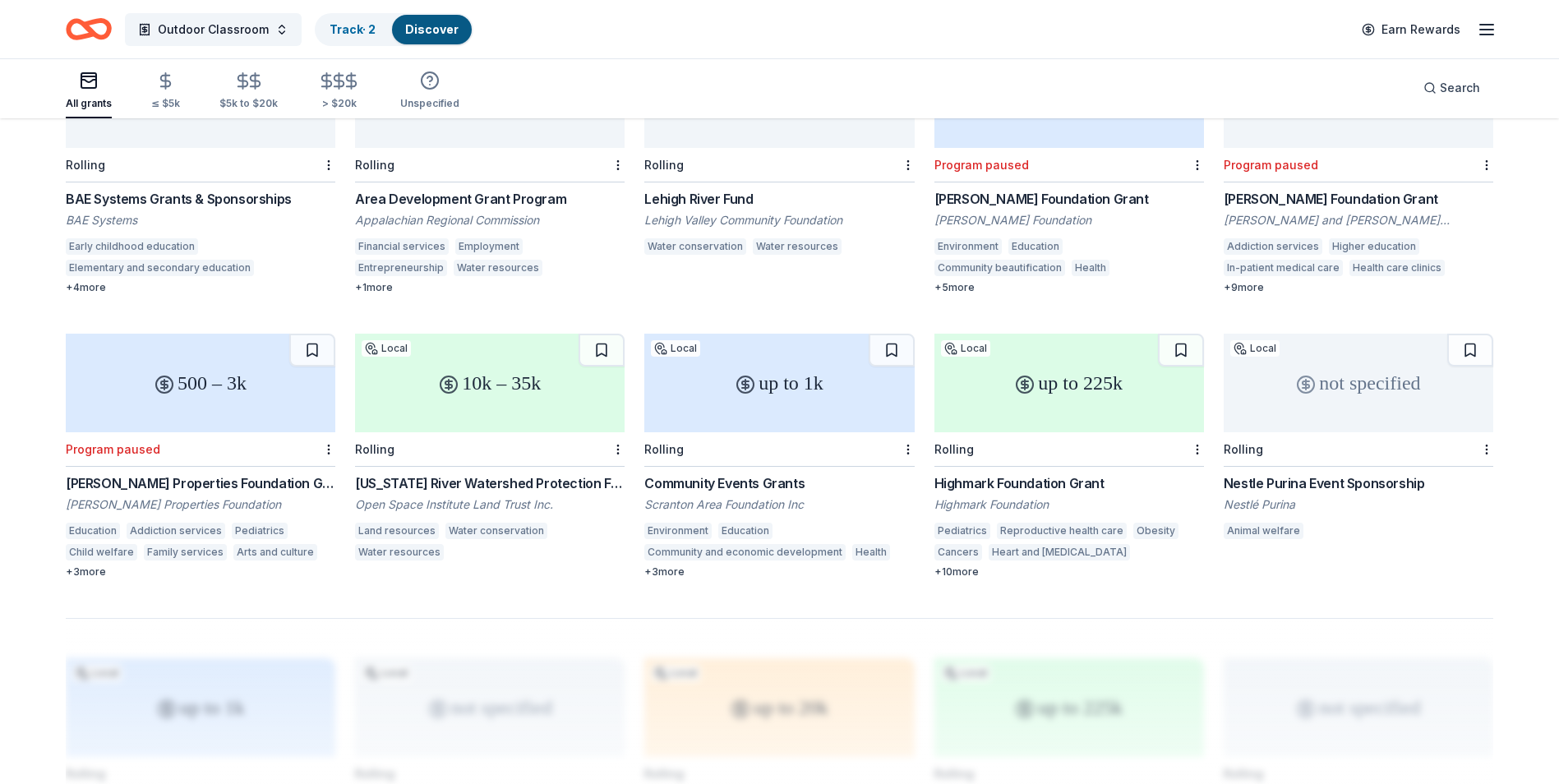
click at [1321, 442] on div "Rolling" at bounding box center [1359, 449] width 270 height 35
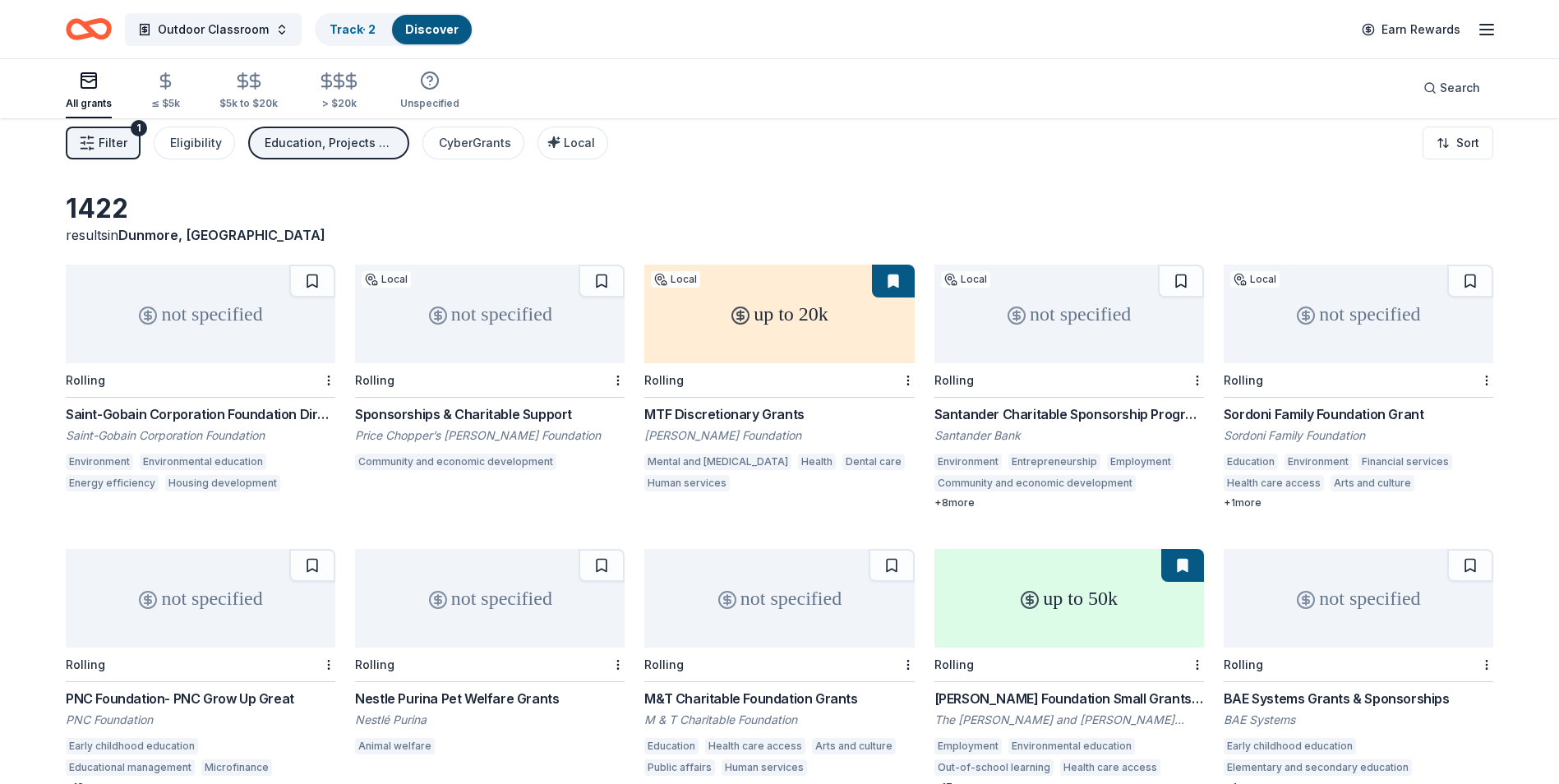
scroll to position [0, 0]
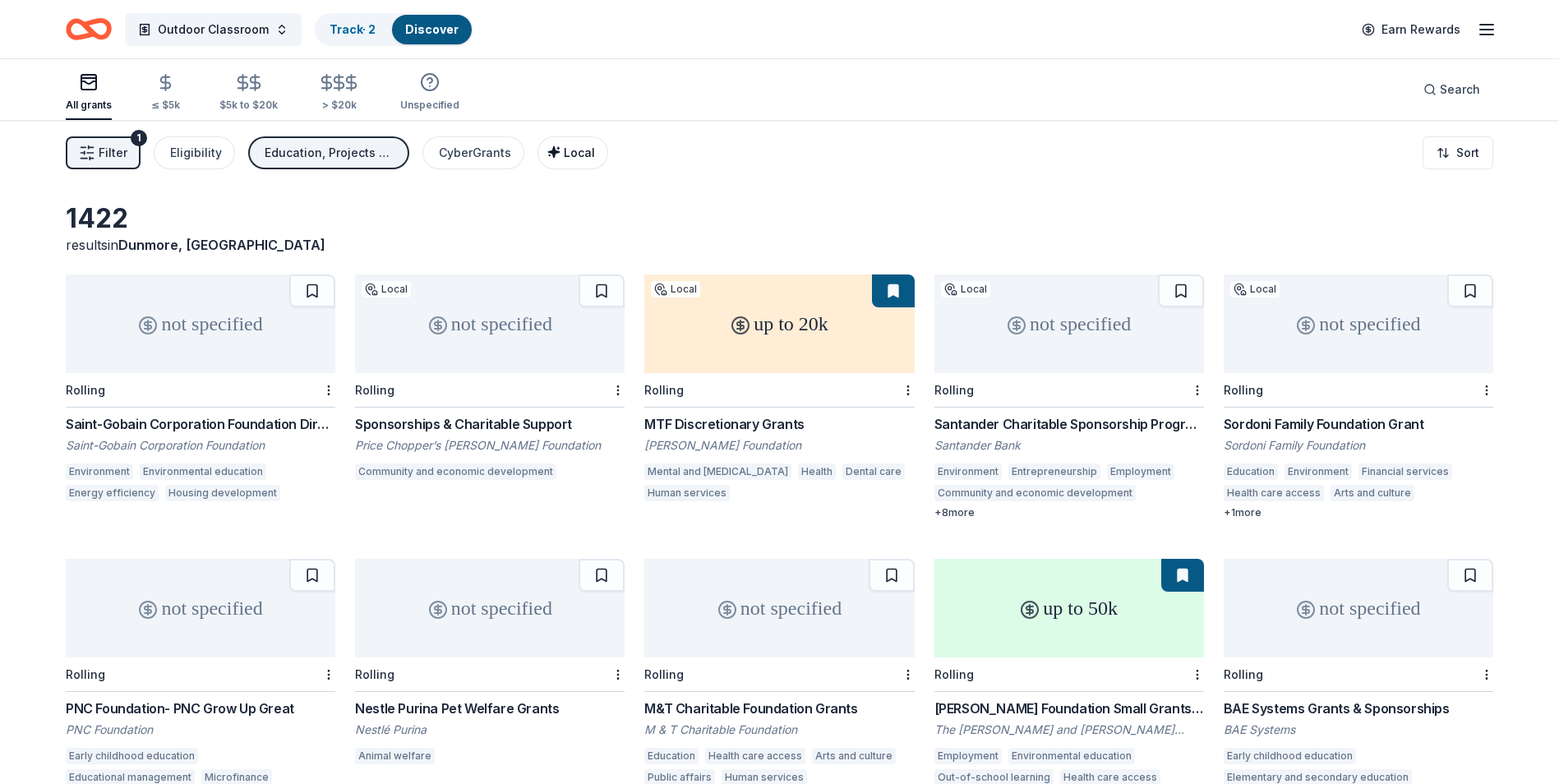
click at [584, 161] on div "Local" at bounding box center [574, 152] width 41 height 19
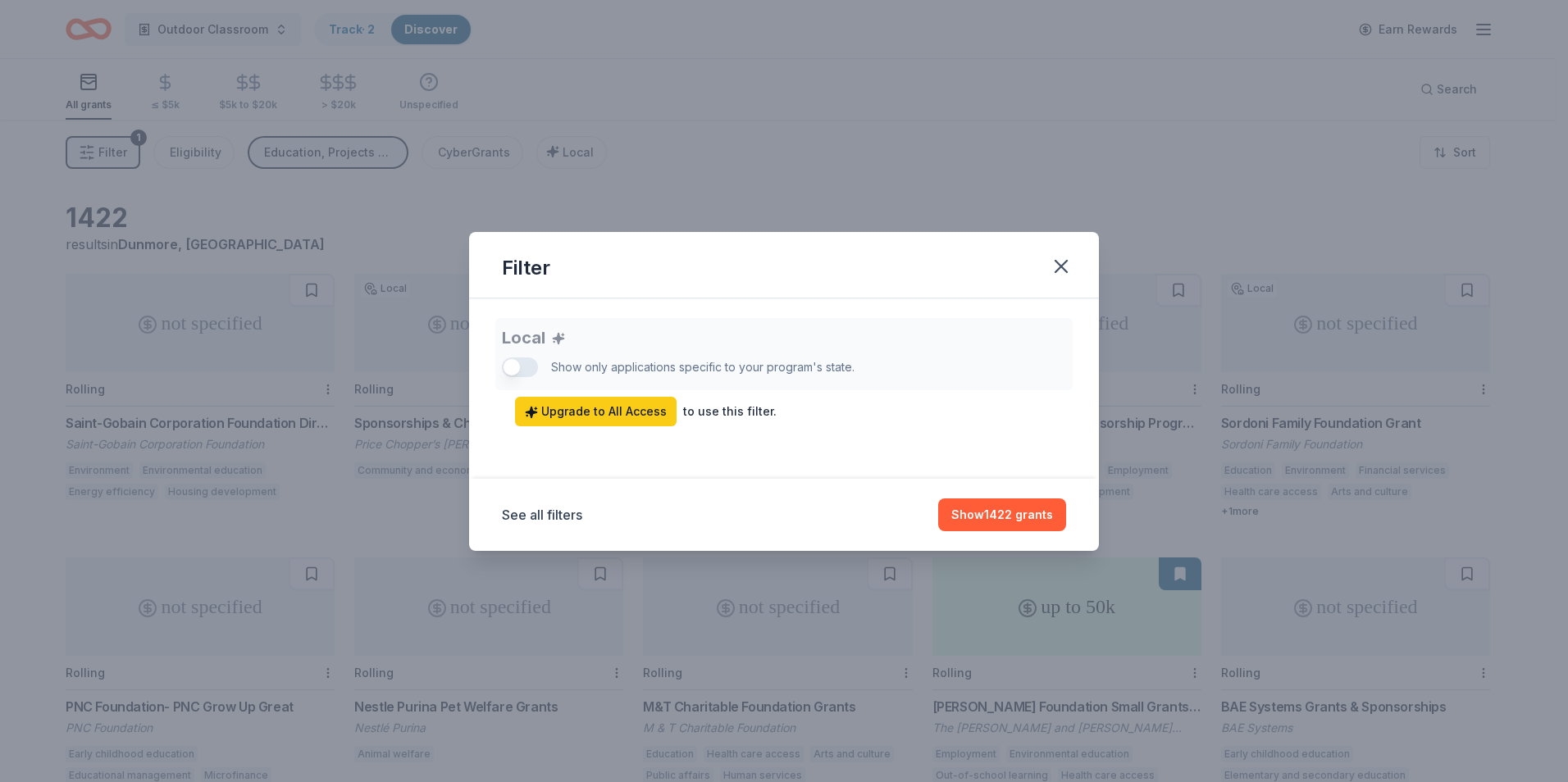
click at [519, 353] on div "Local Show only applications specific to your program's state. Upgrade to All A…" at bounding box center [783, 372] width 564 height 108
click at [1060, 270] on icon "button" at bounding box center [1060, 265] width 23 height 23
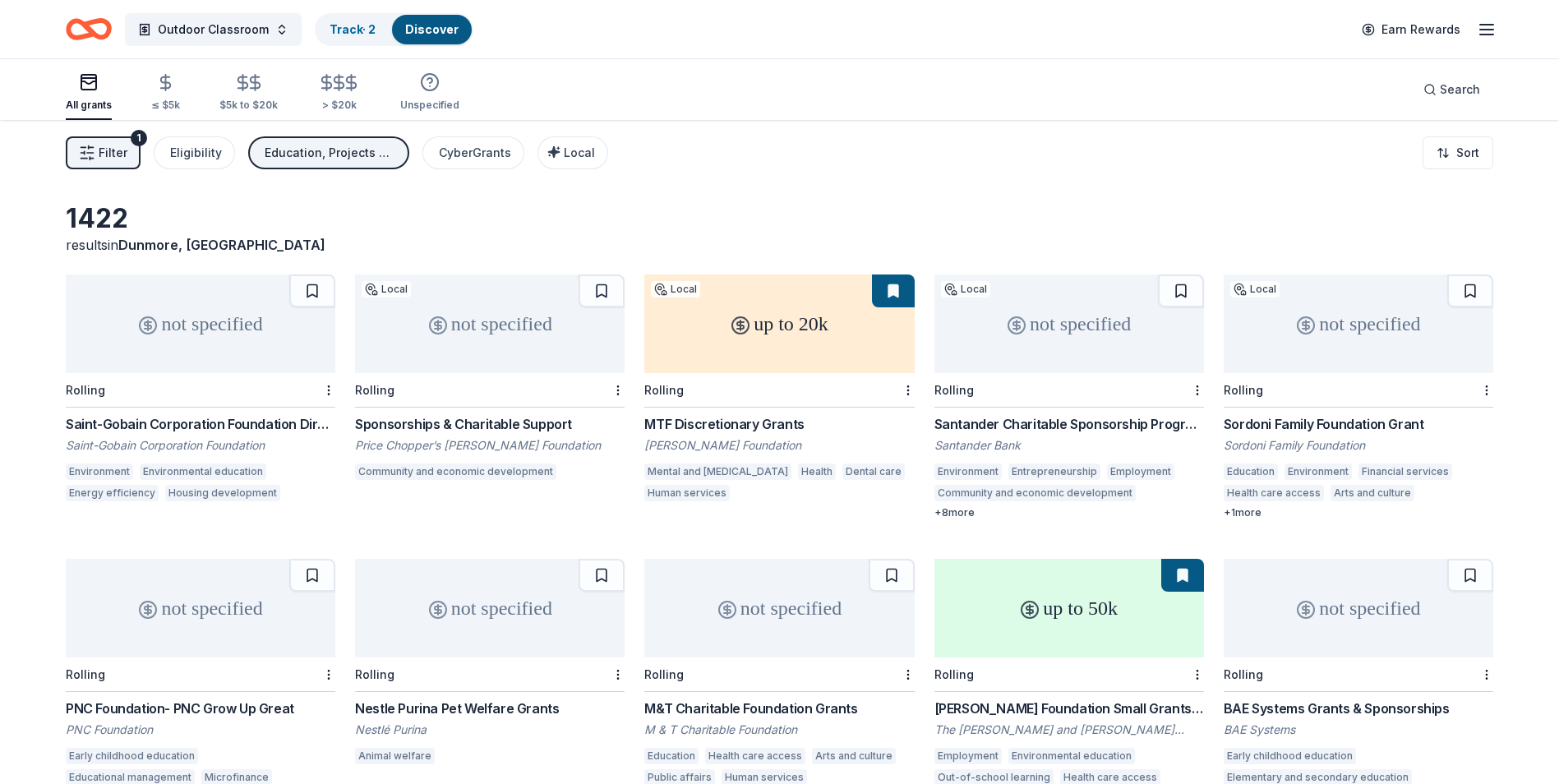
click at [1315, 345] on div "not specified" at bounding box center [1359, 323] width 270 height 99
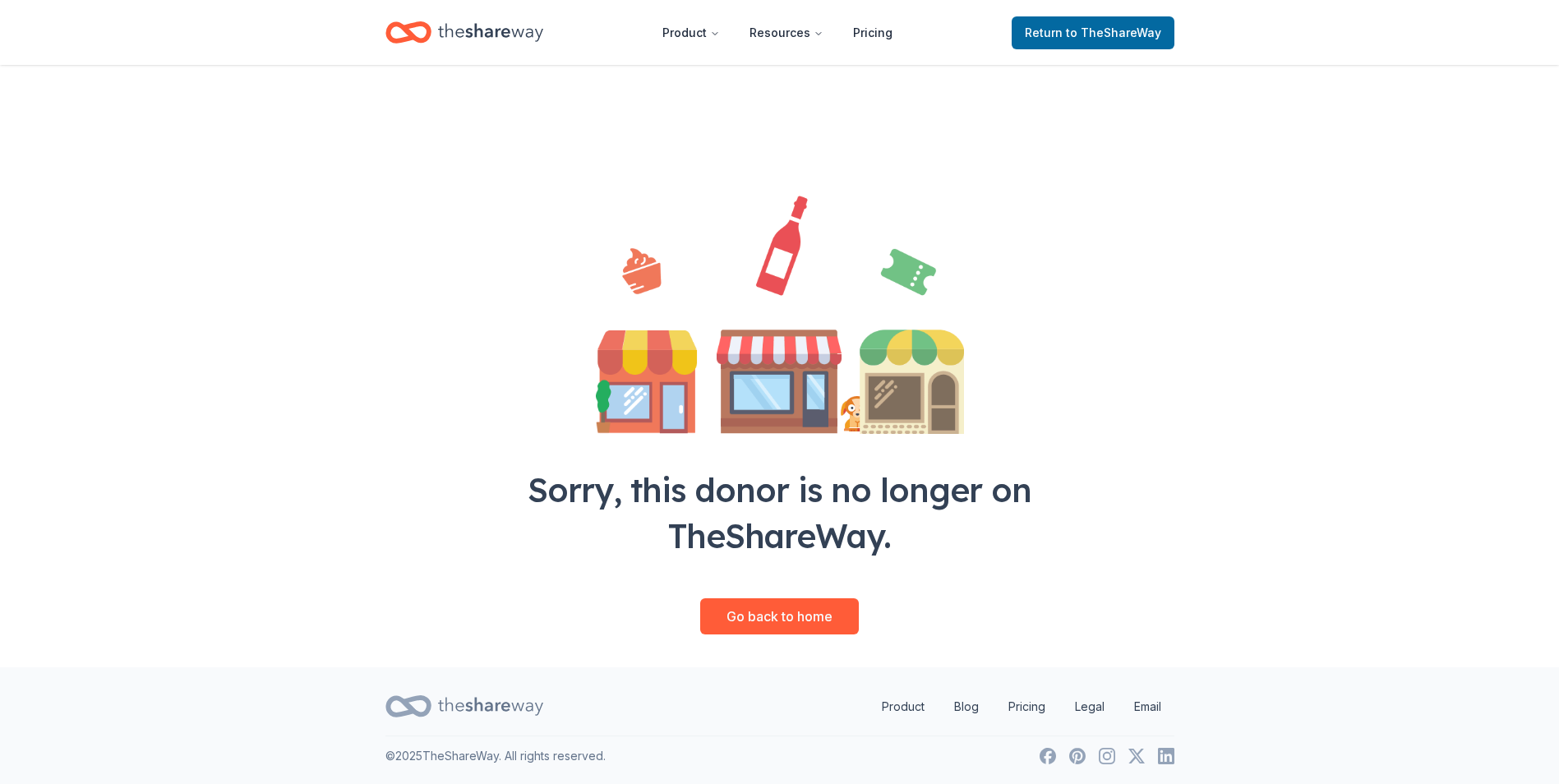
scroll to position [9, 0]
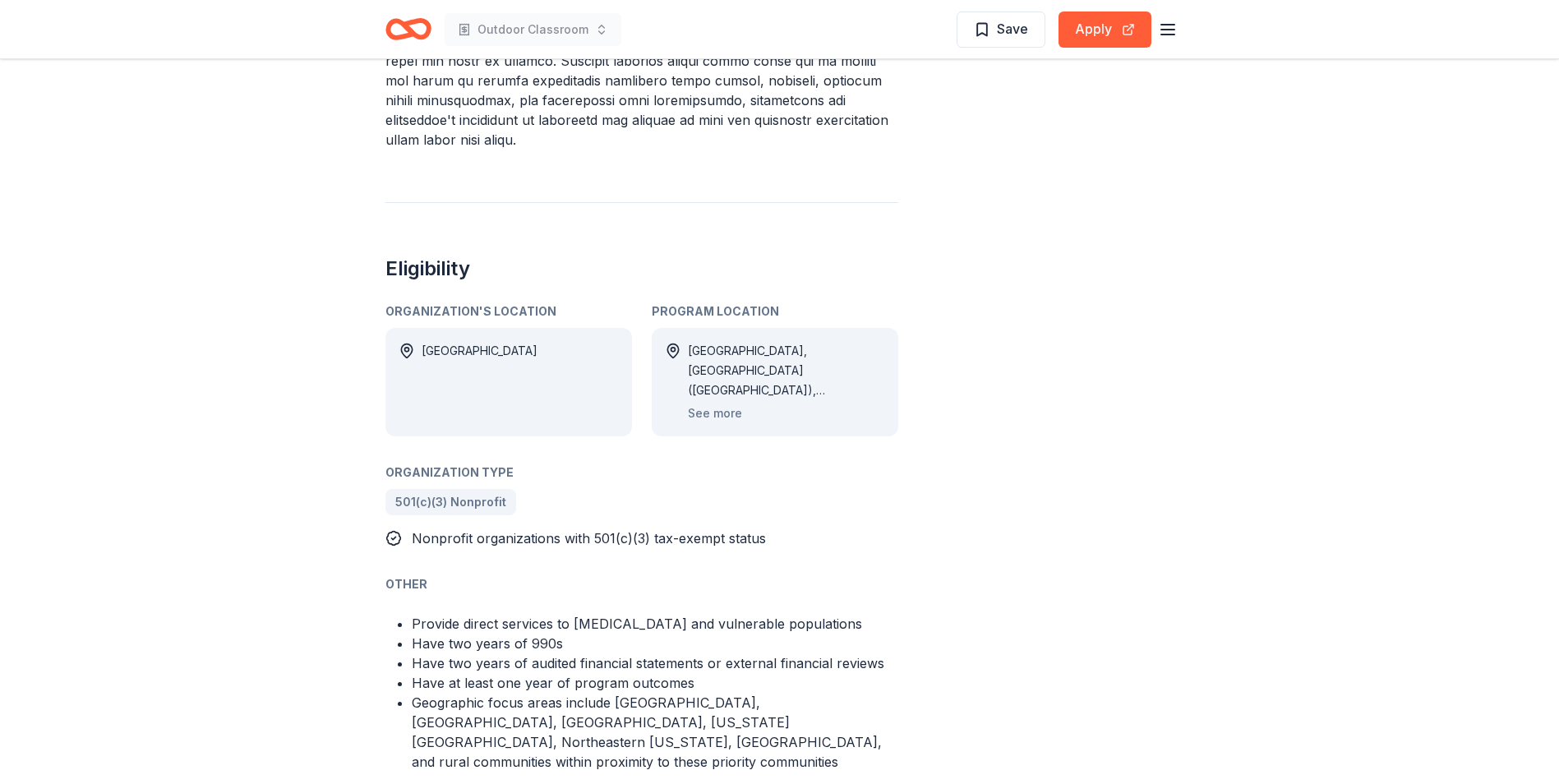
scroll to position [986, 0]
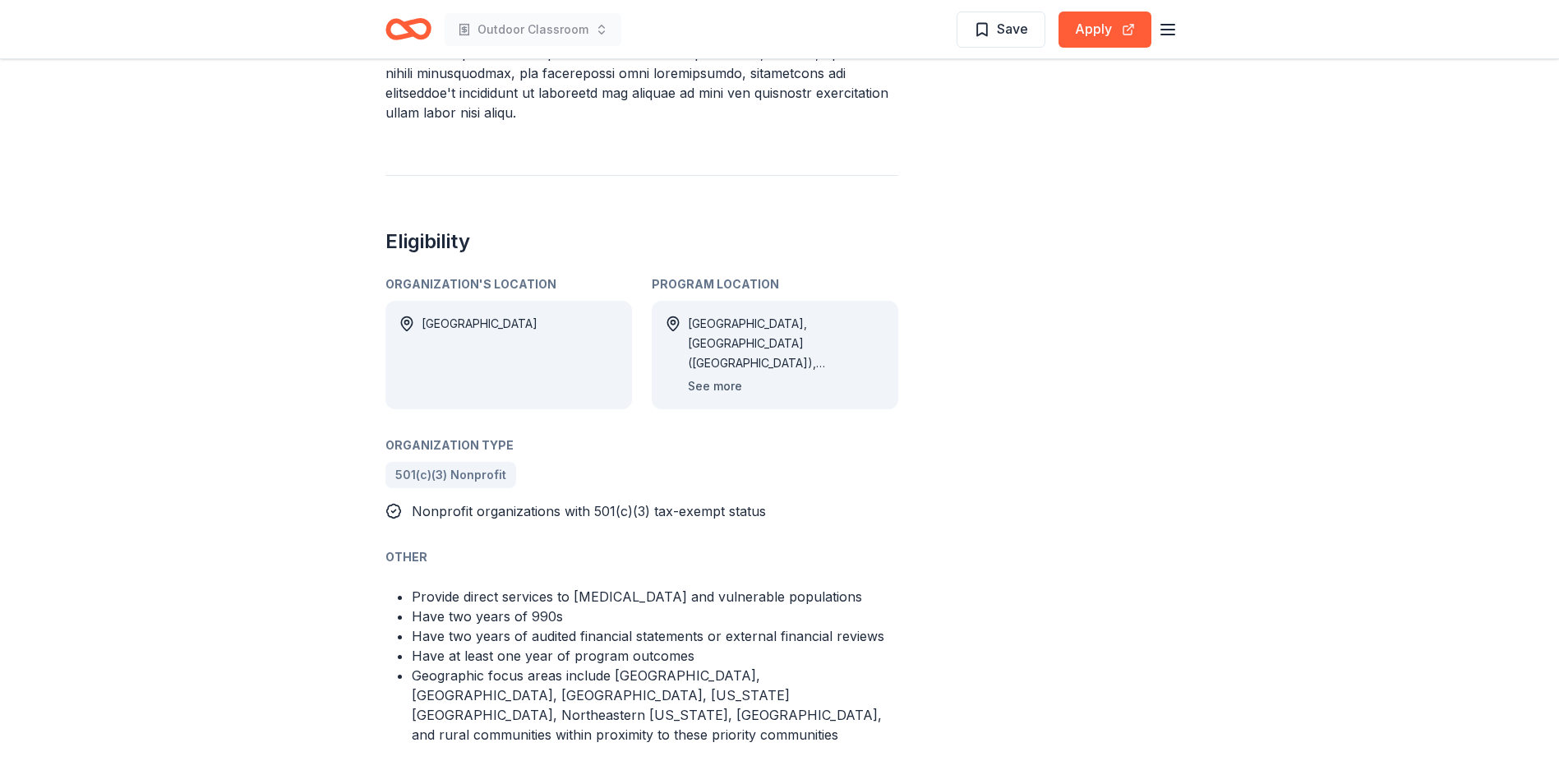
click at [712, 376] on button "See more" at bounding box center [715, 386] width 54 height 19
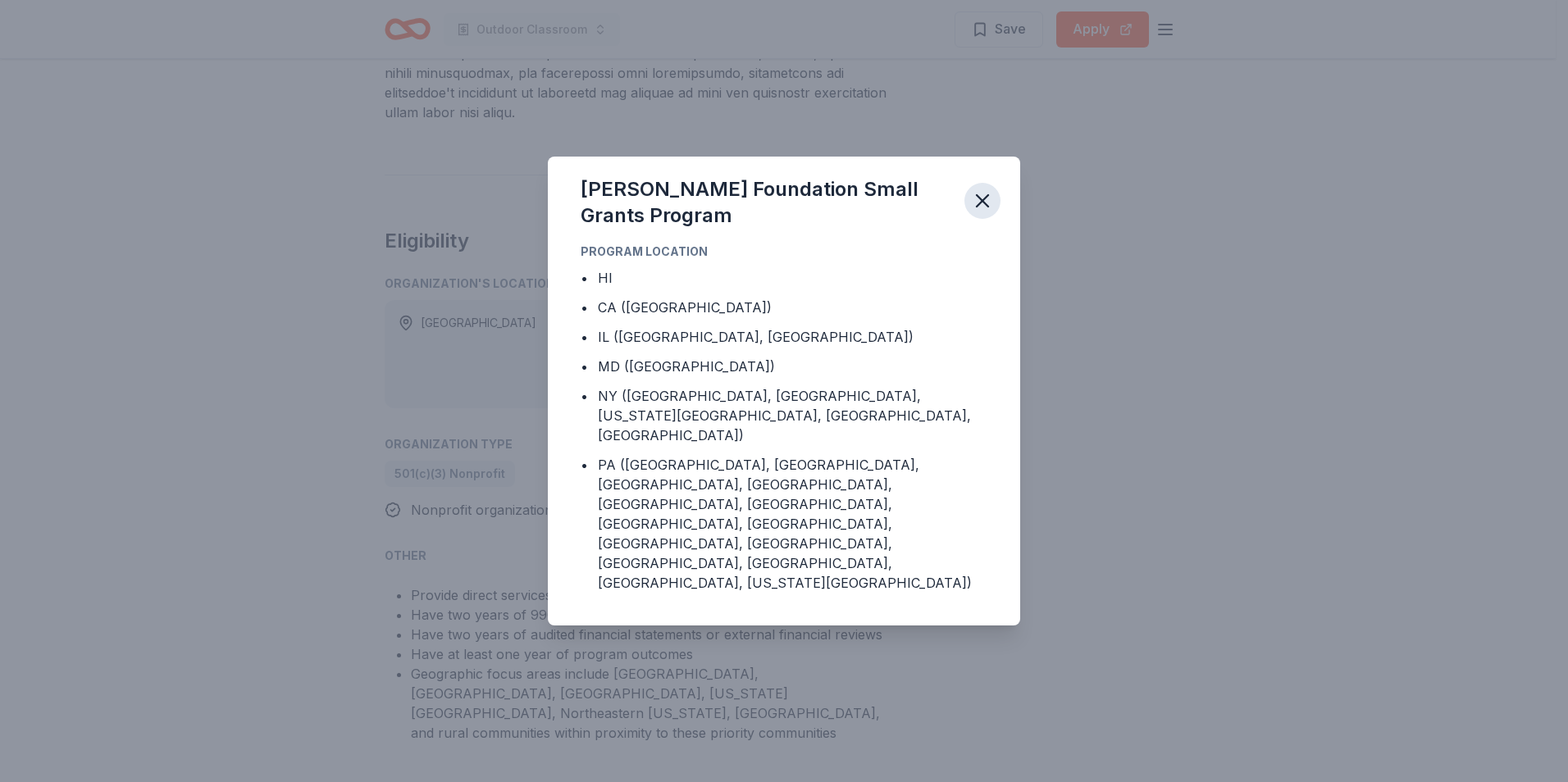
click at [991, 213] on icon "button" at bounding box center [981, 200] width 23 height 23
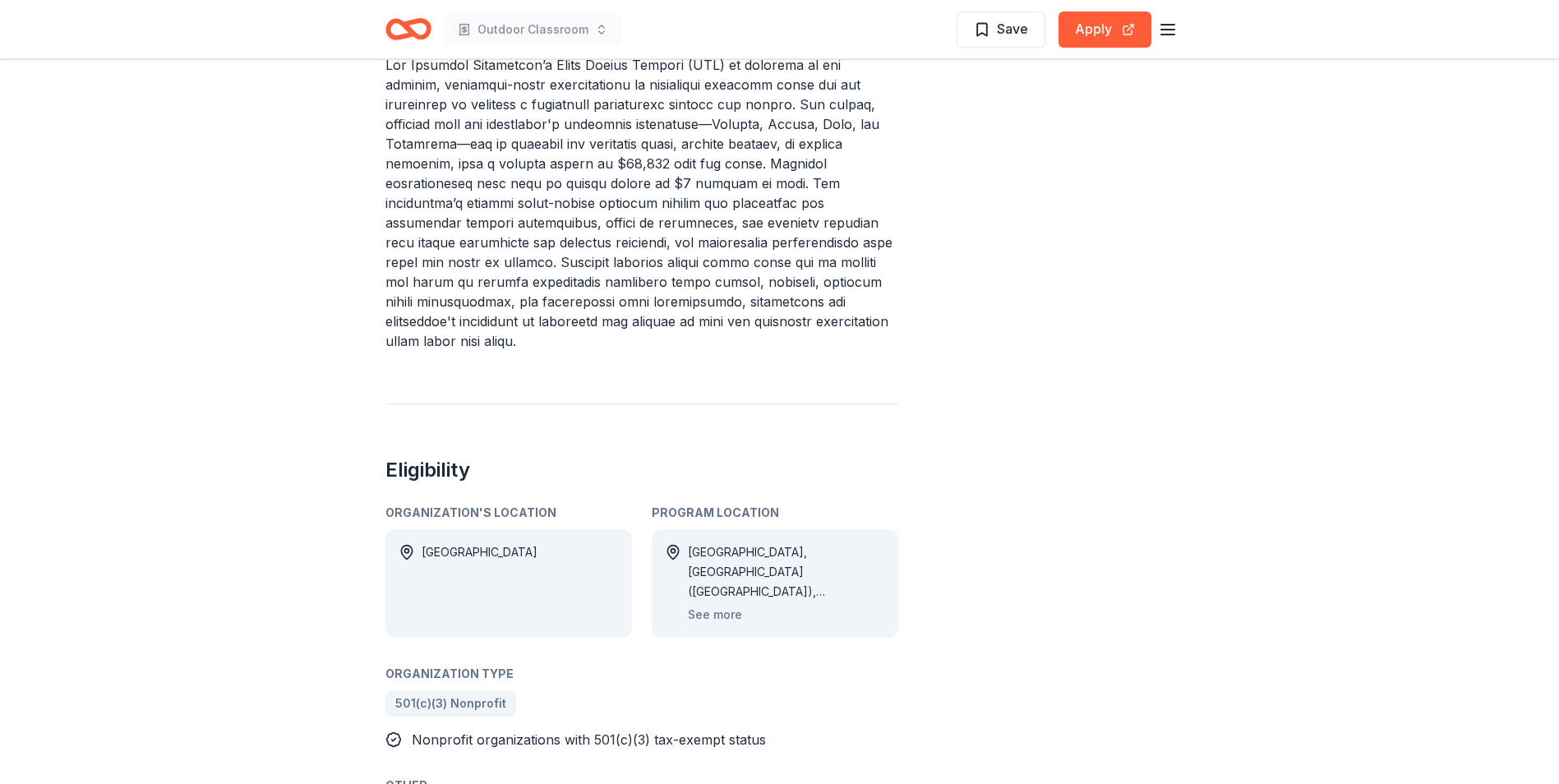
scroll to position [739, 0]
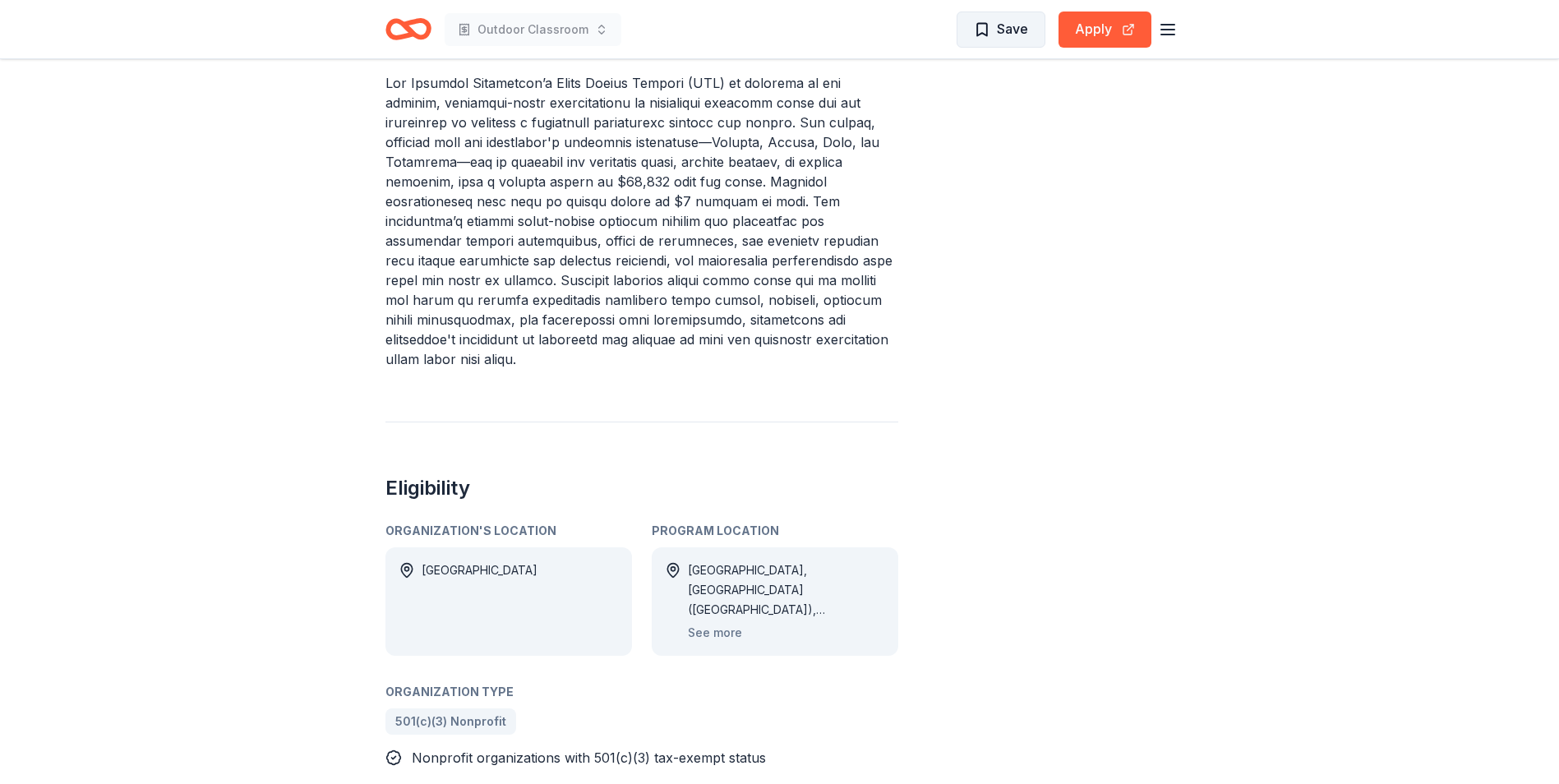
click at [990, 37] on span "Save" at bounding box center [1001, 28] width 54 height 21
